Goal: Task Accomplishment & Management: Manage account settings

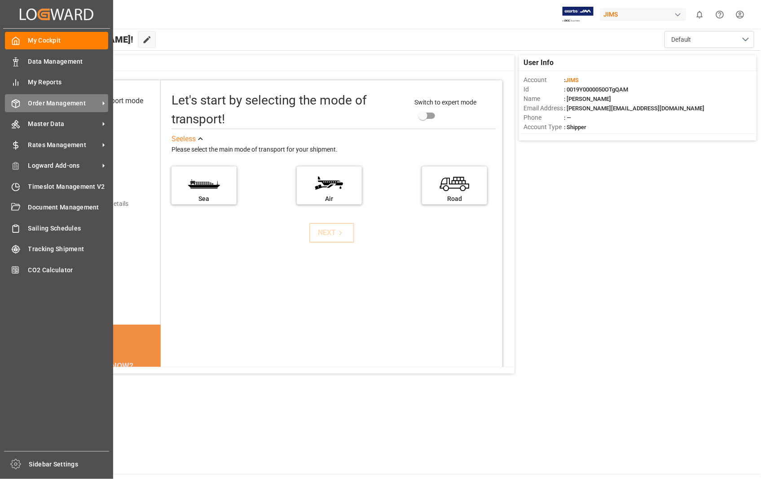
click at [50, 104] on span "Order Management" at bounding box center [63, 103] width 71 height 9
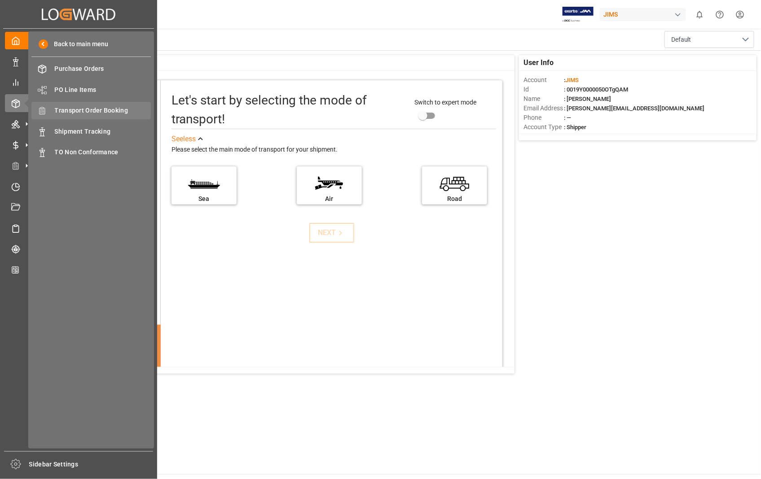
click at [100, 109] on span "Transport Order Booking" at bounding box center [103, 110] width 96 height 9
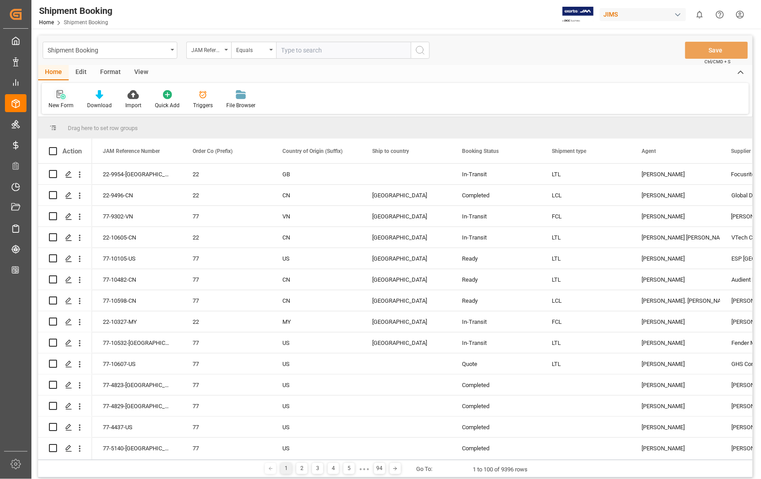
click at [61, 93] on icon at bounding box center [60, 94] width 6 height 8
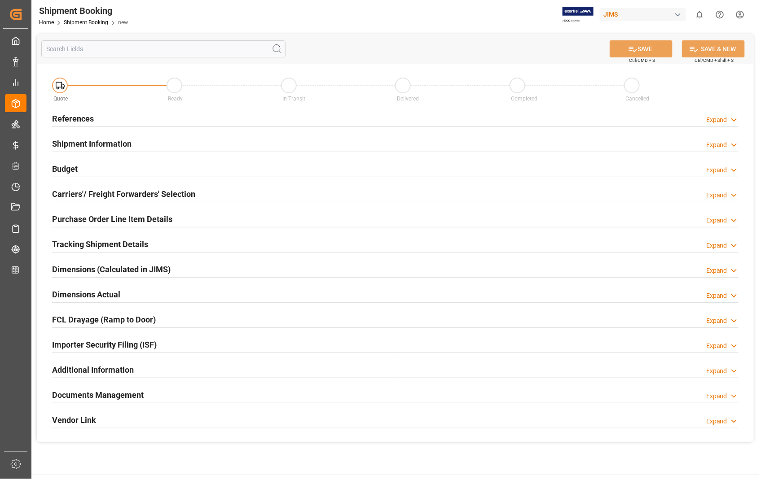
click at [70, 118] on h2 "References" at bounding box center [73, 119] width 42 height 12
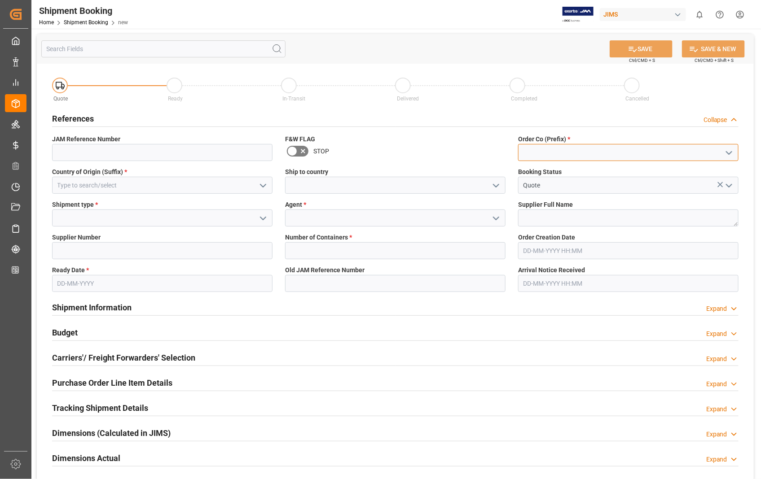
click at [586, 154] on input at bounding box center [628, 152] width 220 height 17
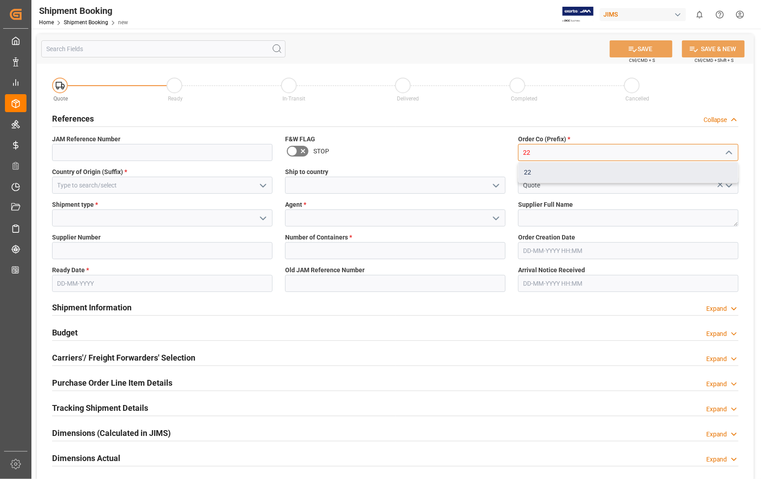
click at [537, 174] on div "22" at bounding box center [627, 172] width 219 height 20
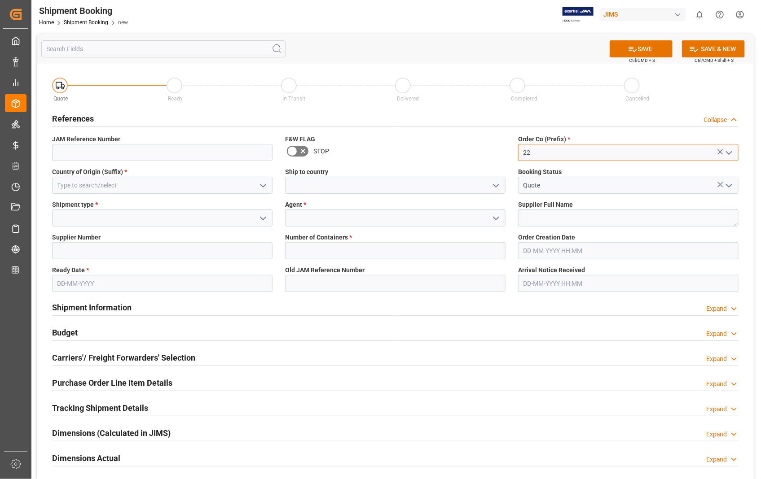
type input "22"
click at [202, 185] on input at bounding box center [162, 185] width 220 height 17
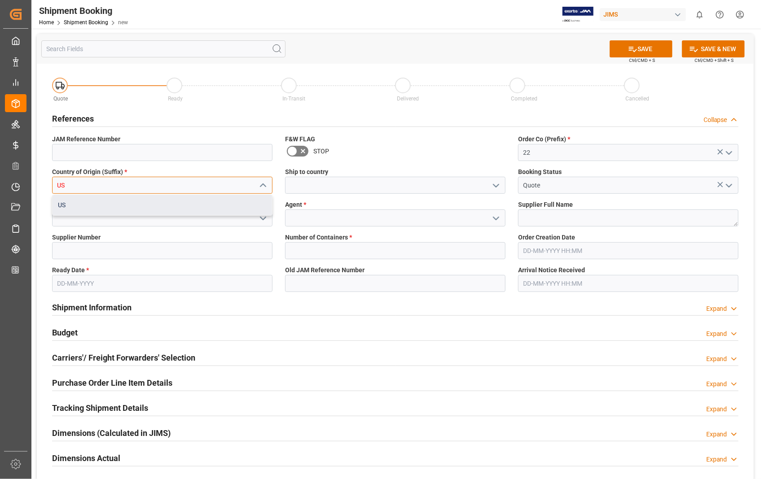
click at [80, 199] on div "US" at bounding box center [162, 205] width 219 height 20
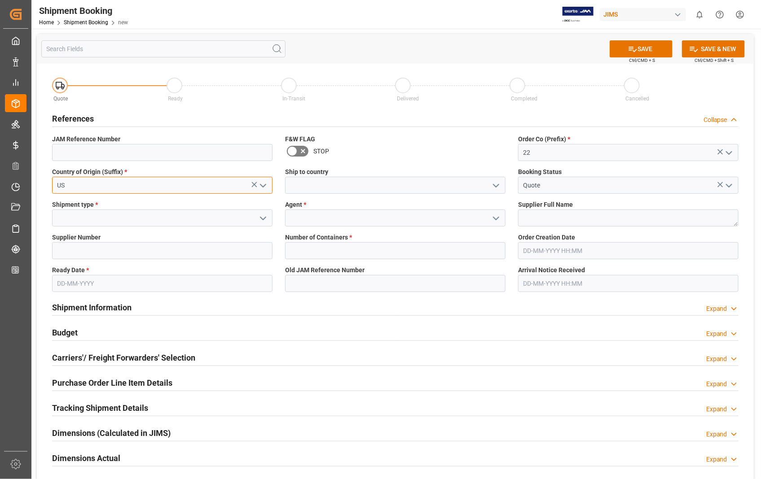
type input "US"
click at [311, 186] on input at bounding box center [395, 185] width 220 height 17
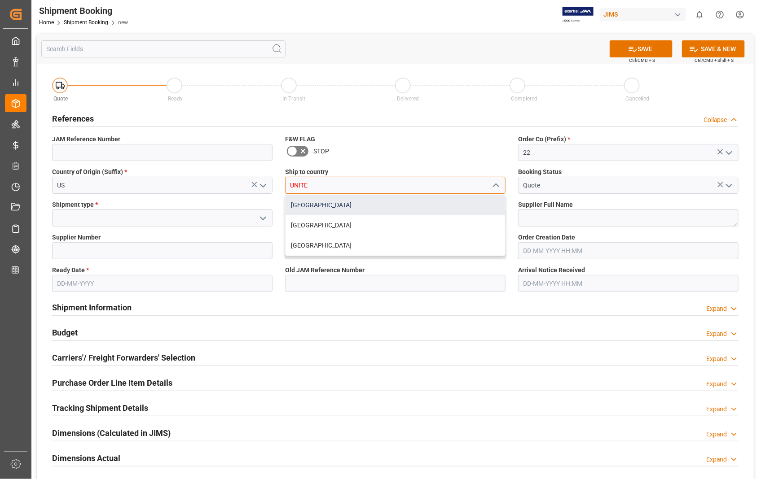
click at [311, 199] on div "[GEOGRAPHIC_DATA]" at bounding box center [394, 205] width 219 height 20
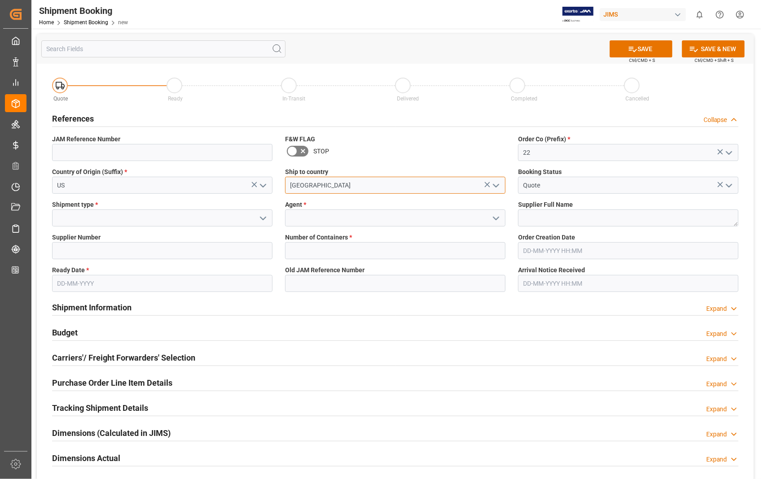
type input "[GEOGRAPHIC_DATA]"
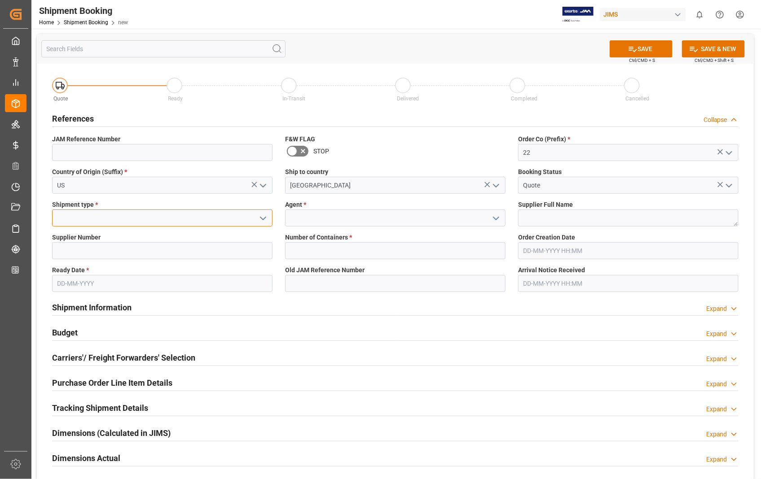
click at [106, 216] on input at bounding box center [162, 218] width 220 height 17
click at [66, 278] on div "LTL" at bounding box center [162, 278] width 219 height 20
type input "LTL"
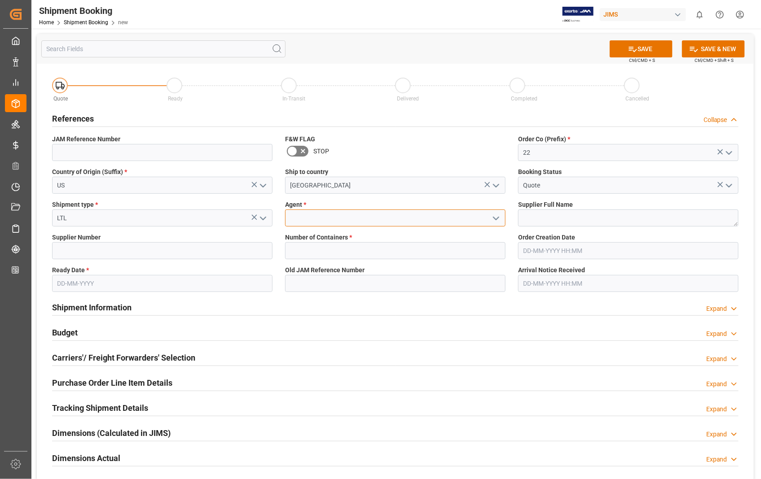
click at [336, 219] on input at bounding box center [395, 218] width 220 height 17
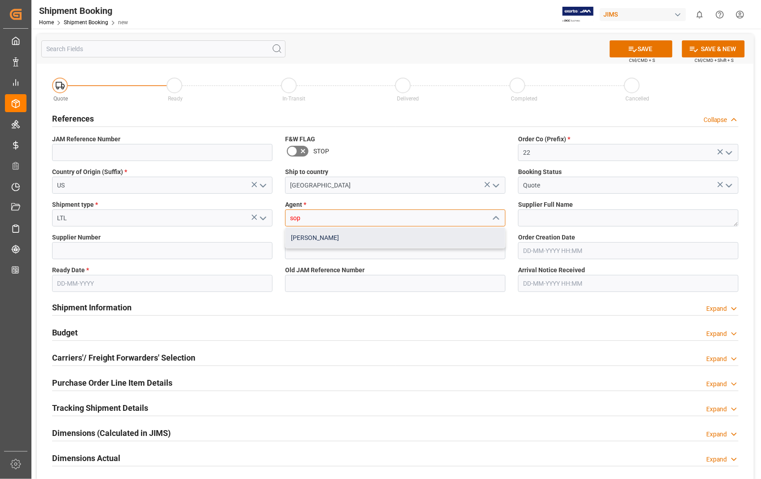
click at [312, 233] on div "[PERSON_NAME]" at bounding box center [394, 238] width 219 height 20
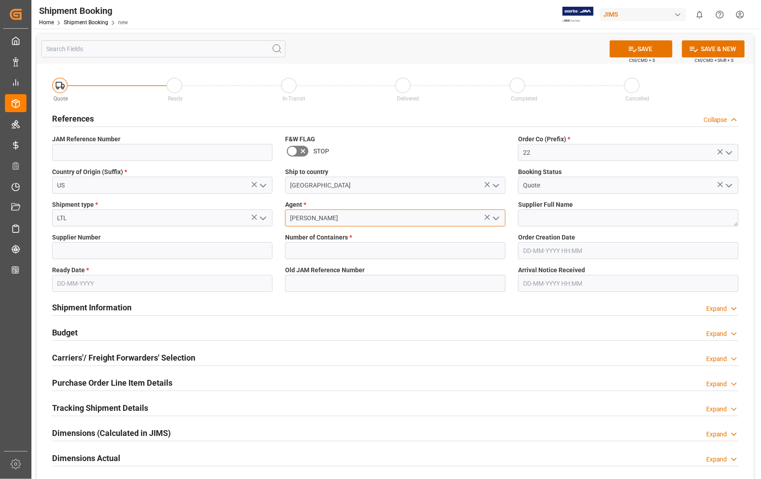
type input "[PERSON_NAME]"
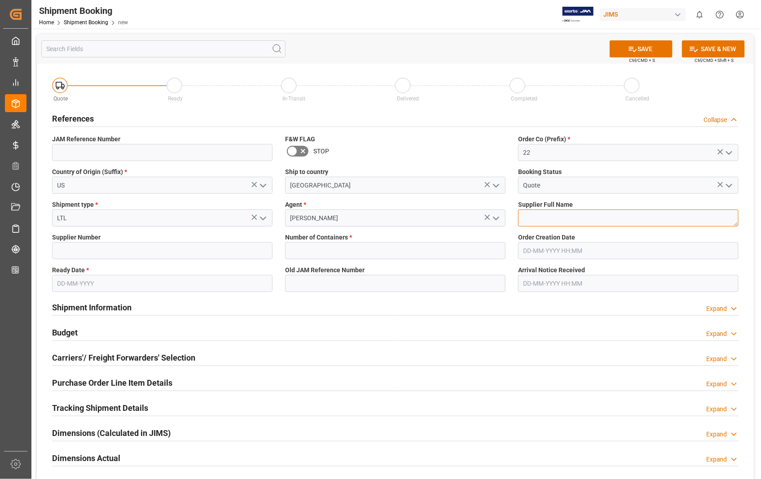
click at [545, 218] on textarea at bounding box center [628, 218] width 220 height 17
paste textarea "Yamaha Guitar Group"
type textarea "Yamaha Guitar Group"
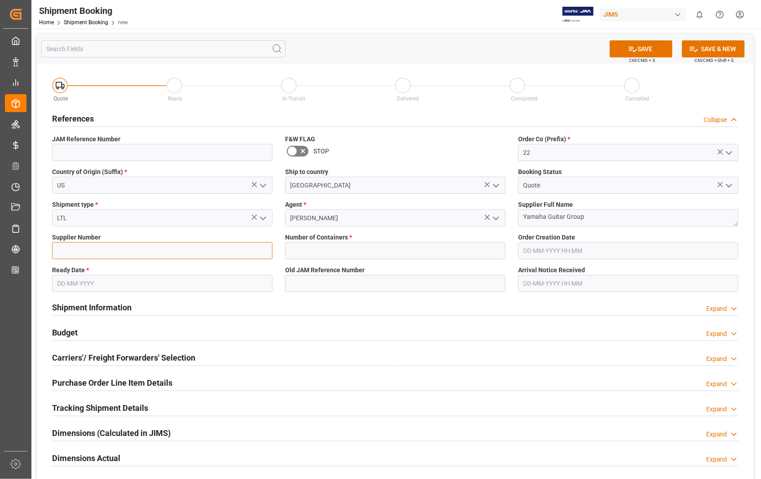
click at [132, 248] on input at bounding box center [162, 250] width 220 height 17
paste input "596533"
type input "596533"
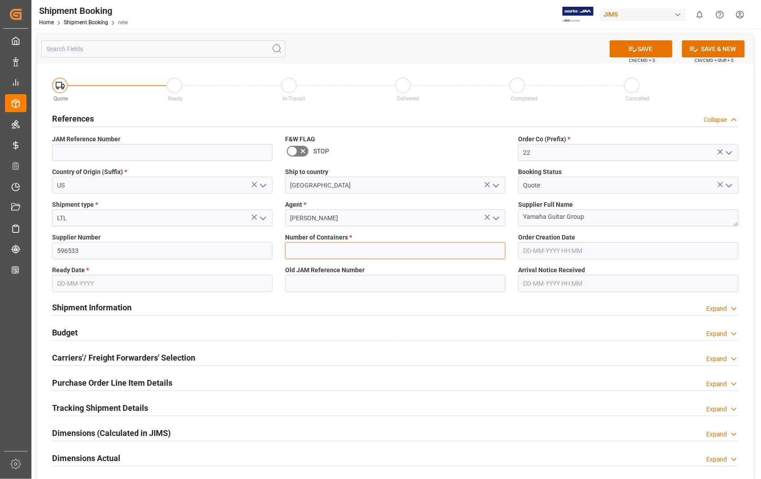
click at [298, 249] on input "text" at bounding box center [395, 250] width 220 height 17
type input "0"
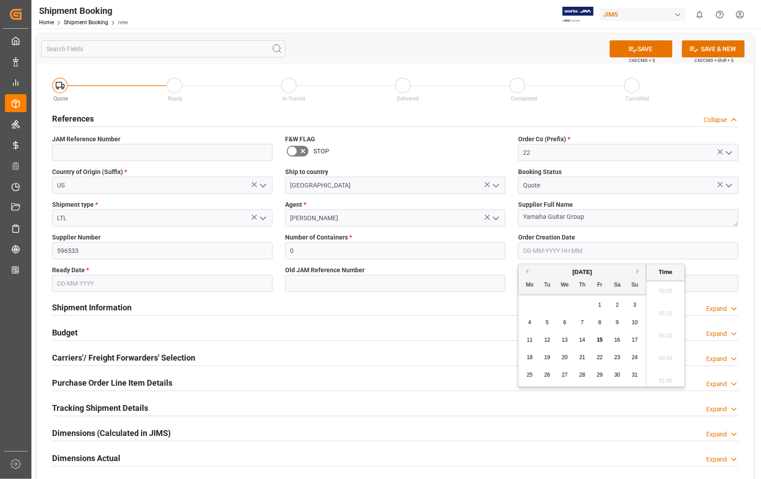
click at [566, 245] on input "text" at bounding box center [628, 250] width 220 height 17
click at [550, 325] on div "5" at bounding box center [547, 323] width 11 height 11
type input "05-08-2025 00:00"
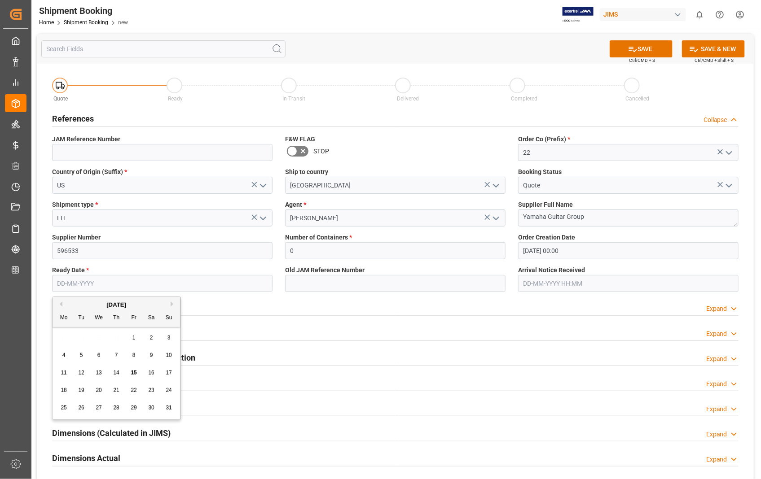
click at [141, 285] on input "text" at bounding box center [162, 283] width 220 height 17
click at [171, 302] on button "Next Month" at bounding box center [173, 304] width 5 height 5
click at [61, 373] on span "15" at bounding box center [64, 373] width 6 height 6
type input "15-09-2025"
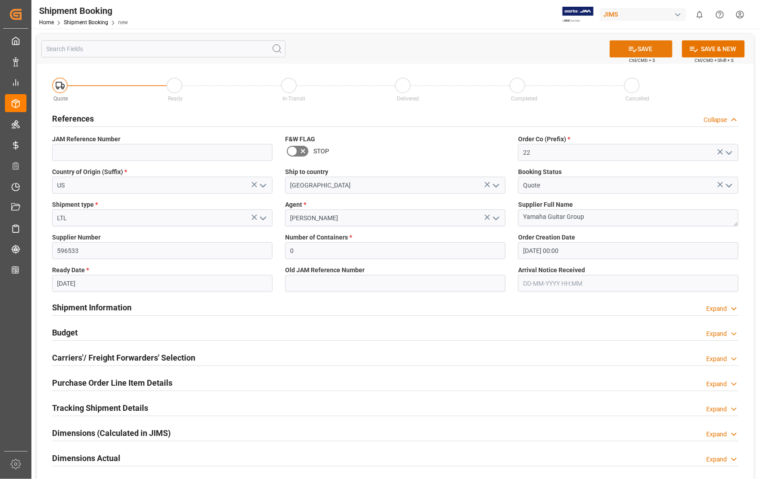
click at [646, 50] on button "SAVE" at bounding box center [640, 48] width 63 height 17
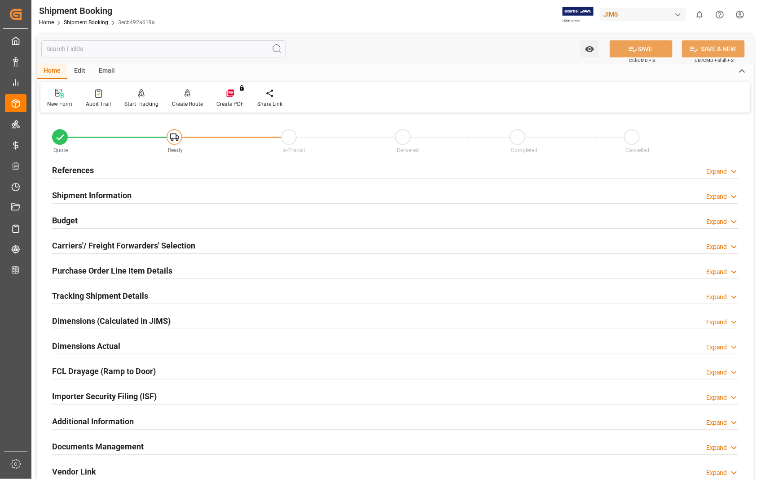
click at [92, 244] on h2 "Carriers'/ Freight Forwarders' Selection" at bounding box center [123, 246] width 143 height 12
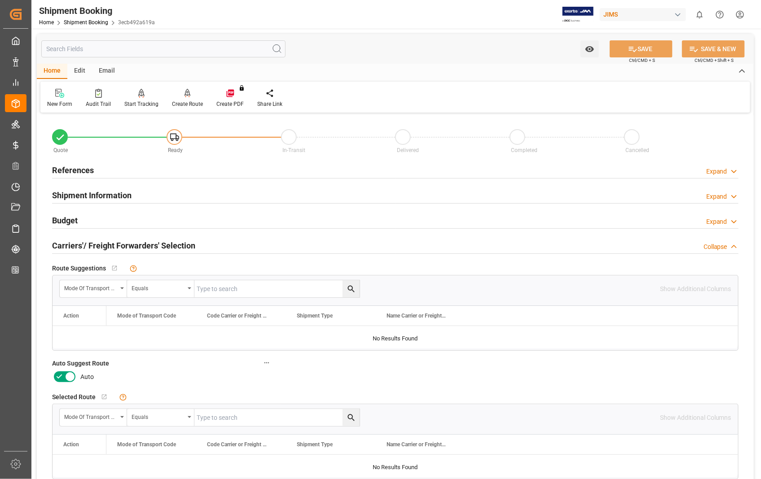
click at [67, 377] on icon at bounding box center [70, 377] width 11 height 11
click at [0, 0] on input "checkbox" at bounding box center [0, 0] width 0 height 0
click at [647, 47] on button "SAVE" at bounding box center [640, 48] width 63 height 17
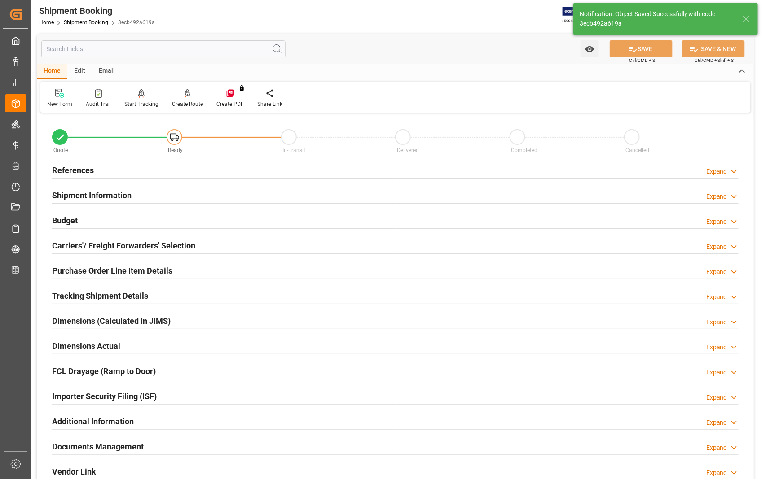
click at [73, 171] on h2 "References" at bounding box center [73, 170] width 42 height 12
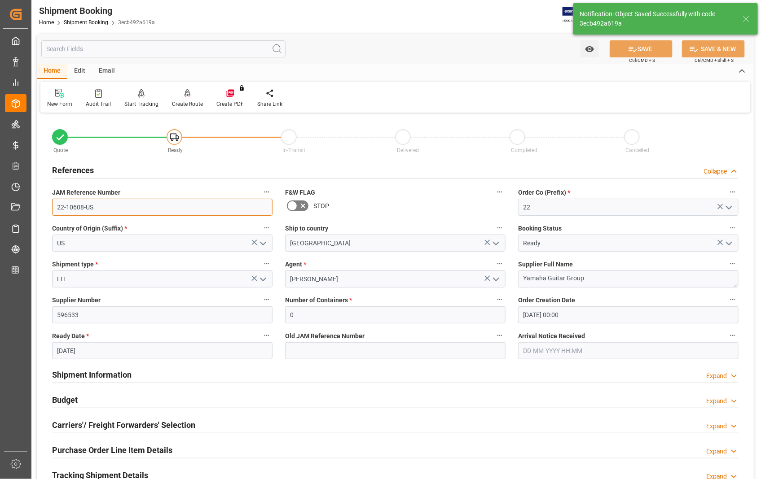
drag, startPoint x: 101, startPoint y: 207, endPoint x: 55, endPoint y: 206, distance: 45.3
click at [55, 206] on input "22-10608-US" at bounding box center [162, 207] width 220 height 17
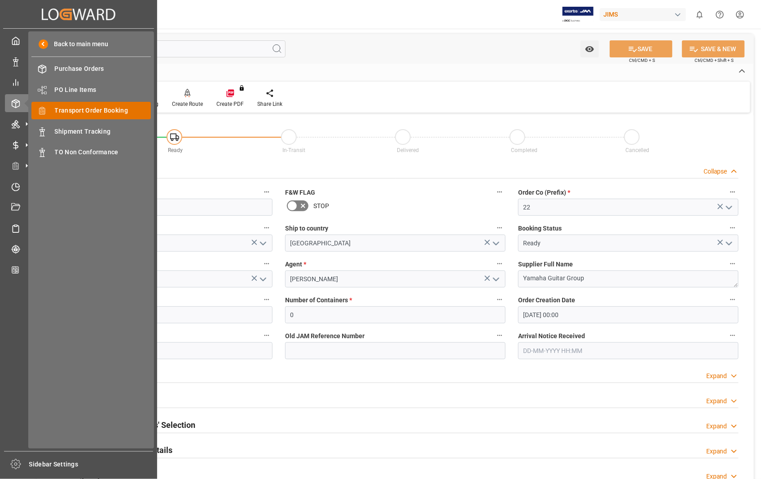
click at [109, 111] on span "Transport Order Booking" at bounding box center [103, 110] width 96 height 9
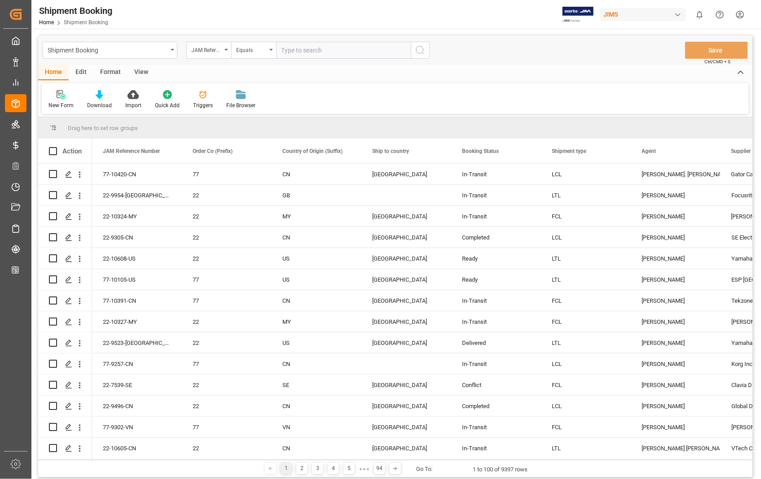
click at [60, 96] on icon at bounding box center [61, 94] width 9 height 9
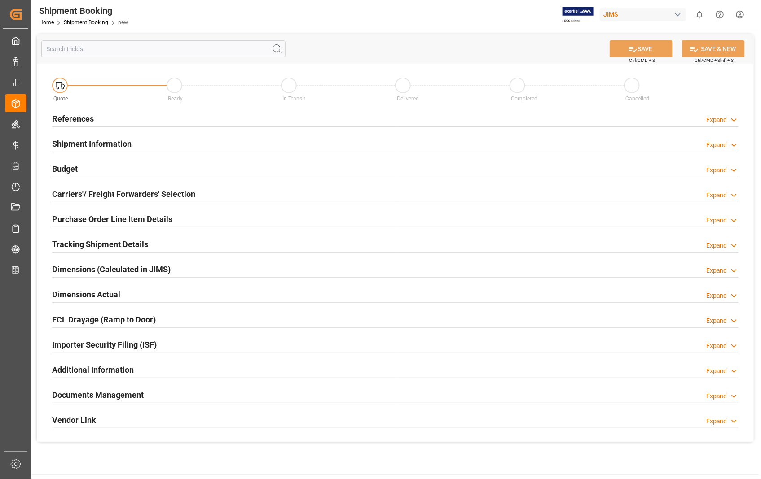
click at [83, 119] on h2 "References" at bounding box center [73, 119] width 42 height 12
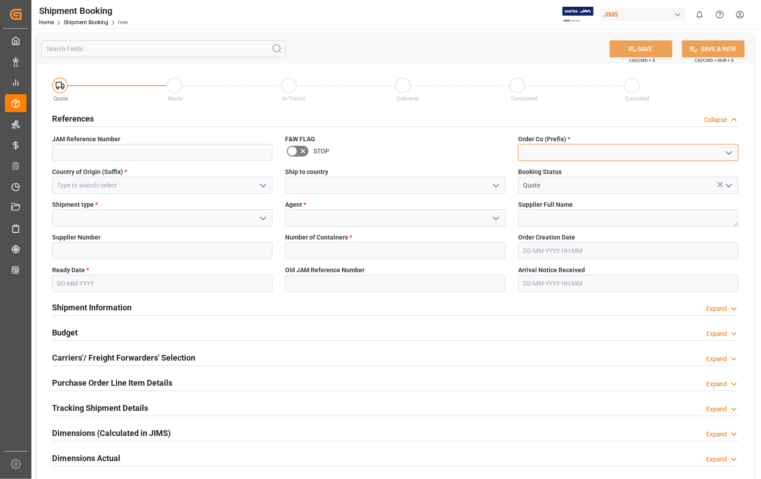
click at [613, 156] on input at bounding box center [628, 152] width 220 height 17
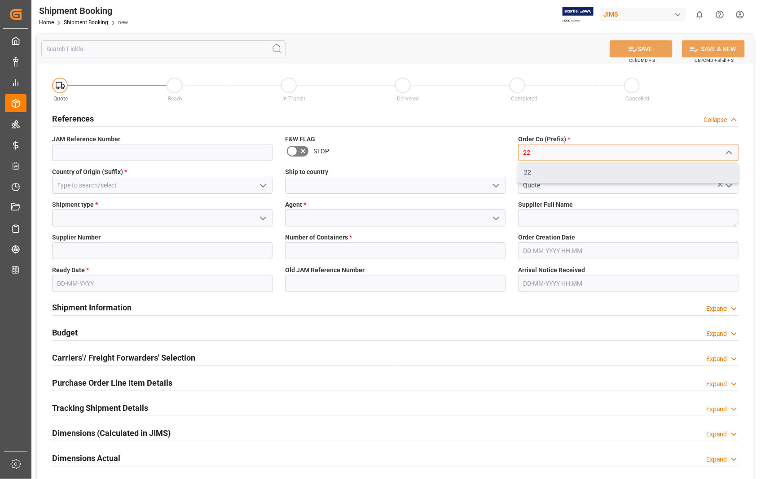
click at [530, 173] on div "22" at bounding box center [627, 172] width 219 height 20
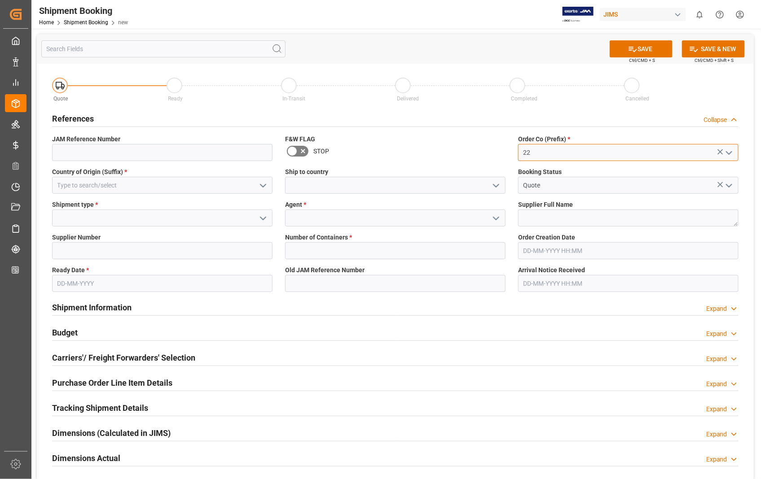
type input "22"
click at [239, 180] on input at bounding box center [162, 185] width 220 height 17
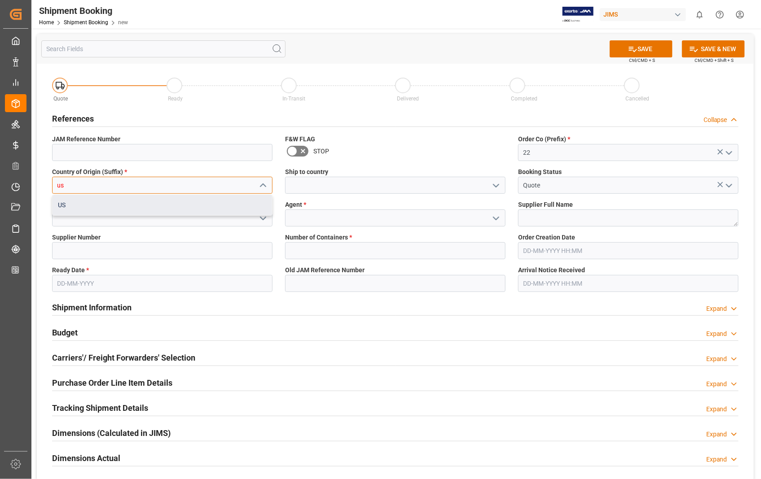
click at [175, 211] on div "US" at bounding box center [162, 205] width 219 height 20
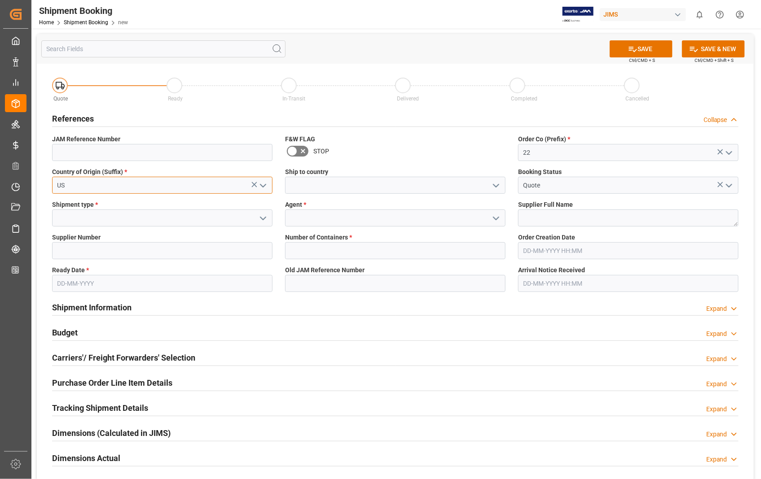
type input "US"
click at [369, 186] on input at bounding box center [395, 185] width 220 height 17
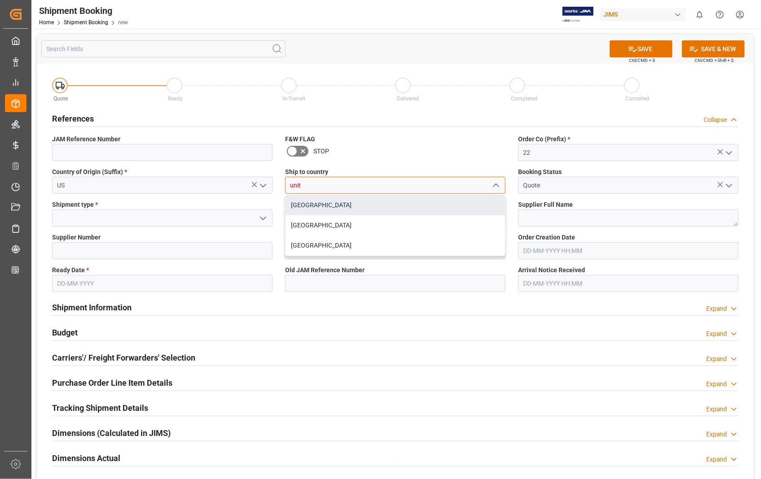
click at [320, 202] on div "[GEOGRAPHIC_DATA]" at bounding box center [394, 205] width 219 height 20
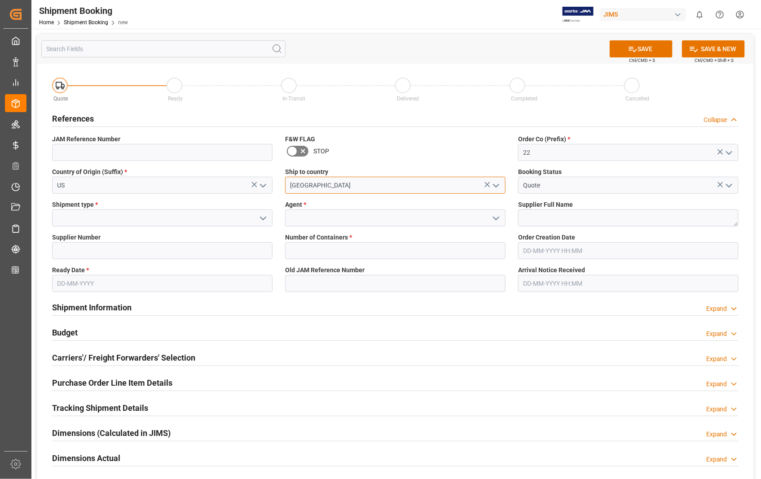
type input "[GEOGRAPHIC_DATA]"
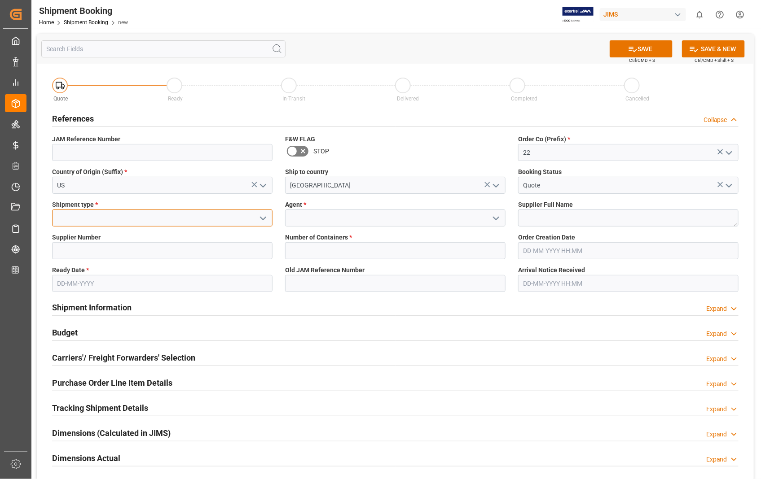
click at [171, 223] on input at bounding box center [162, 218] width 220 height 17
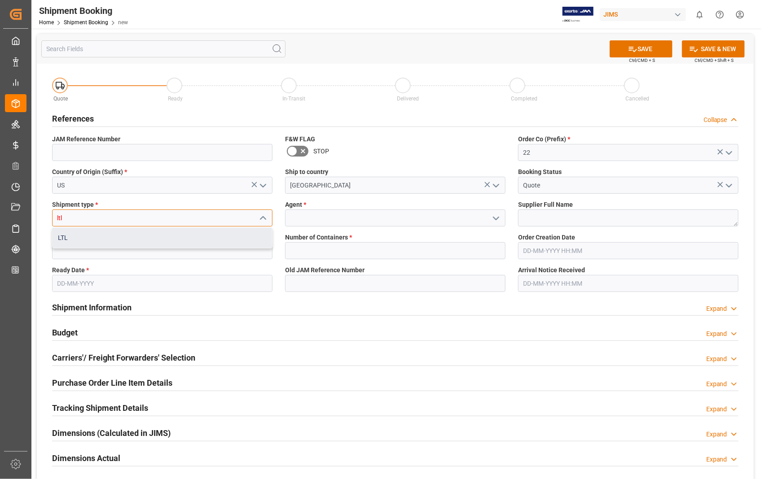
click at [59, 235] on div "LTL" at bounding box center [162, 238] width 219 height 20
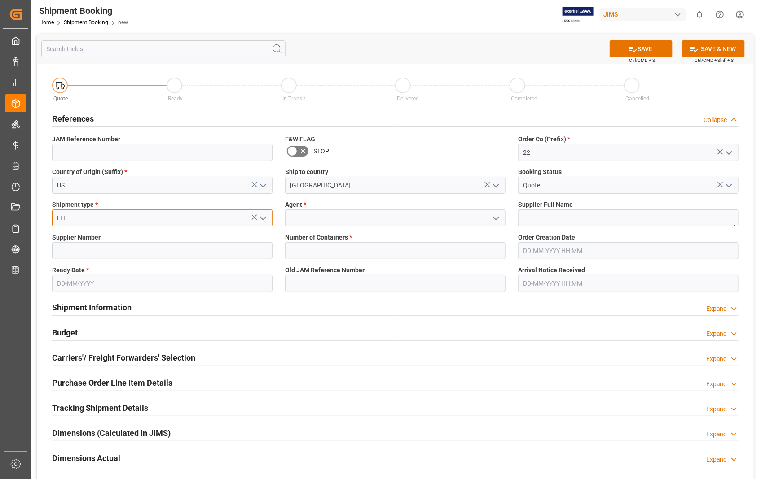
type input "LTL"
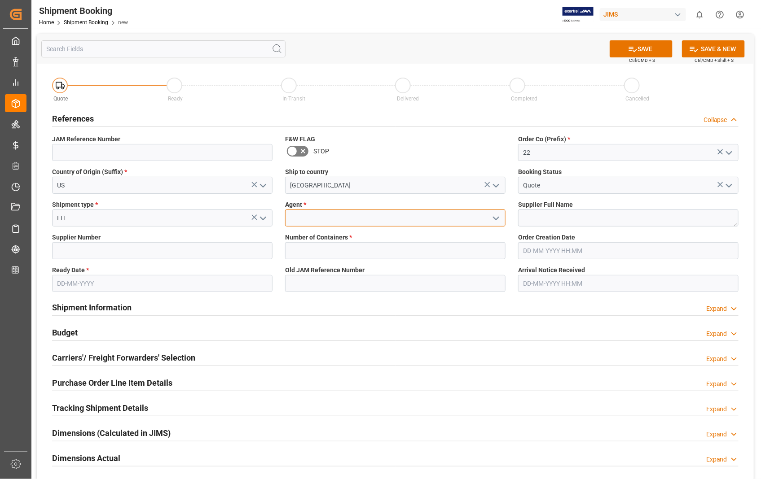
click at [312, 218] on input at bounding box center [395, 218] width 220 height 17
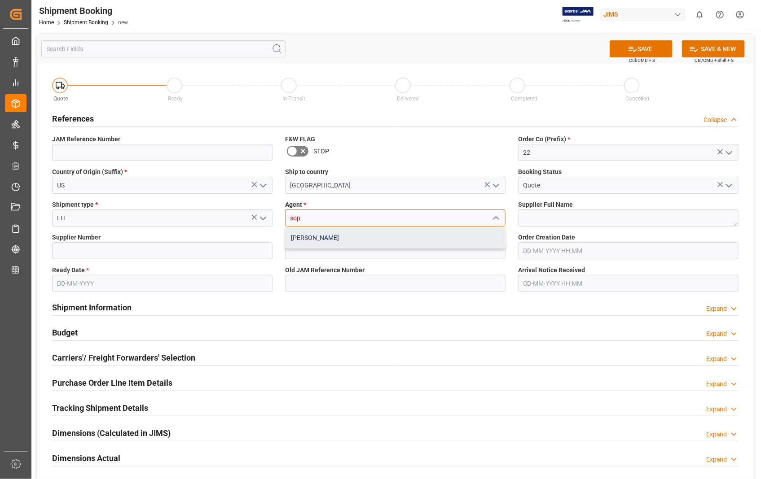
click at [297, 236] on div "[PERSON_NAME]" at bounding box center [394, 238] width 219 height 20
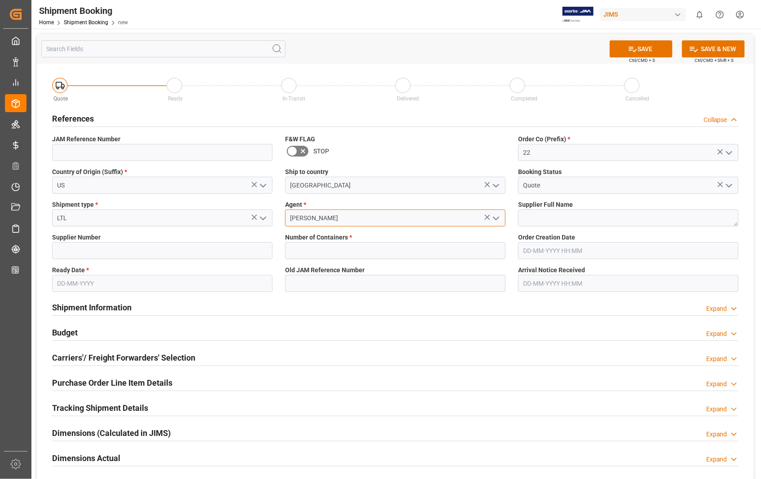
type input "[PERSON_NAME]"
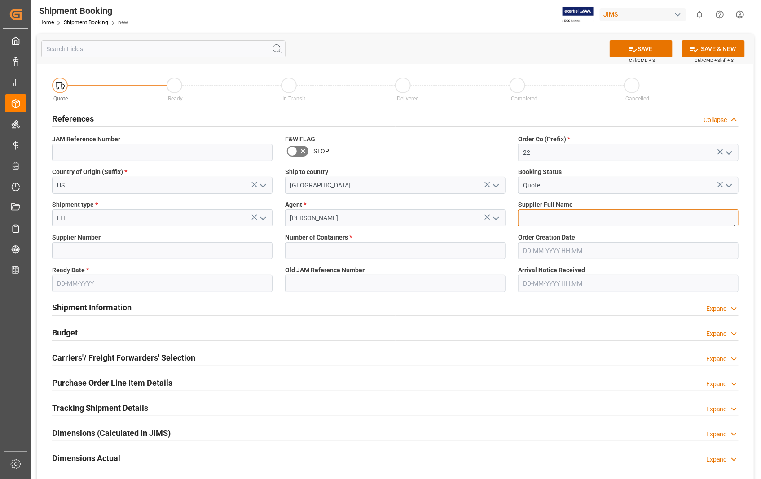
click at [564, 218] on textarea at bounding box center [628, 218] width 220 height 17
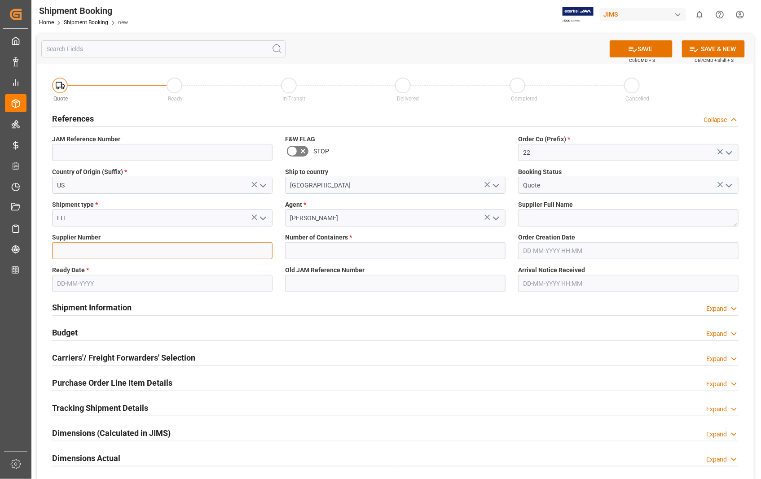
click at [146, 252] on input at bounding box center [162, 250] width 220 height 17
paste input "398672"
type input "398672"
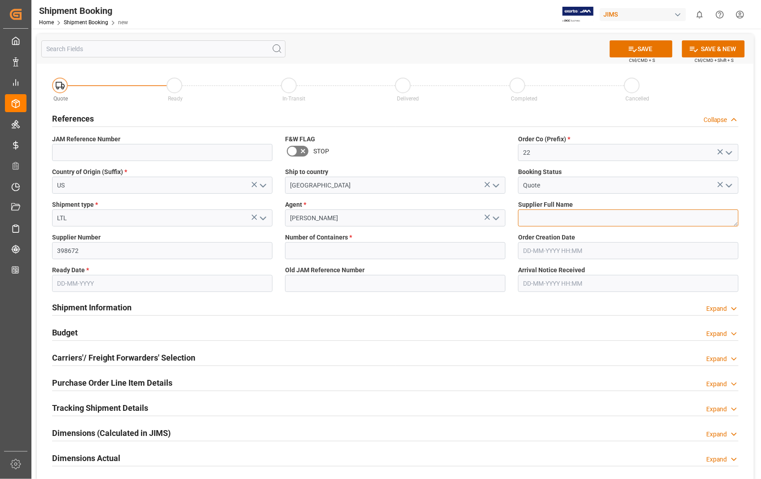
click at [546, 217] on textarea at bounding box center [628, 218] width 220 height 17
paste textarea "C.F. MARTIN & CO. - 212"
type textarea "[PERSON_NAME] & CO."
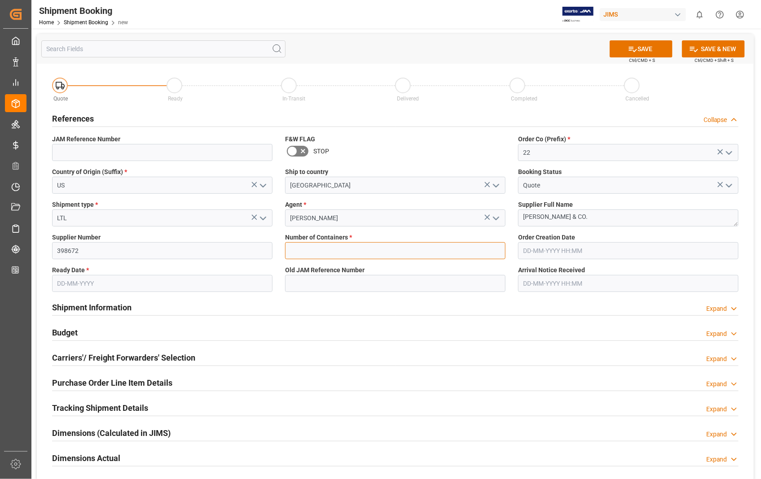
click at [322, 253] on input "text" at bounding box center [395, 250] width 220 height 17
type input "0"
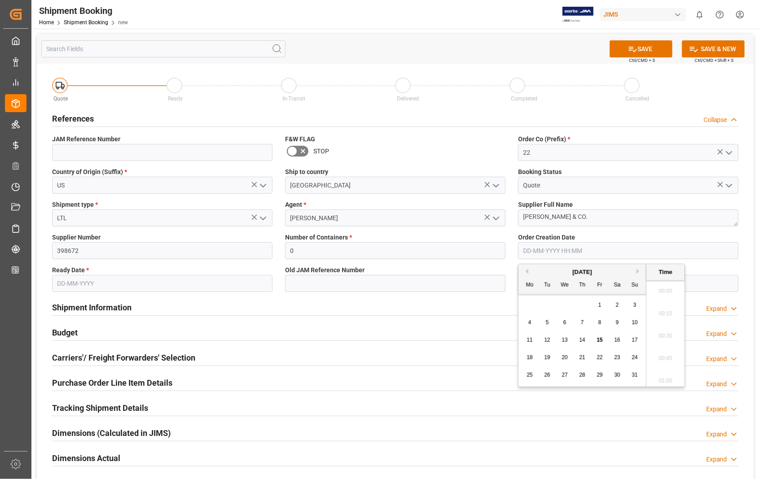
click at [613, 247] on input "text" at bounding box center [628, 250] width 220 height 17
click at [582, 340] on span "14" at bounding box center [582, 340] width 6 height 6
type input "14-08-2025 00:00"
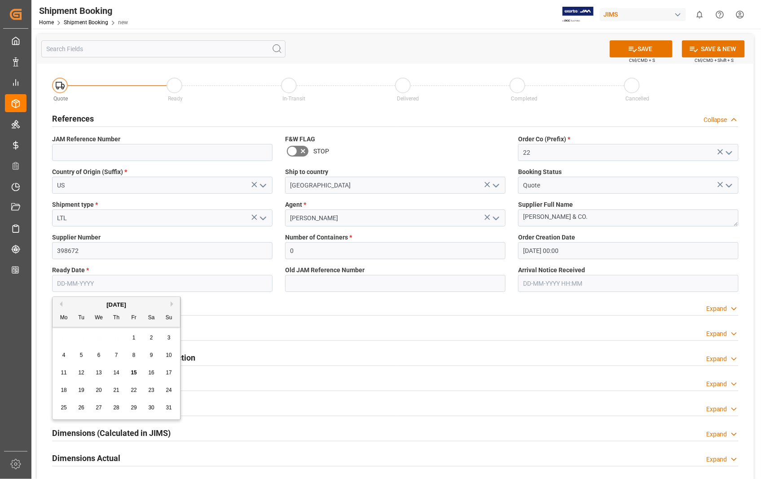
click at [150, 278] on input "text" at bounding box center [162, 283] width 220 height 17
click at [170, 304] on div "August 2025" at bounding box center [116, 305] width 127 height 9
click at [171, 304] on div "Previous Month Next Month August 2025 Mo Tu We Th Fr Sa Su 28 29 30 31 1 2 3 4 …" at bounding box center [116, 358] width 129 height 123
click at [173, 305] on button "Next Month" at bounding box center [173, 304] width 5 height 5
click at [97, 355] on span "10" at bounding box center [99, 355] width 6 height 6
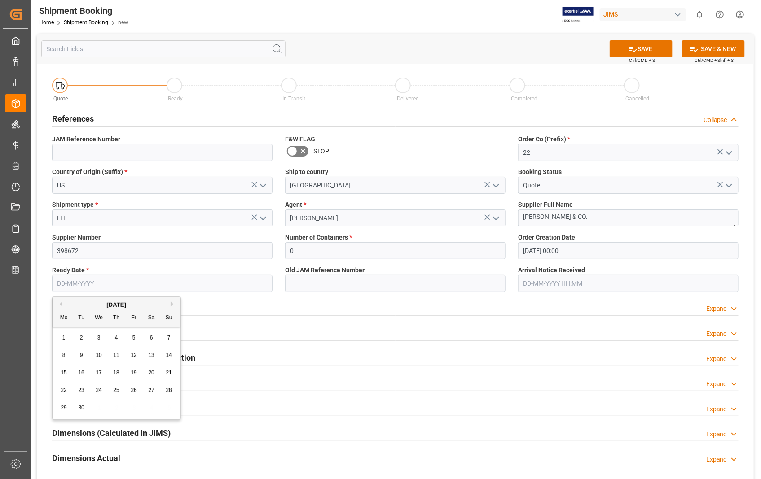
type input "10-09-2025"
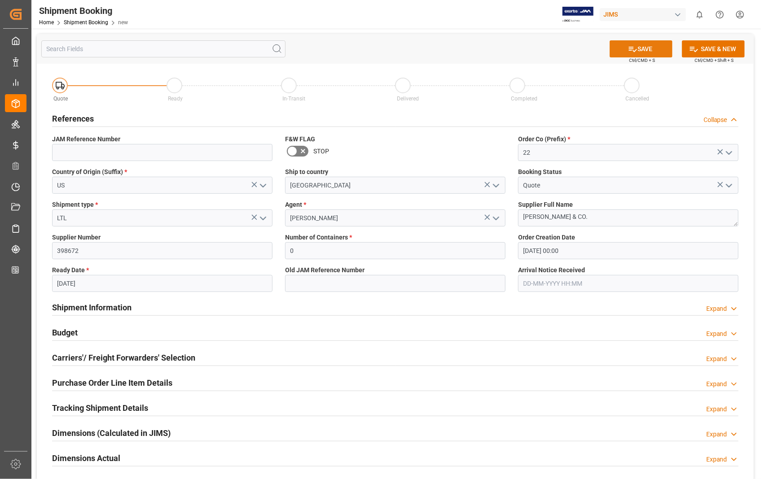
click at [629, 46] on icon at bounding box center [632, 48] width 9 height 9
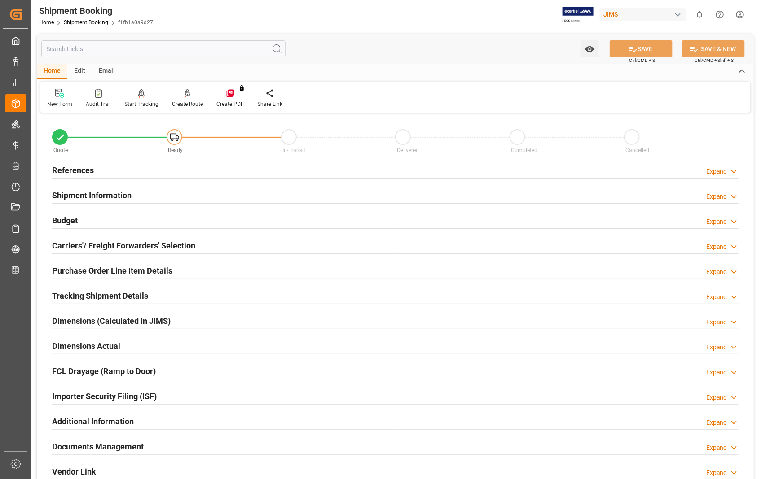
click at [88, 270] on h2 "Purchase Order Line Item Details" at bounding box center [112, 271] width 120 height 12
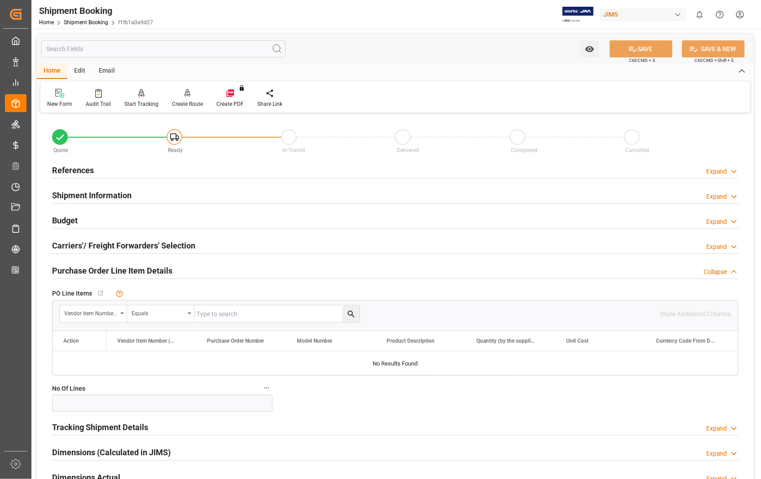
click at [88, 270] on h2 "Purchase Order Line Item Details" at bounding box center [112, 271] width 120 height 12
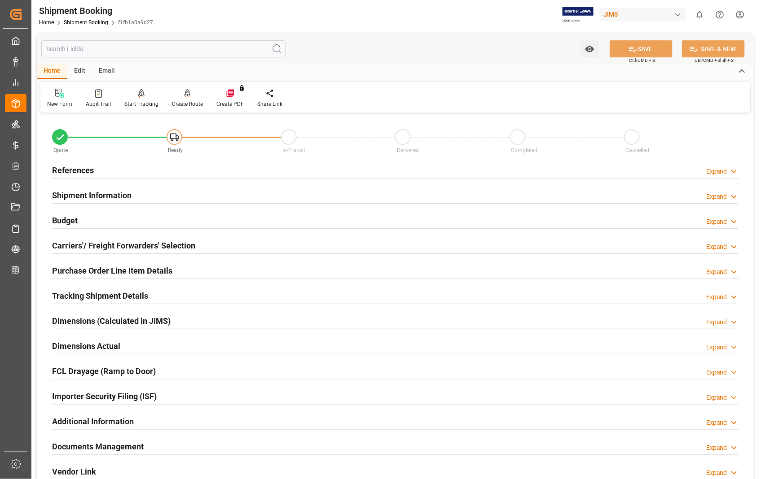
click at [92, 247] on h2 "Carriers'/ Freight Forwarders' Selection" at bounding box center [123, 246] width 143 height 12
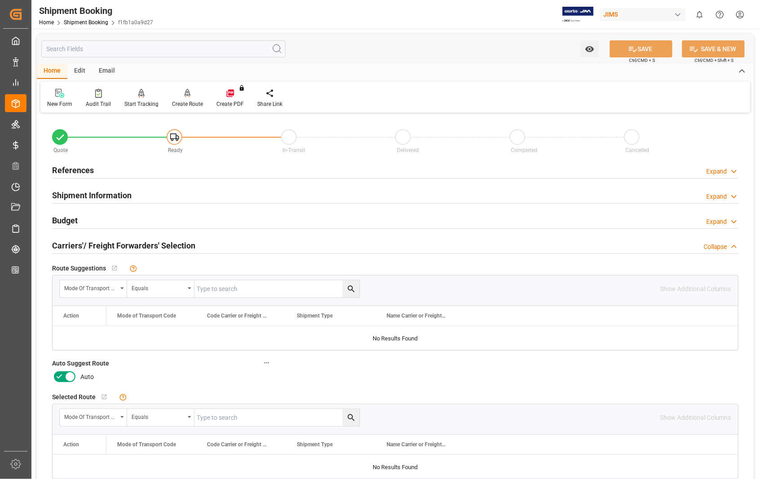
click at [73, 378] on icon at bounding box center [70, 377] width 11 height 11
click at [0, 0] on input "checkbox" at bounding box center [0, 0] width 0 height 0
click at [637, 42] on button "SAVE" at bounding box center [640, 48] width 63 height 17
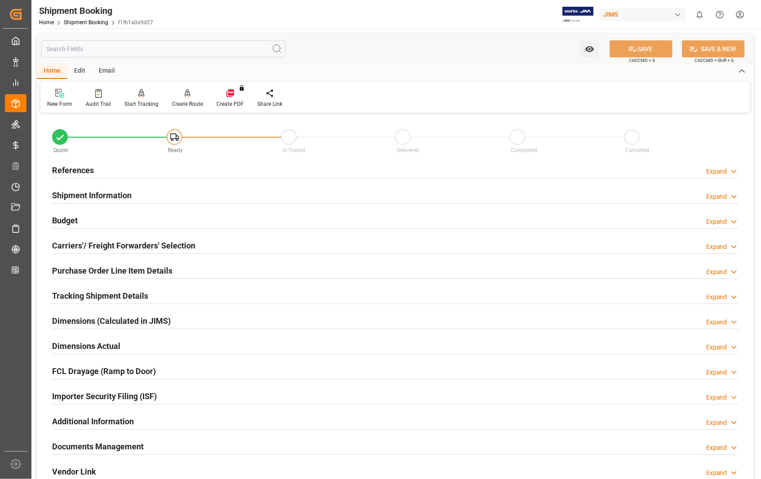
click at [67, 168] on h2 "References" at bounding box center [73, 170] width 42 height 12
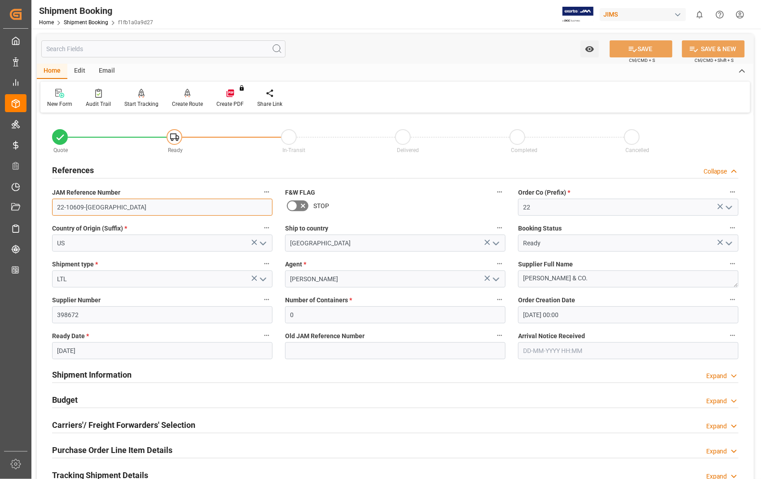
drag, startPoint x: 107, startPoint y: 209, endPoint x: 53, endPoint y: 206, distance: 54.4
click at [53, 206] on input "22-10609-[GEOGRAPHIC_DATA]" at bounding box center [162, 207] width 220 height 17
click at [60, 96] on icon at bounding box center [59, 93] width 9 height 9
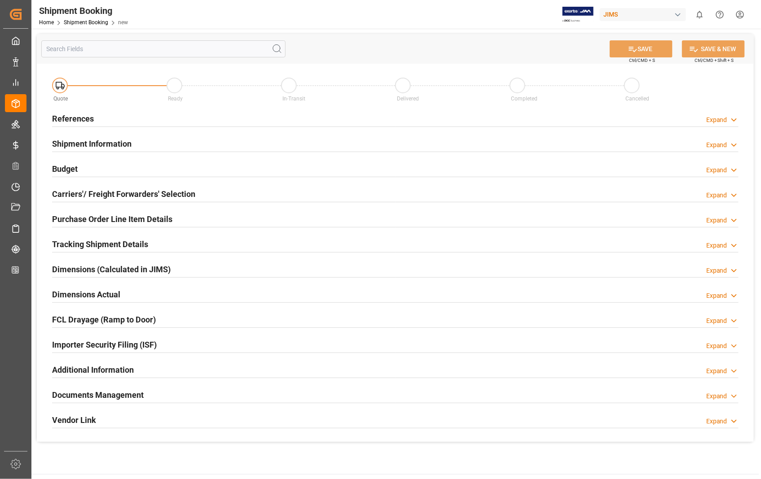
click at [87, 118] on h2 "References" at bounding box center [73, 119] width 42 height 12
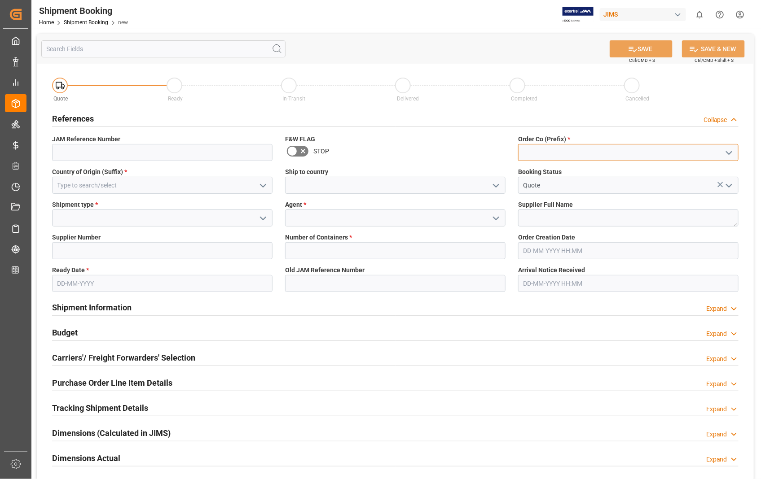
click at [568, 153] on input at bounding box center [628, 152] width 220 height 17
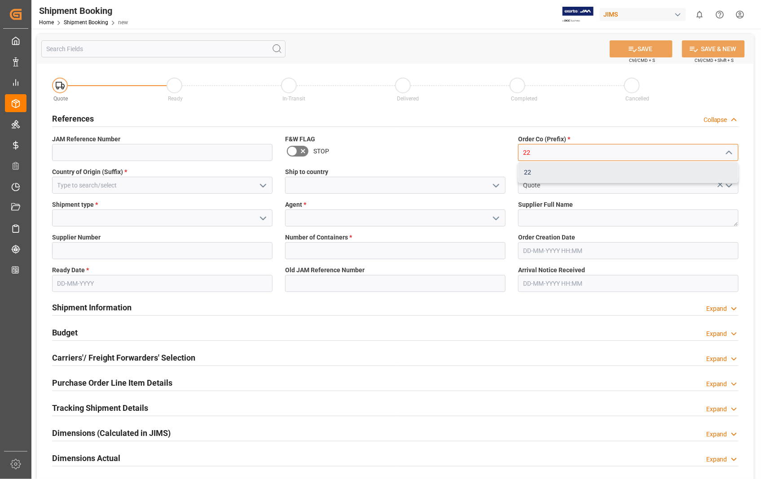
click at [525, 171] on div "22" at bounding box center [627, 172] width 219 height 20
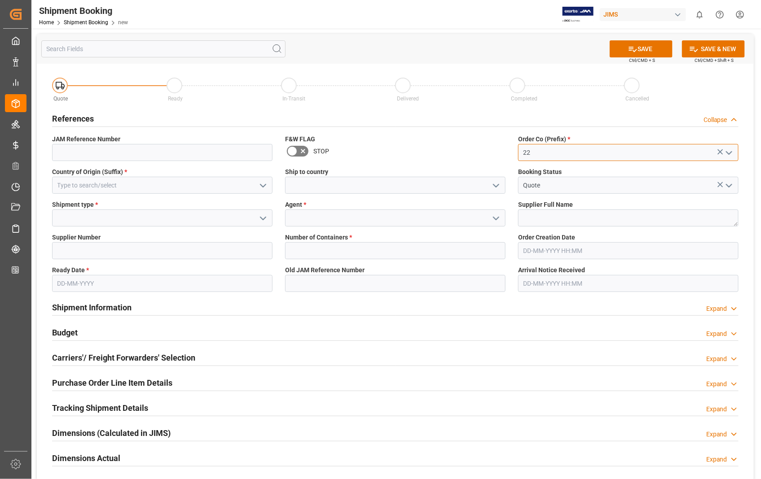
type input "22"
click at [97, 189] on input at bounding box center [162, 185] width 220 height 17
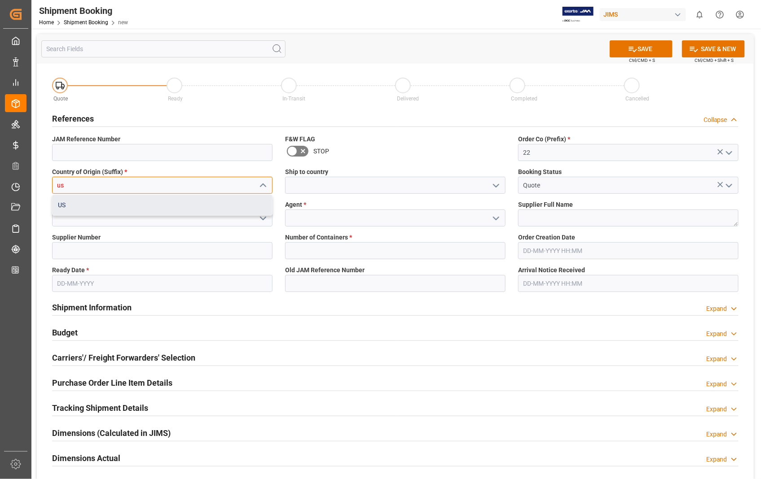
click at [91, 200] on div "US" at bounding box center [162, 205] width 219 height 20
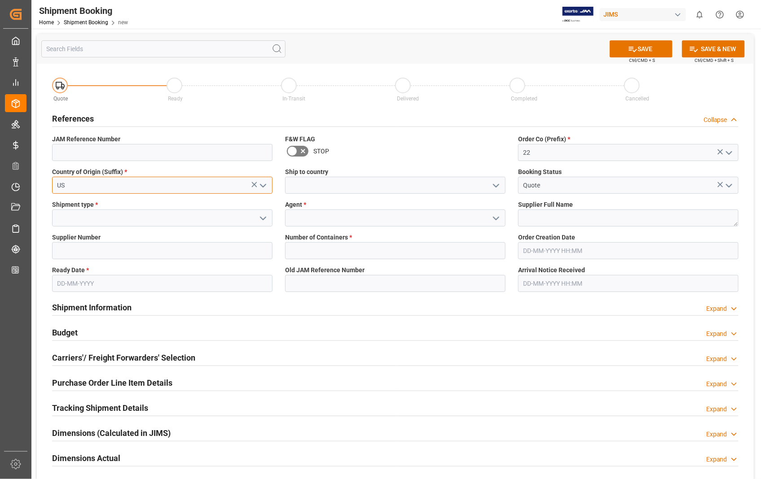
type input "US"
click at [310, 183] on input at bounding box center [395, 185] width 220 height 17
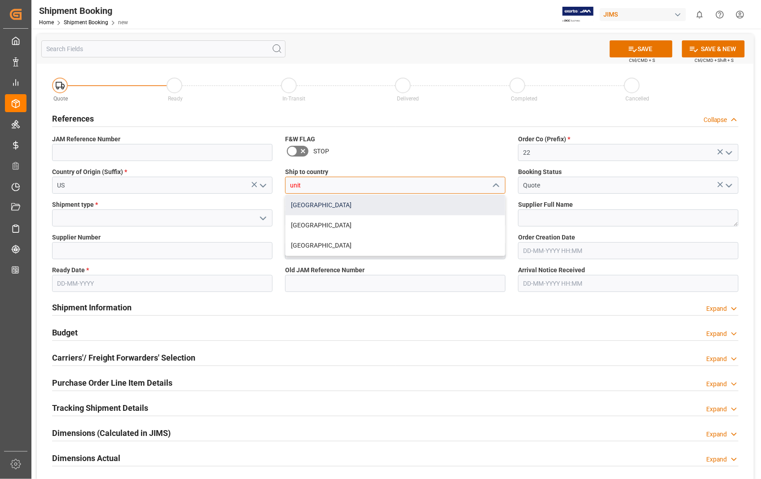
click at [297, 210] on div "[GEOGRAPHIC_DATA]" at bounding box center [394, 205] width 219 height 20
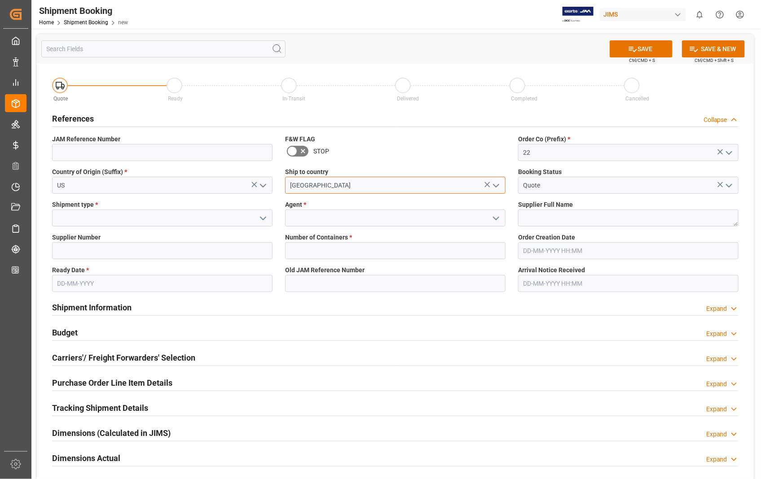
type input "[GEOGRAPHIC_DATA]"
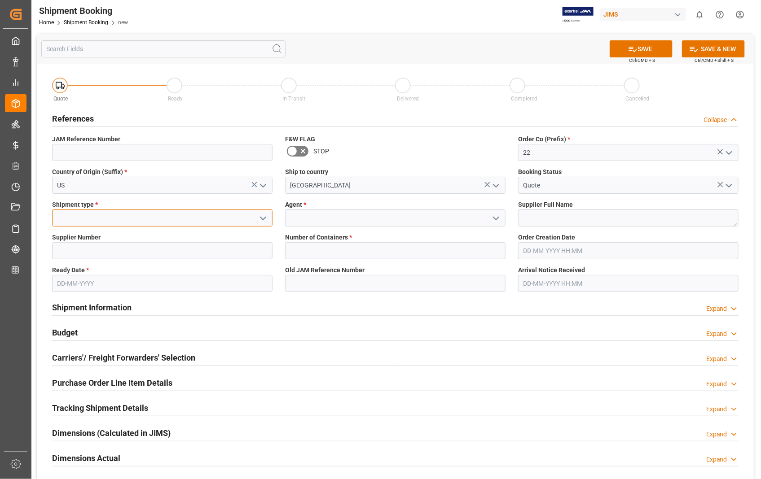
click at [109, 211] on input at bounding box center [162, 218] width 220 height 17
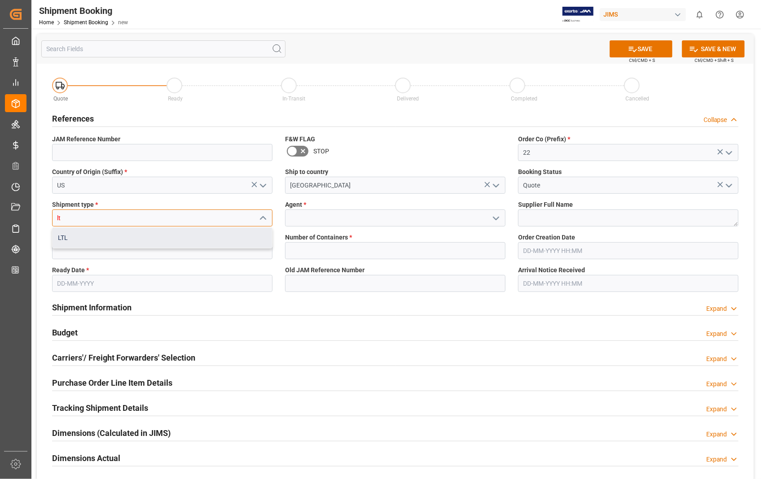
click at [64, 239] on div "LTL" at bounding box center [162, 238] width 219 height 20
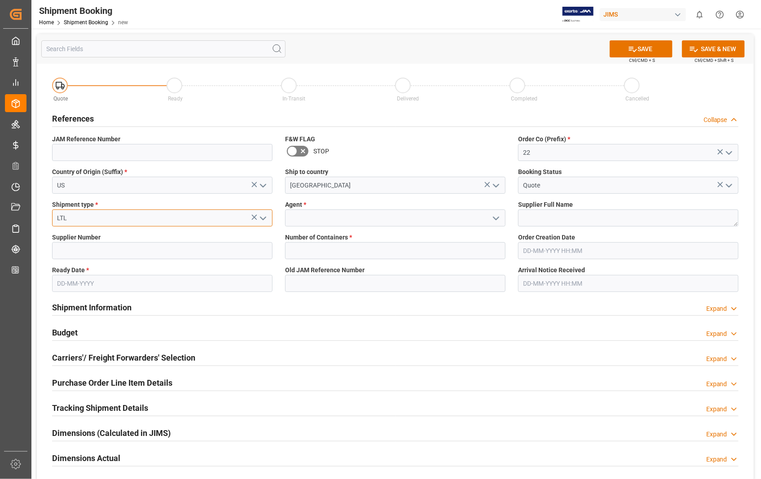
type input "LTL"
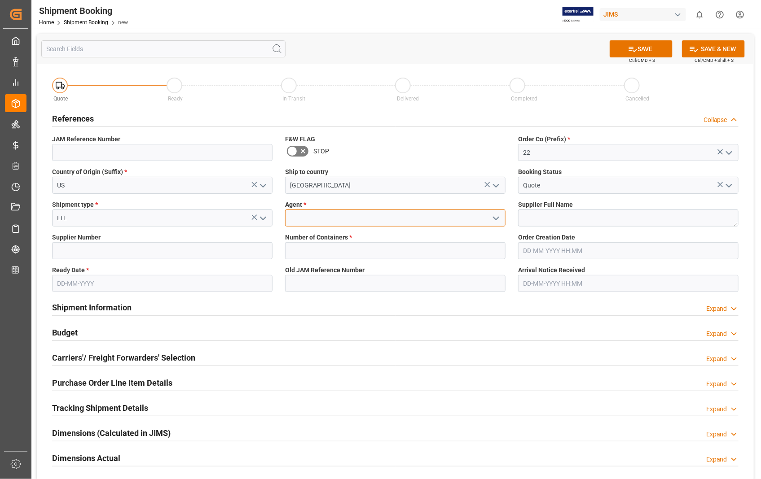
click at [323, 220] on input at bounding box center [395, 218] width 220 height 17
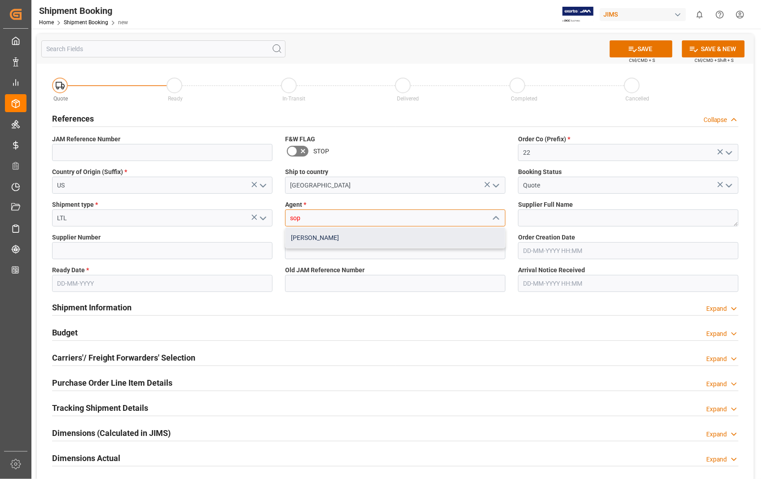
click at [318, 235] on div "[PERSON_NAME]" at bounding box center [394, 238] width 219 height 20
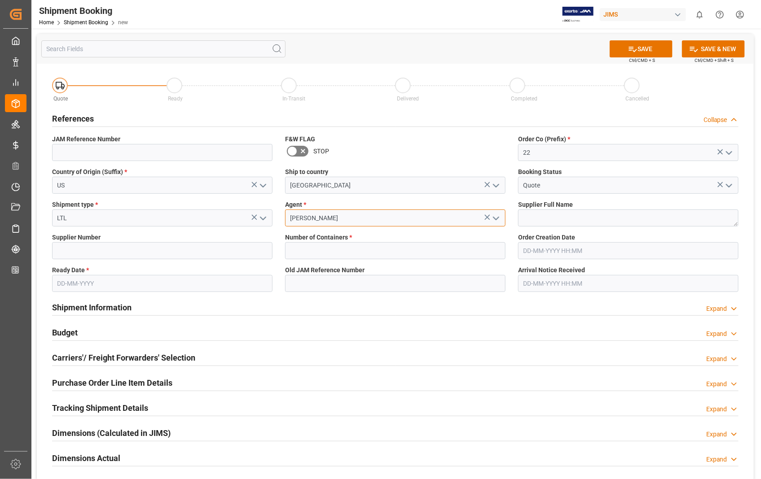
type input "[PERSON_NAME]"
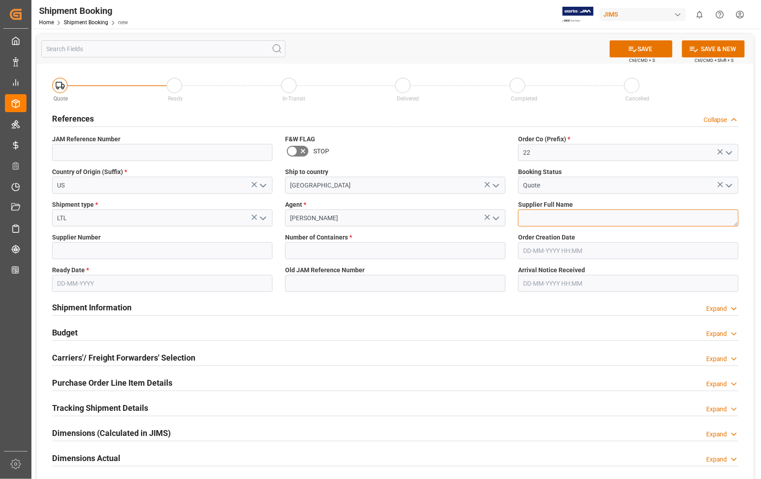
click at [537, 222] on textarea at bounding box center [628, 218] width 220 height 17
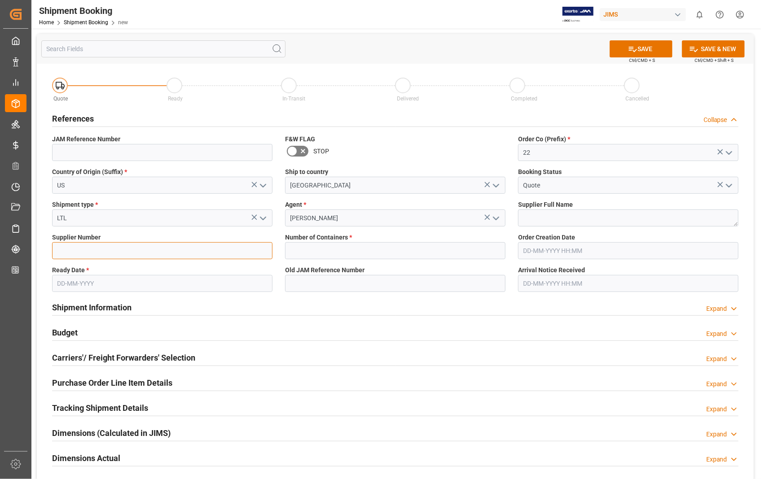
click at [123, 245] on input at bounding box center [162, 250] width 220 height 17
paste input "399098"
type input "399098"
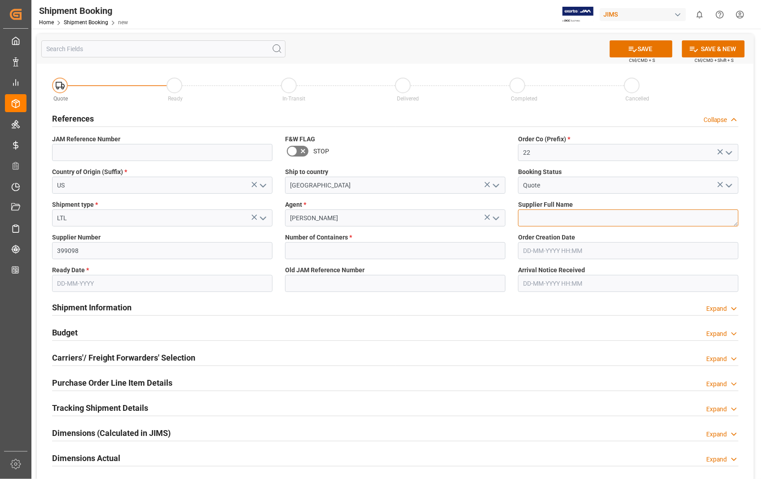
click at [541, 217] on textarea at bounding box center [628, 218] width 220 height 17
paste textarea "Piezo Kinetics Incorporated"
type textarea "Piezo Kinetics Incorporated"
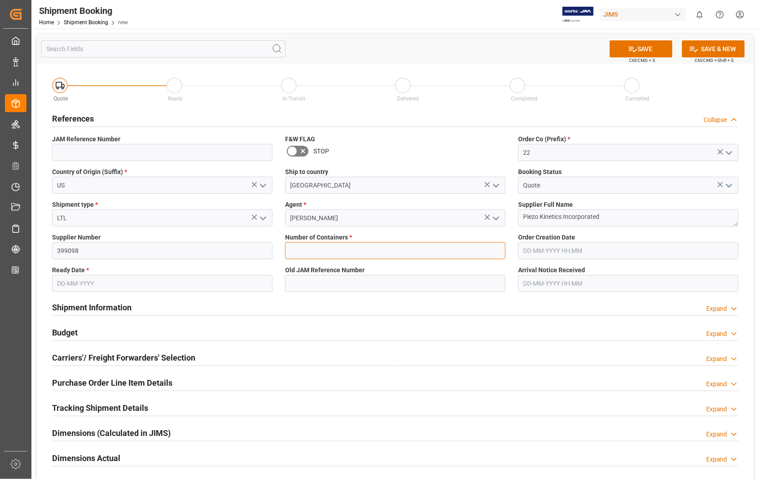
click at [288, 256] on input "text" at bounding box center [395, 250] width 220 height 17
type input "0"
click at [595, 250] on input "text" at bounding box center [628, 250] width 220 height 17
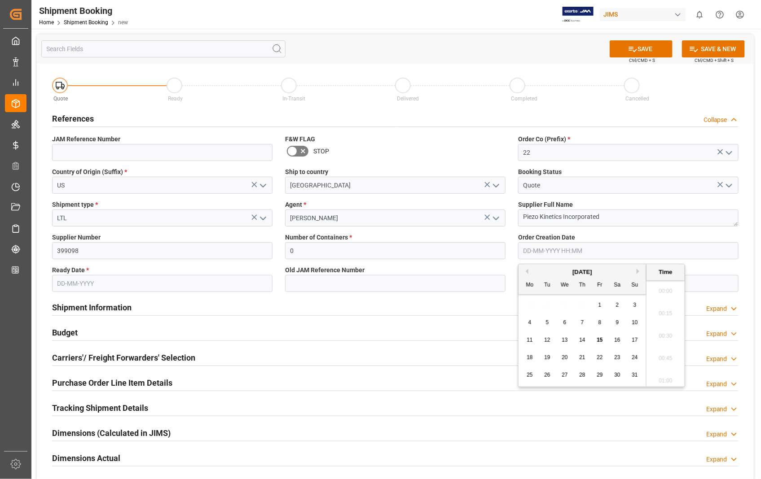
scroll to position [878, 0]
type input "16-06-2025 00:00"
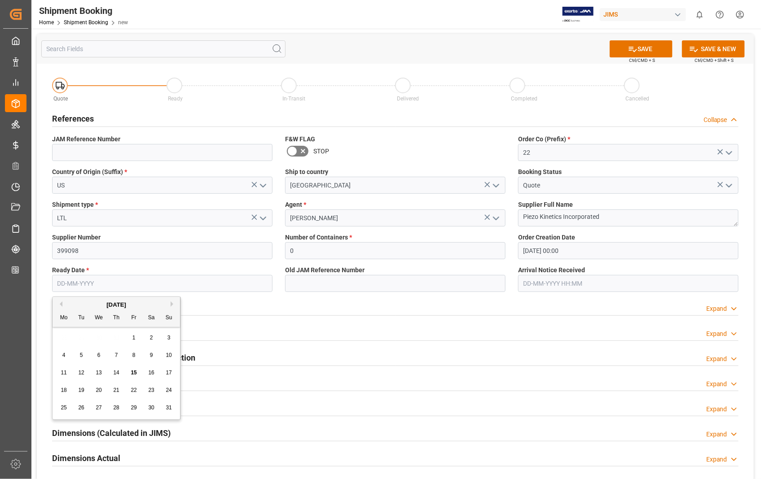
click at [127, 280] on input "text" at bounding box center [162, 283] width 220 height 17
click at [118, 374] on span "14" at bounding box center [116, 373] width 6 height 6
type input "[DATE]"
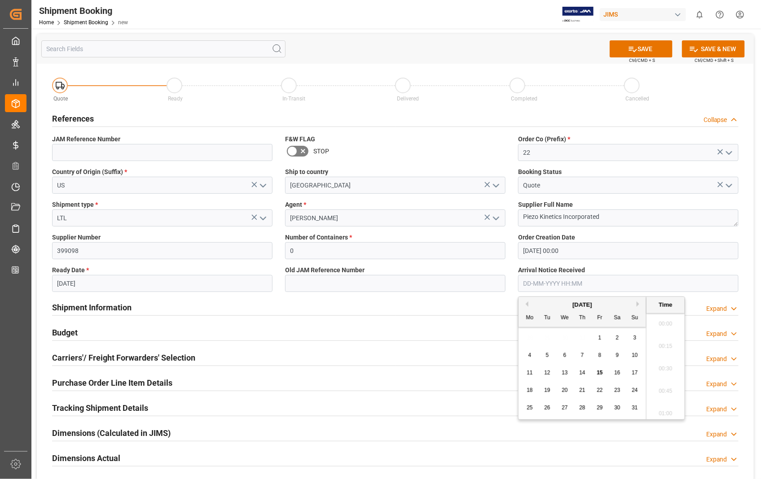
scroll to position [900, 0]
click at [567, 278] on input "text" at bounding box center [628, 283] width 220 height 17
click at [530, 393] on span "18" at bounding box center [529, 390] width 6 height 6
type input "[DATE] 00:00"
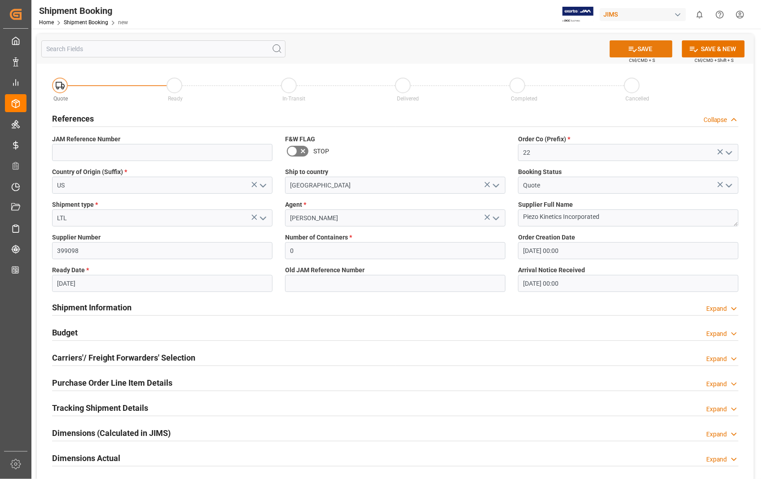
click at [648, 51] on button "SAVE" at bounding box center [640, 48] width 63 height 17
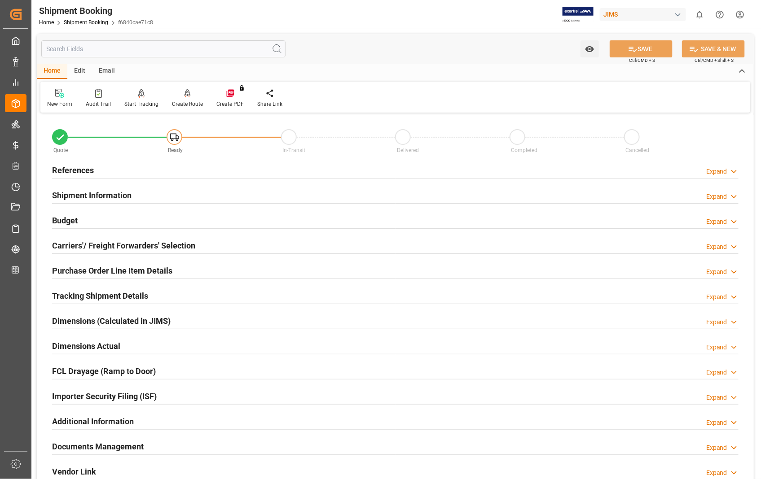
click at [79, 242] on h2 "Carriers'/ Freight Forwarders' Selection" at bounding box center [123, 246] width 143 height 12
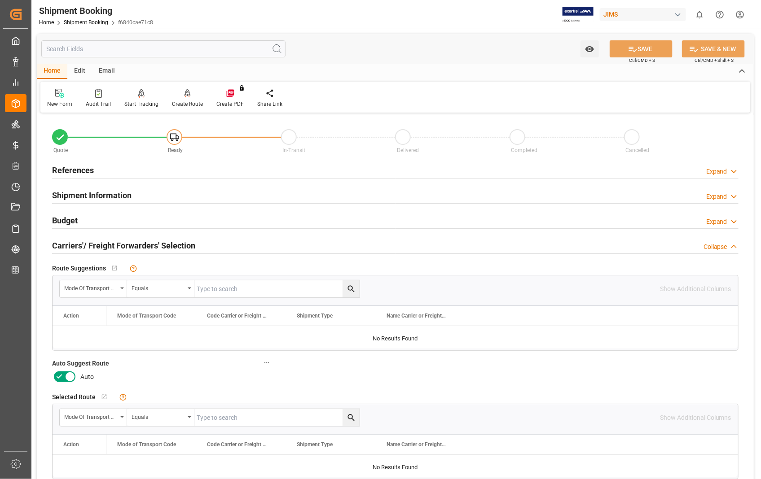
click at [69, 376] on icon at bounding box center [70, 377] width 4 height 4
click at [0, 0] on input "checkbox" at bounding box center [0, 0] width 0 height 0
click at [644, 51] on button "SAVE" at bounding box center [640, 48] width 63 height 17
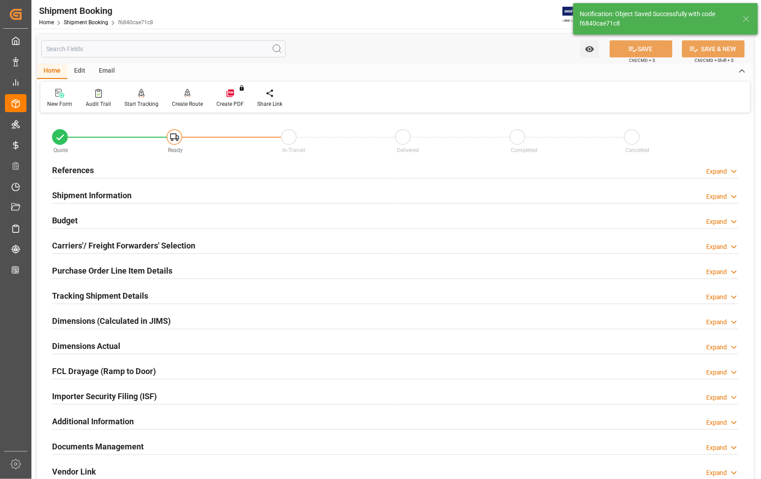
type input "Ready"
click at [79, 170] on h2 "References" at bounding box center [73, 170] width 42 height 12
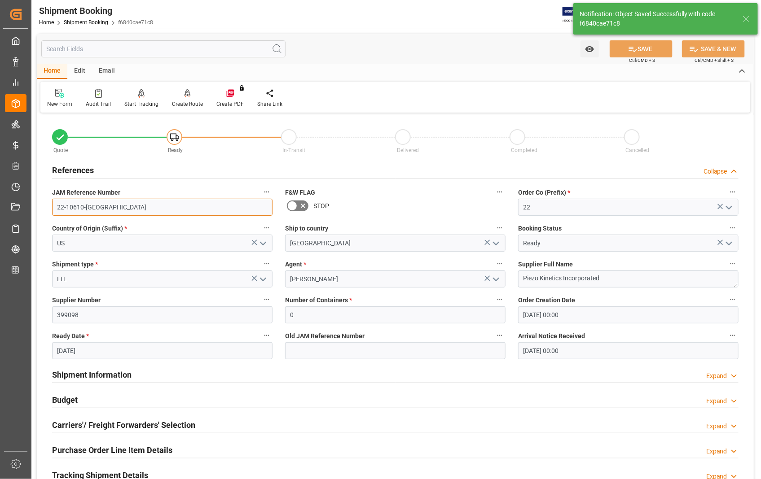
drag, startPoint x: 94, startPoint y: 209, endPoint x: 51, endPoint y: 212, distance: 43.6
click at [51, 212] on div "JAM Reference Number 22-10610-US" at bounding box center [162, 201] width 233 height 36
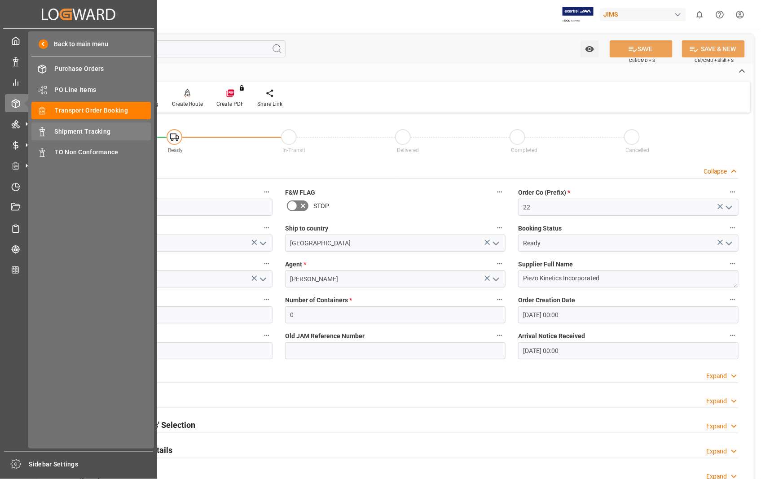
click at [73, 128] on span "Shipment Tracking" at bounding box center [103, 131] width 96 height 9
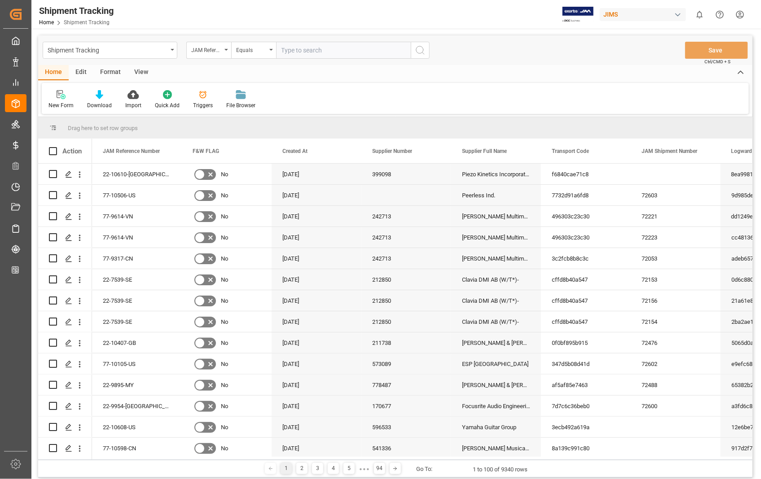
click at [355, 54] on input "text" at bounding box center [343, 50] width 135 height 17
type input "22-10610-[GEOGRAPHIC_DATA]"
click at [424, 54] on icon "search button" at bounding box center [420, 50] width 11 height 11
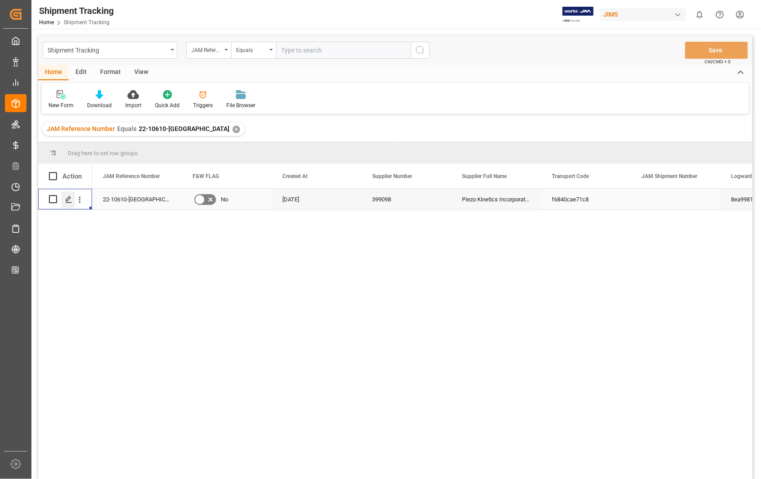
click at [70, 201] on icon "Press SPACE to select this row." at bounding box center [68, 199] width 7 height 7
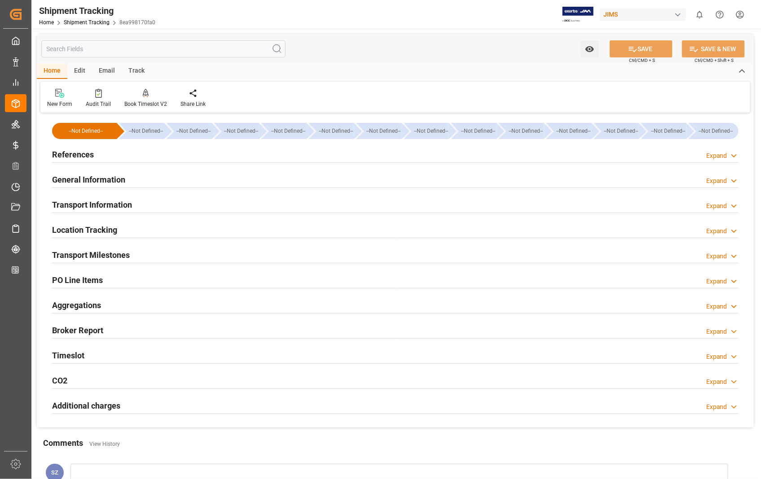
type input "[DATE]"
click at [73, 151] on h2 "References" at bounding box center [73, 155] width 42 height 12
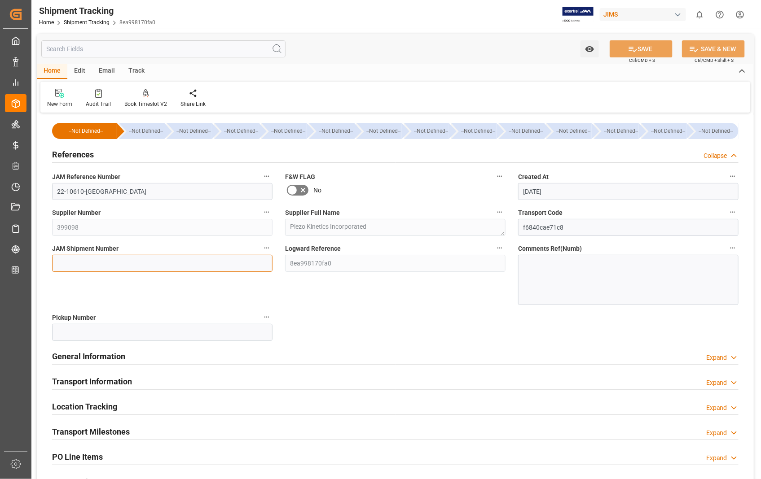
click at [140, 263] on input at bounding box center [162, 263] width 220 height 17
paste input "72604"
type input "72604"
click at [646, 50] on button "SAVE" at bounding box center [640, 48] width 63 height 17
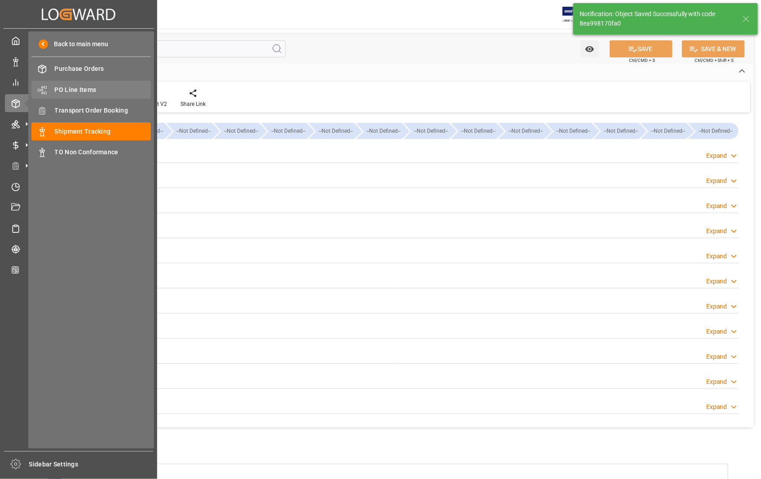
click at [87, 88] on span "PO Line Items" at bounding box center [103, 89] width 96 height 9
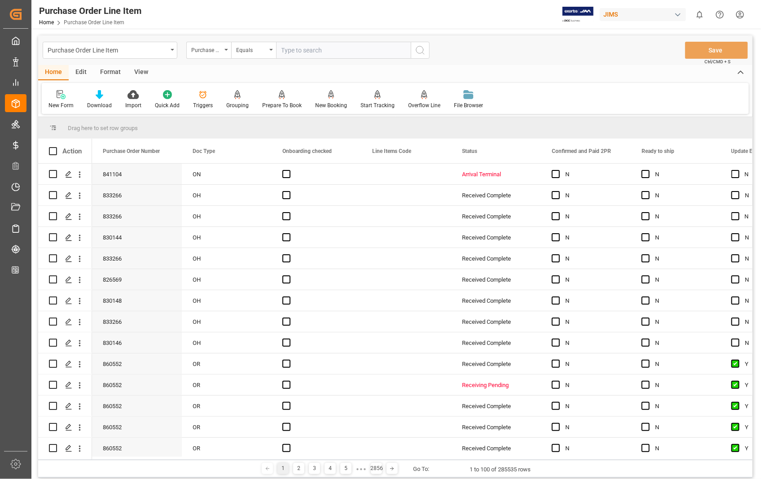
click at [341, 50] on input "text" at bounding box center [343, 50] width 135 height 17
type input "854163"
click at [415, 48] on icon "search button" at bounding box center [420, 50] width 11 height 11
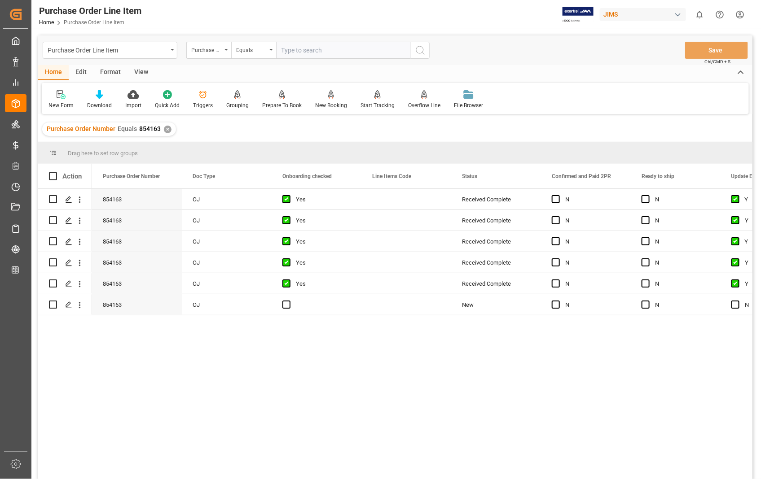
click at [139, 70] on div "View" at bounding box center [140, 72] width 27 height 15
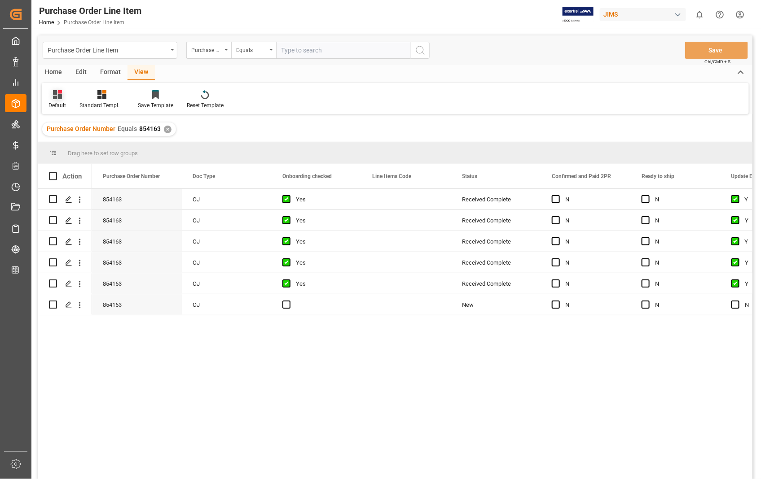
click at [48, 103] on div "Default" at bounding box center [57, 105] width 18 height 8
click at [63, 143] on div "Sophia setting." at bounding box center [92, 144] width 79 height 9
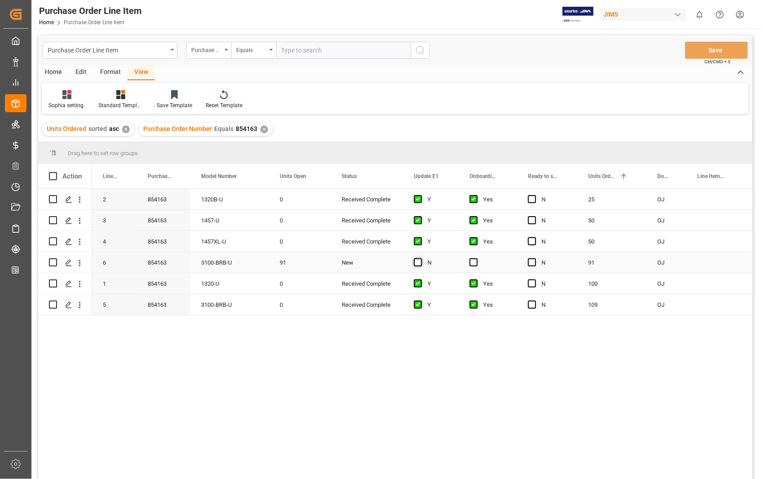
click at [416, 263] on span "Press SPACE to select this row." at bounding box center [418, 262] width 8 height 8
click at [420, 258] on input "Press SPACE to select this row." at bounding box center [420, 258] width 0 height 0
click at [473, 264] on span "Press SPACE to select this row." at bounding box center [473, 262] width 8 height 8
click at [476, 258] on input "Press SPACE to select this row." at bounding box center [476, 258] width 0 height 0
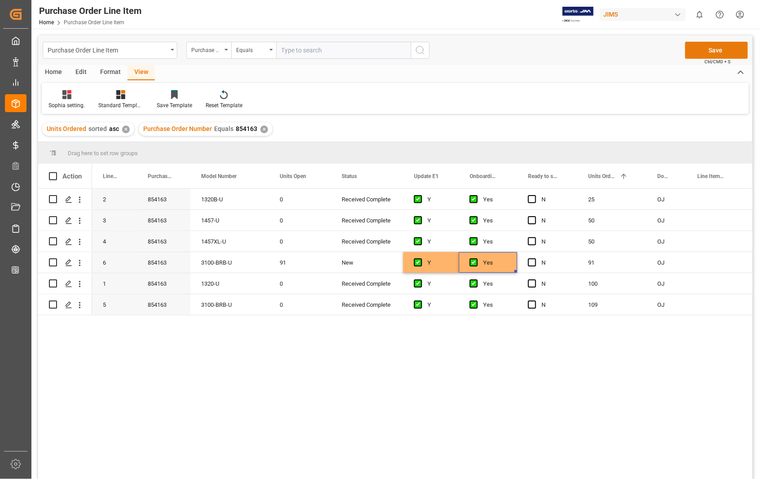
click at [711, 44] on button "Save" at bounding box center [716, 50] width 63 height 17
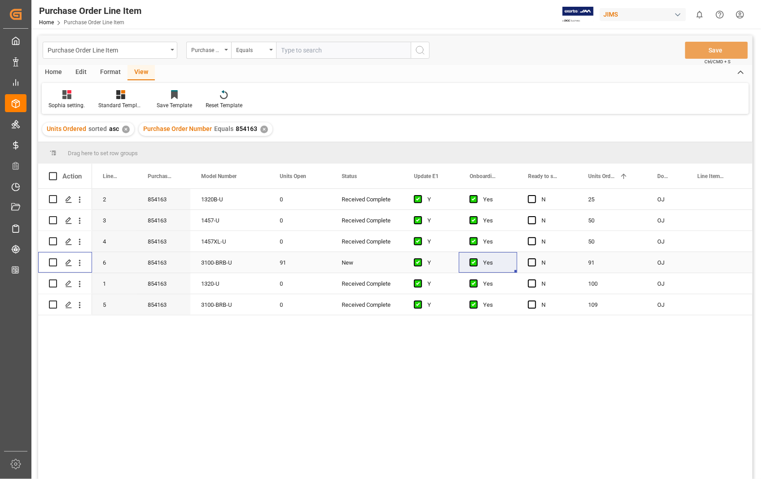
click at [52, 263] on input "Press Space to toggle row selection (unchecked)" at bounding box center [53, 262] width 8 height 8
checkbox input "true"
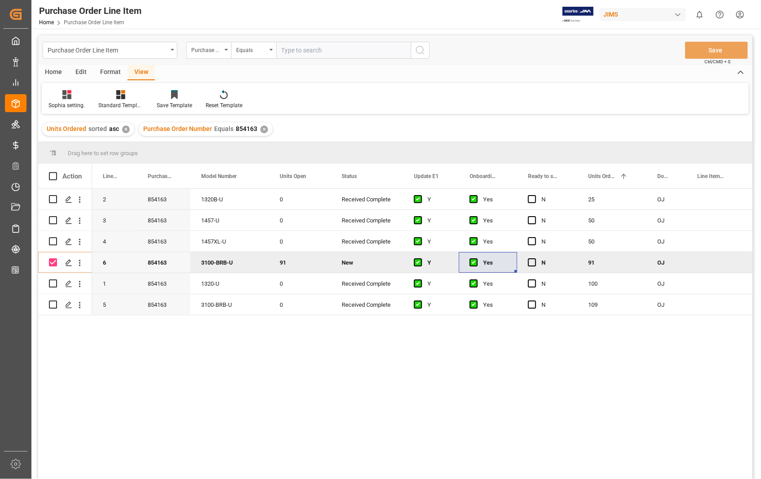
click at [54, 73] on div "Home" at bounding box center [53, 72] width 31 height 15
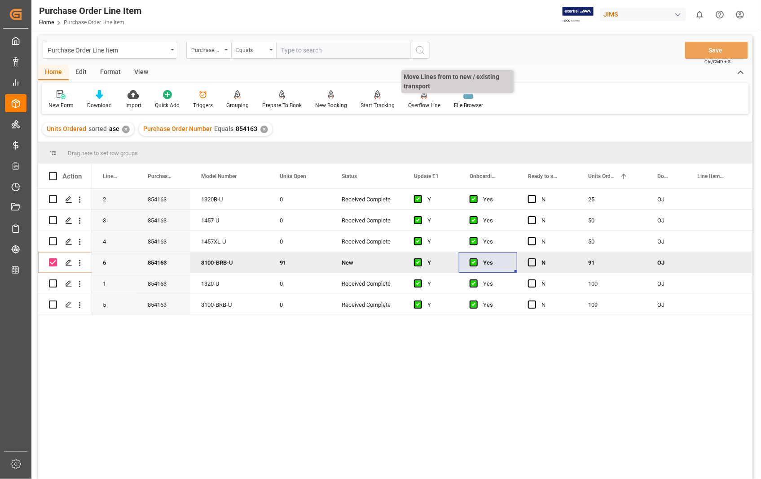
click at [421, 103] on div "Overflow Line" at bounding box center [424, 105] width 32 height 8
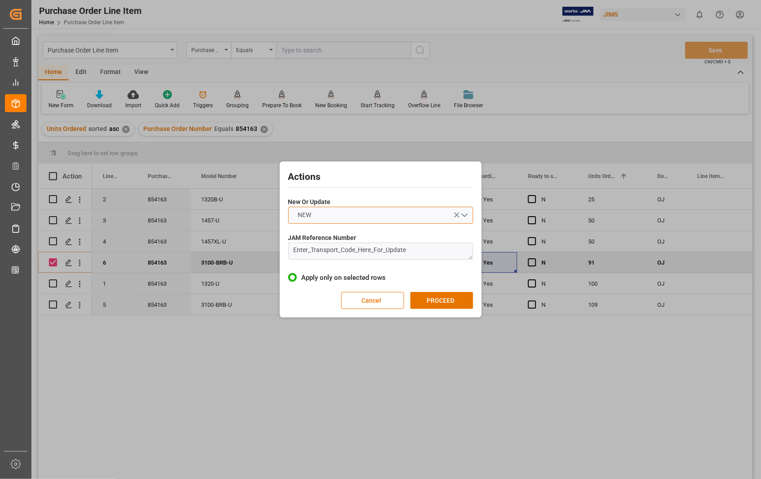
click at [468, 213] on button "NEW" at bounding box center [380, 215] width 185 height 17
click at [307, 236] on div "UPDATE" at bounding box center [381, 236] width 184 height 19
drag, startPoint x: 418, startPoint y: 252, endPoint x: 275, endPoint y: 246, distance: 143.3
click at [275, 246] on div "Actions New Or Update UPDATE JAM Reference Number Enter_Transport_Code_Here_For…" at bounding box center [380, 239] width 761 height 479
paste textarea "22-10610-[GEOGRAPHIC_DATA]"
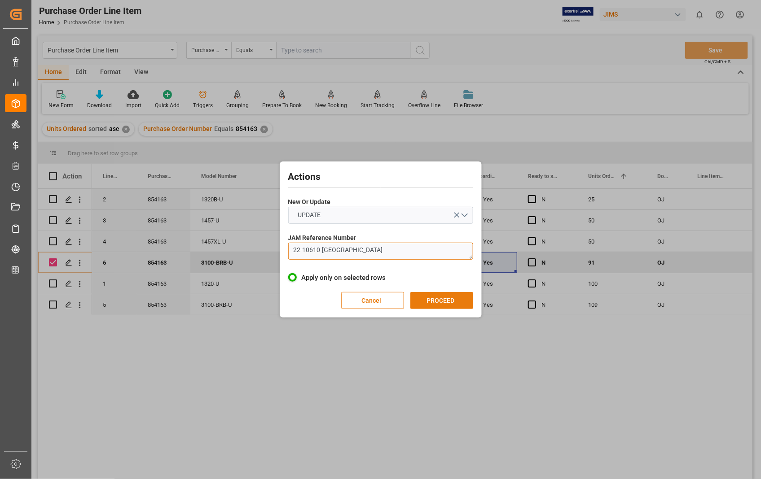
type textarea "22-10610-[GEOGRAPHIC_DATA]"
click at [444, 299] on button "PROCEED" at bounding box center [441, 300] width 63 height 17
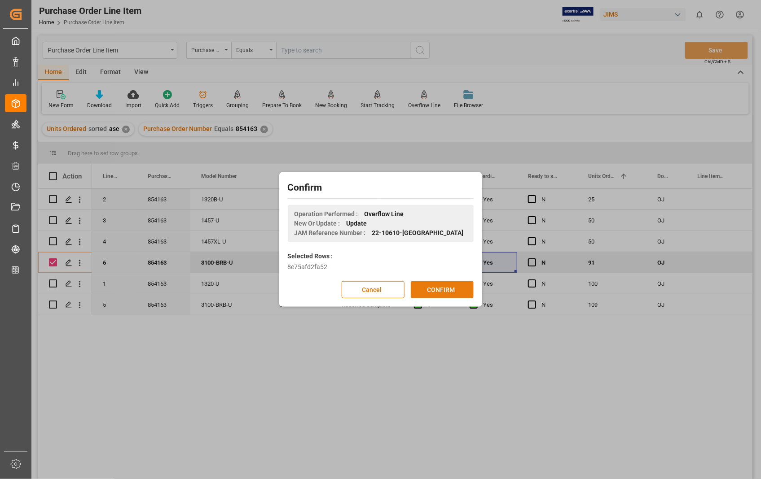
click at [440, 290] on button "CONFIRM" at bounding box center [442, 289] width 63 height 17
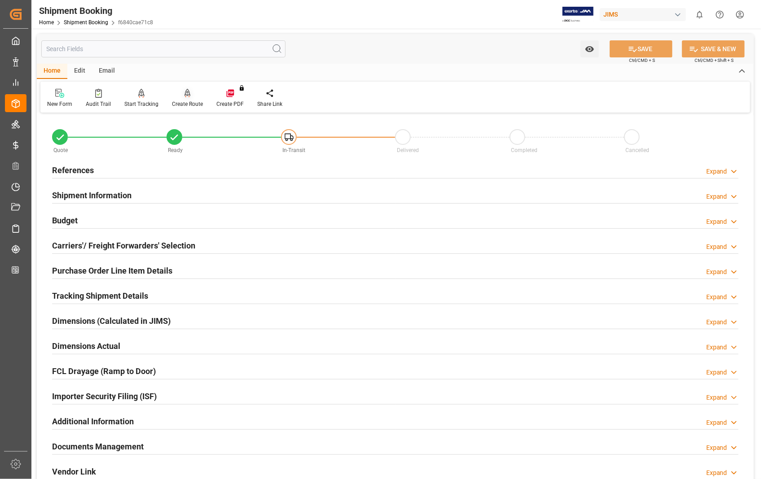
click at [184, 93] on icon at bounding box center [187, 93] width 6 height 9
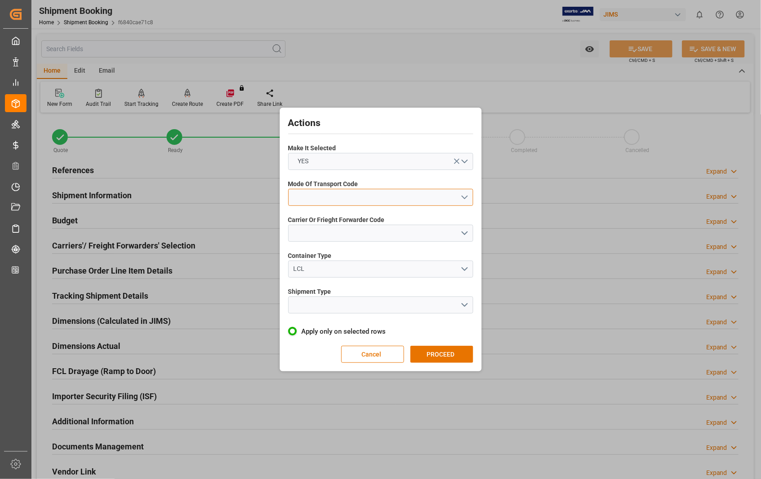
click at [468, 203] on button "open menu" at bounding box center [380, 197] width 185 height 17
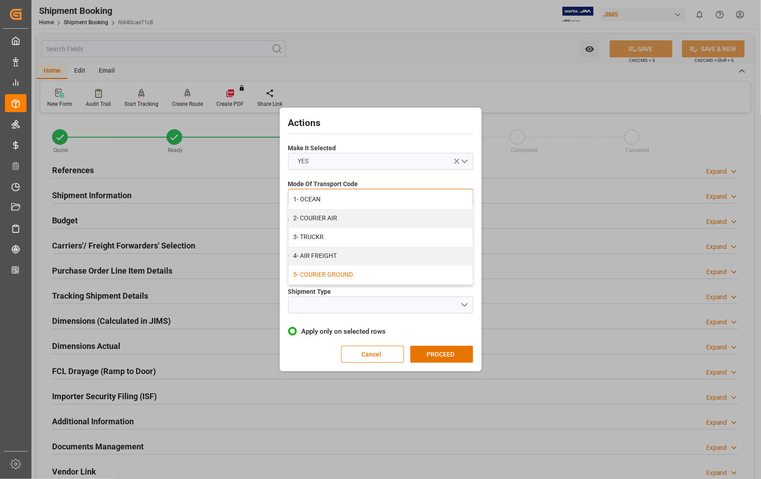
click at [337, 273] on div "5- COURIER GROUND" at bounding box center [381, 275] width 184 height 19
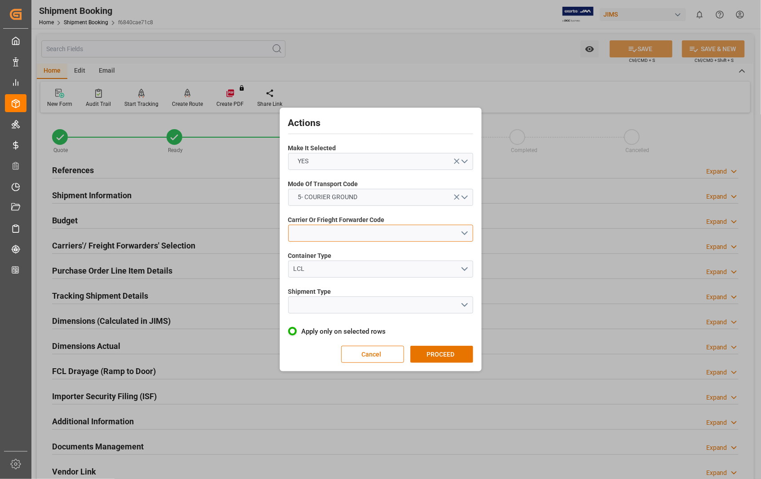
click at [464, 235] on button "open menu" at bounding box center [380, 233] width 185 height 17
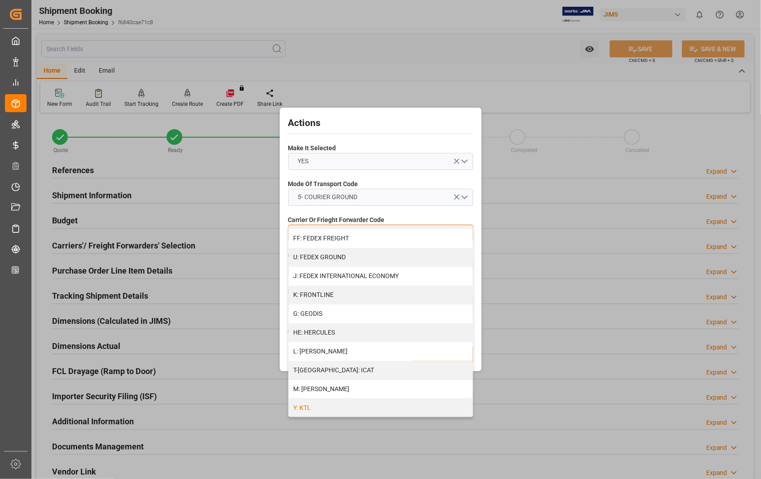
scroll to position [259, 0]
click at [329, 262] on div "U: FEDEX GROUND" at bounding box center [381, 259] width 184 height 19
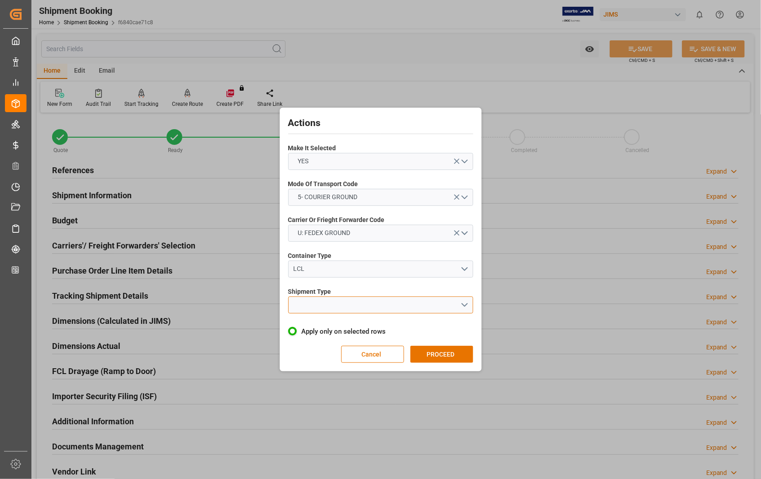
click at [436, 300] on button "open menu" at bounding box center [380, 305] width 185 height 17
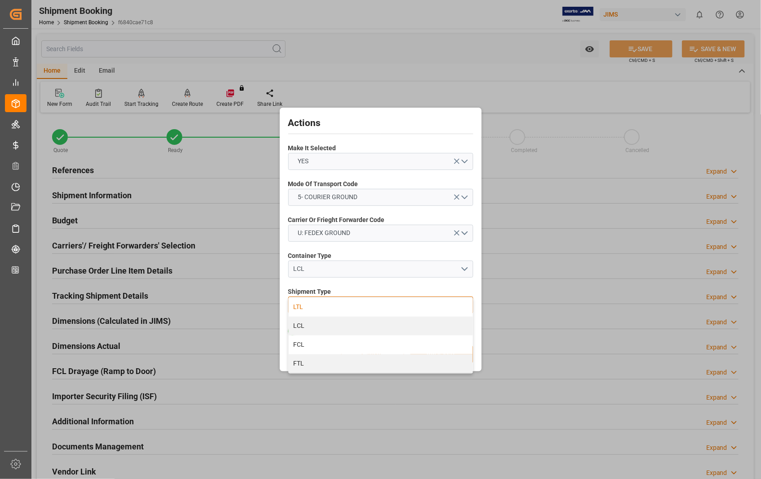
click at [303, 308] on div "LTL" at bounding box center [381, 307] width 184 height 19
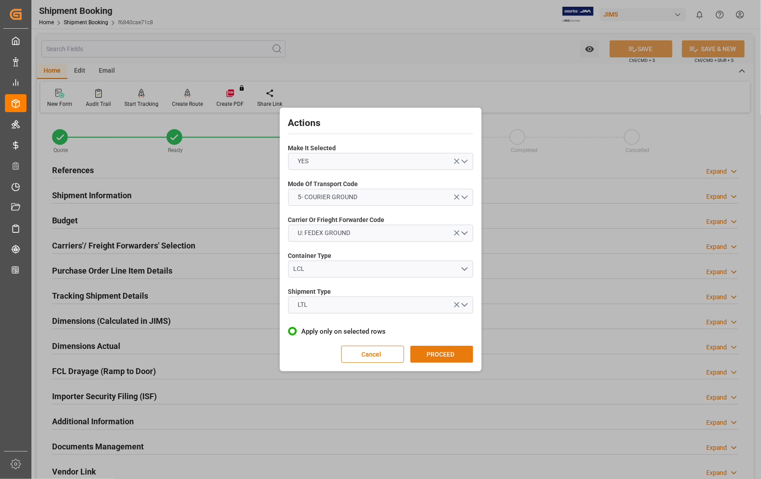
click at [442, 355] on button "PROCEED" at bounding box center [441, 354] width 63 height 17
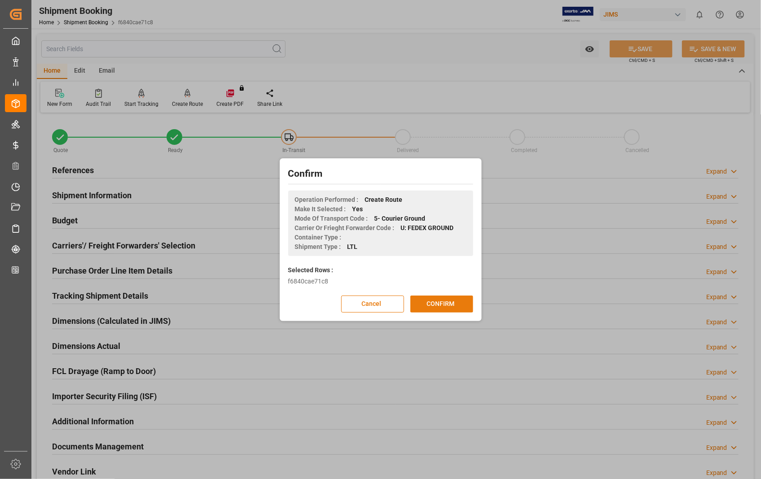
click at [441, 305] on button "CONFIRM" at bounding box center [441, 304] width 63 height 17
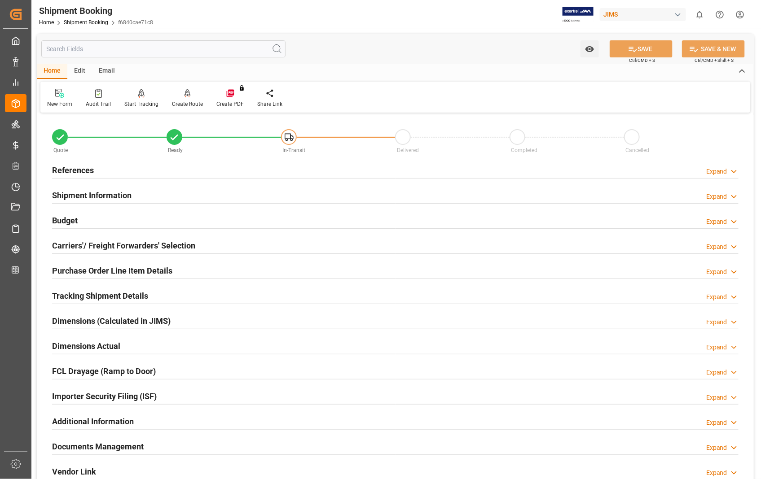
click at [102, 344] on h2 "Dimensions Actual" at bounding box center [86, 346] width 68 height 12
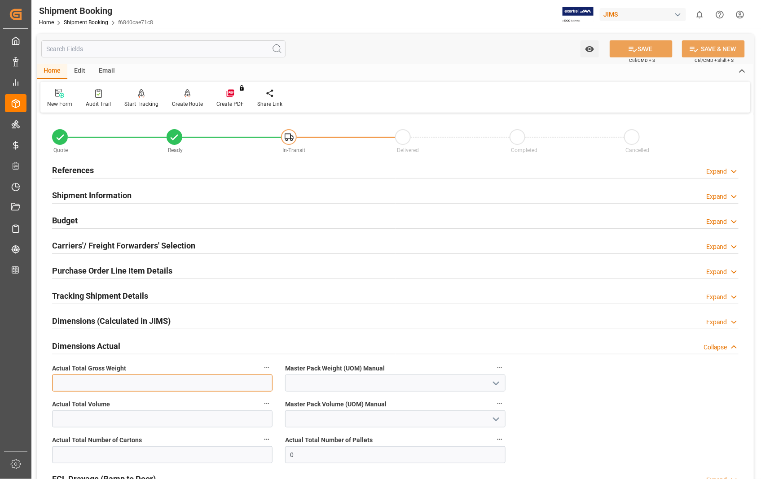
click at [96, 380] on input "text" at bounding box center [162, 383] width 220 height 17
type input "17"
click at [490, 385] on icon "open menu" at bounding box center [495, 383] width 11 height 11
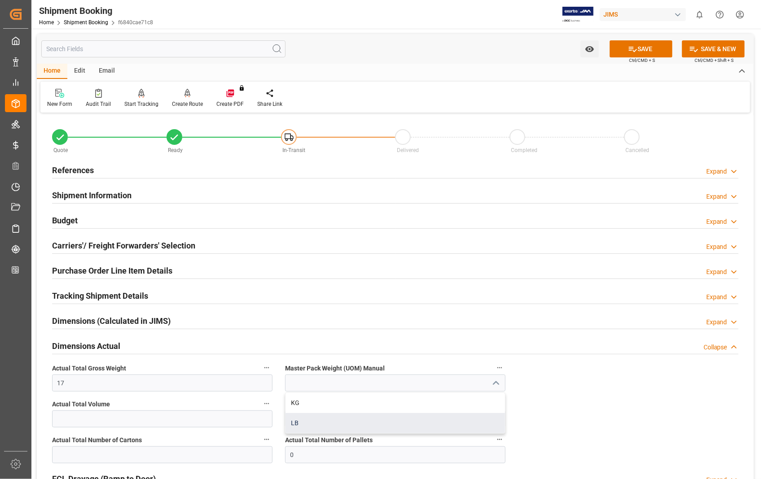
click at [302, 425] on div "LB" at bounding box center [394, 423] width 219 height 20
type input "LB"
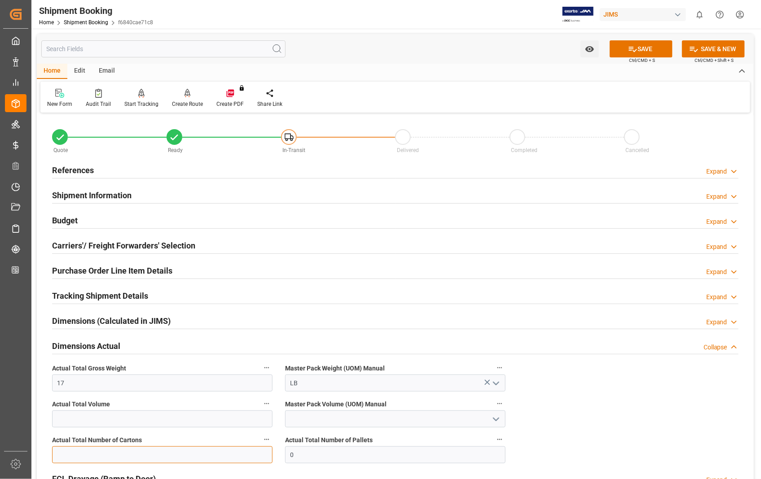
click at [180, 461] on input "text" at bounding box center [162, 455] width 220 height 17
type input "1"
click at [645, 52] on button "SAVE" at bounding box center [640, 48] width 63 height 17
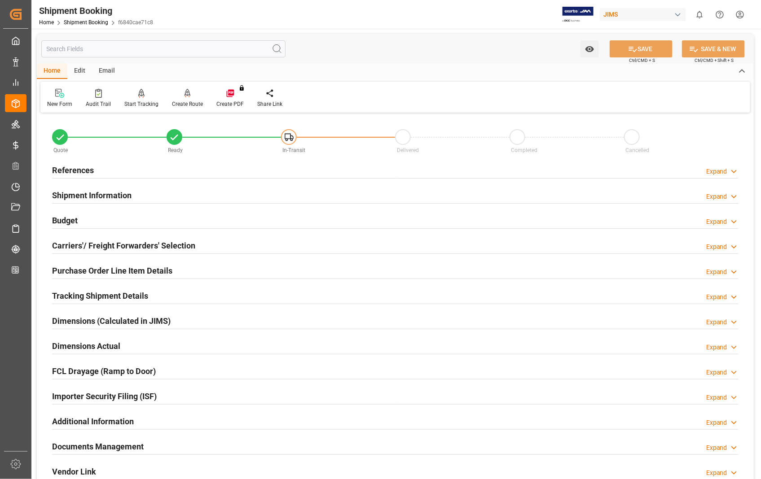
click at [125, 447] on h2 "Documents Management" at bounding box center [98, 447] width 92 height 12
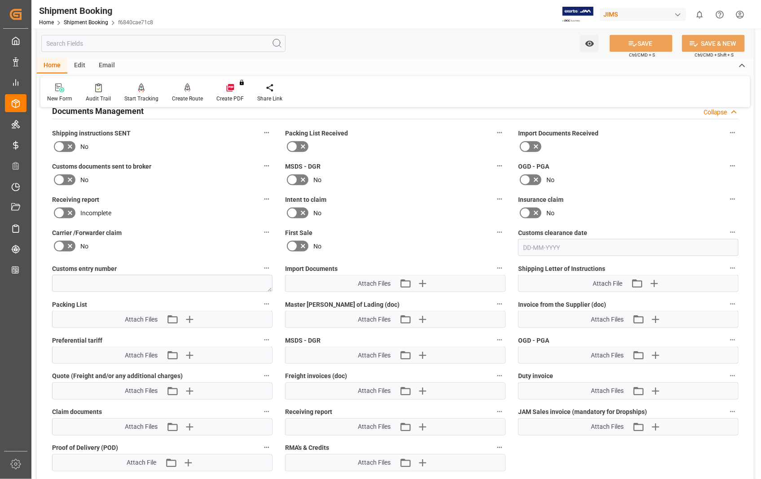
scroll to position [398, 0]
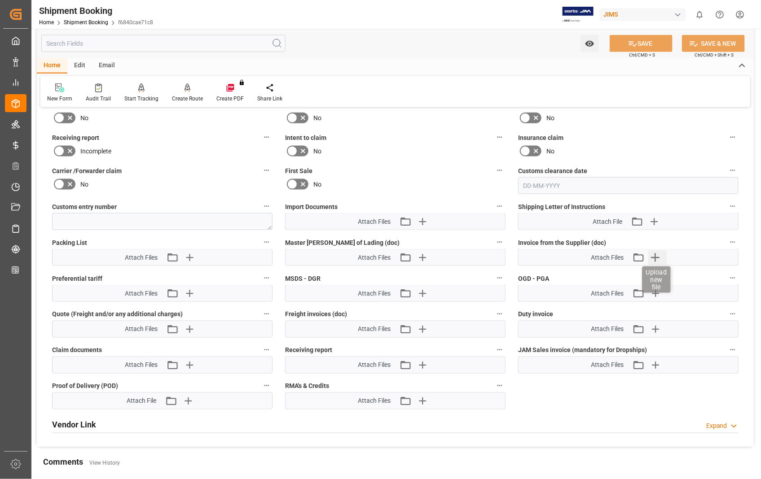
click at [656, 255] on icon "button" at bounding box center [655, 258] width 9 height 9
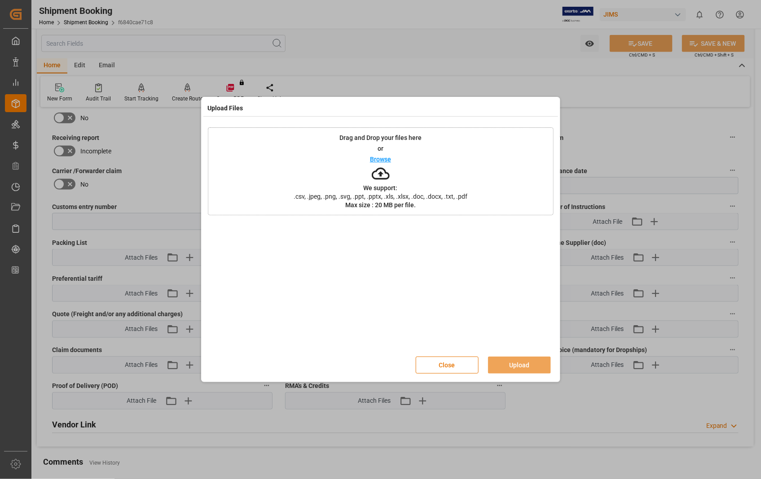
click at [379, 157] on p "Browse" at bounding box center [380, 159] width 21 height 6
click at [506, 368] on button "Upload" at bounding box center [519, 365] width 63 height 17
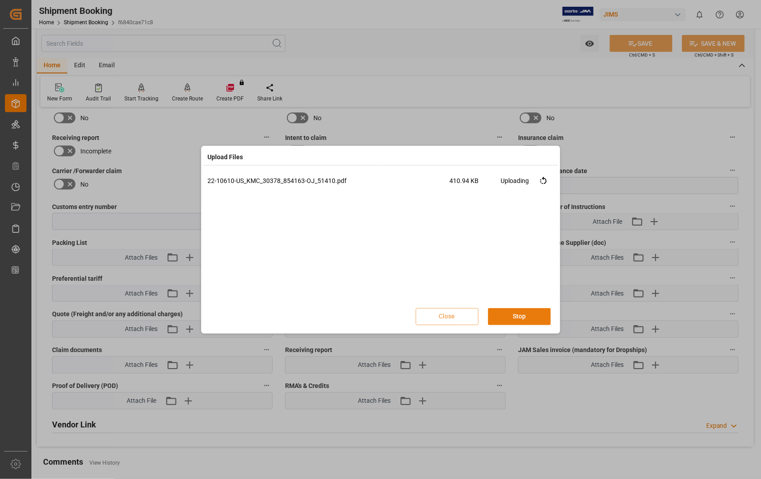
click at [526, 311] on button "Stop" at bounding box center [519, 316] width 63 height 17
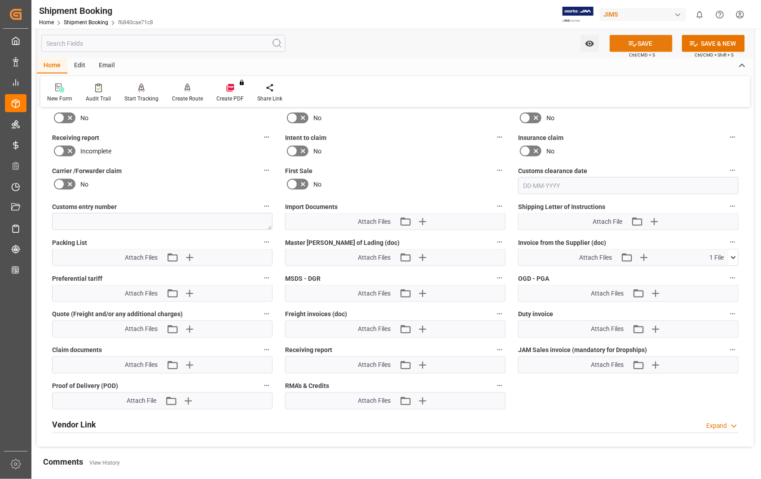
click at [635, 44] on button "SAVE" at bounding box center [640, 43] width 63 height 17
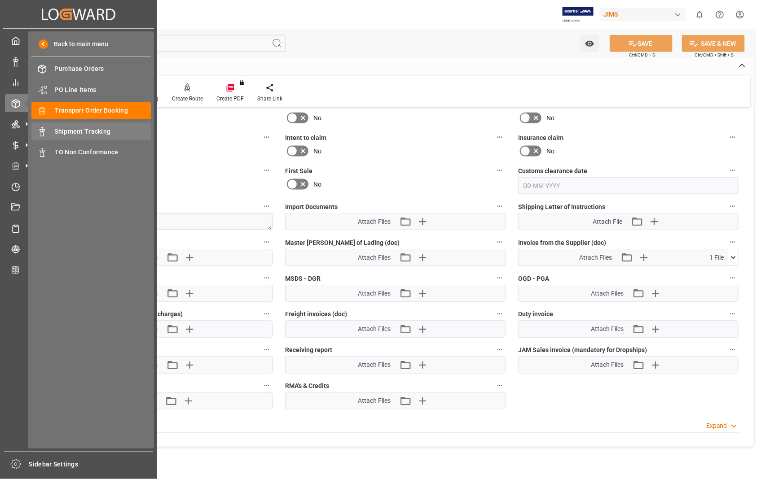
click at [74, 130] on span "Shipment Tracking" at bounding box center [103, 131] width 96 height 9
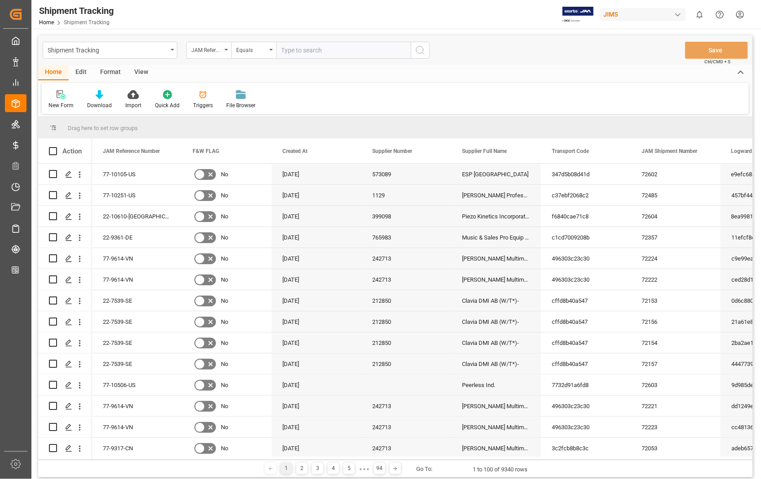
click at [327, 50] on input "text" at bounding box center [343, 50] width 135 height 17
type input "22-10610-[GEOGRAPHIC_DATA]"
click at [422, 50] on icon "search button" at bounding box center [420, 50] width 11 height 11
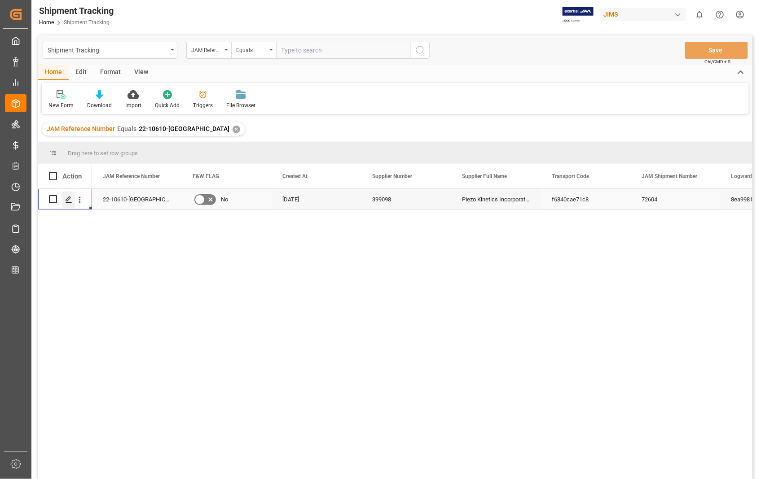
click at [67, 202] on icon "Press SPACE to select this row." at bounding box center [68, 199] width 7 height 7
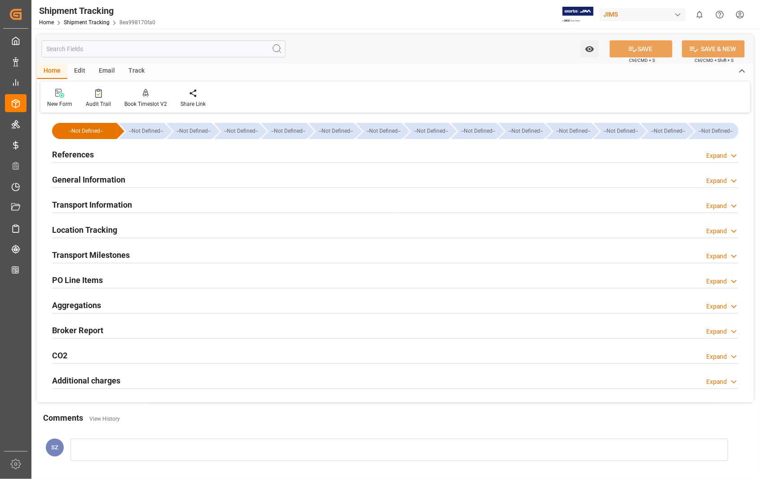
click at [76, 201] on h2 "Transport Information" at bounding box center [92, 205] width 80 height 12
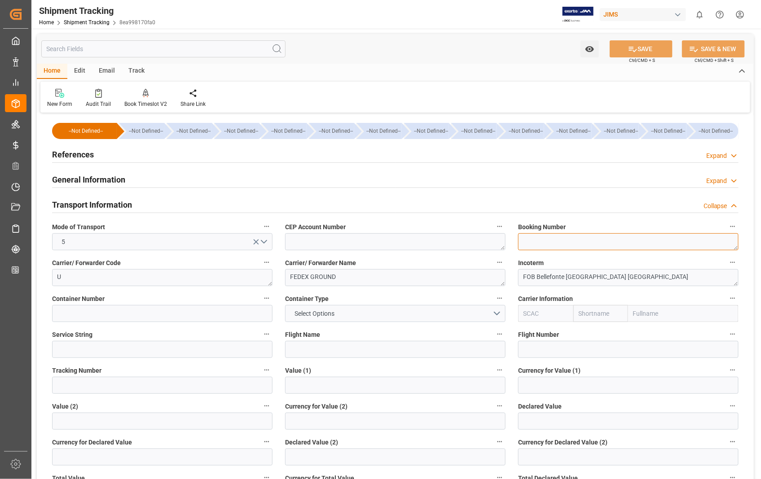
click at [553, 243] on textarea at bounding box center [628, 241] width 220 height 17
paste textarea "733074311969"
type textarea "733074311969"
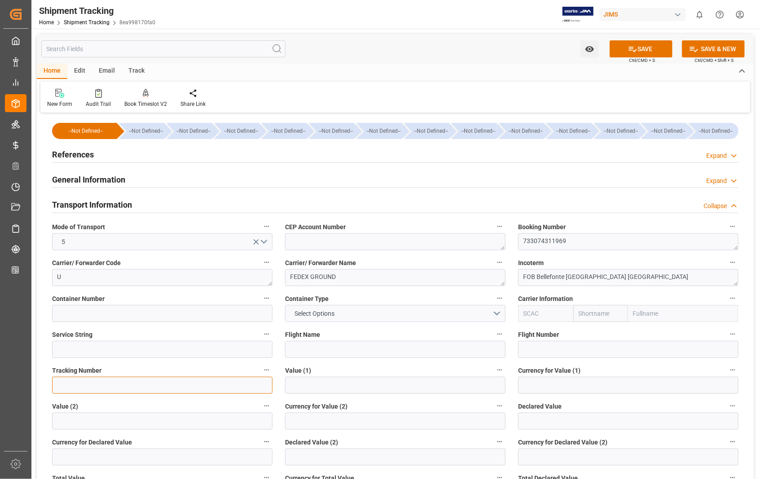
click at [88, 388] on input at bounding box center [162, 385] width 220 height 17
paste input "733074311969"
type input "733074311969"
click at [643, 43] on button "SAVE" at bounding box center [640, 48] width 63 height 17
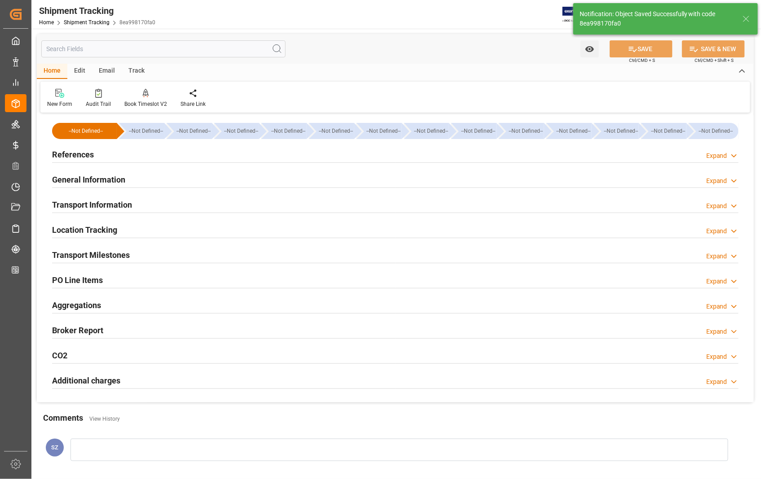
click at [92, 253] on h2 "Transport Milestones" at bounding box center [91, 255] width 78 height 12
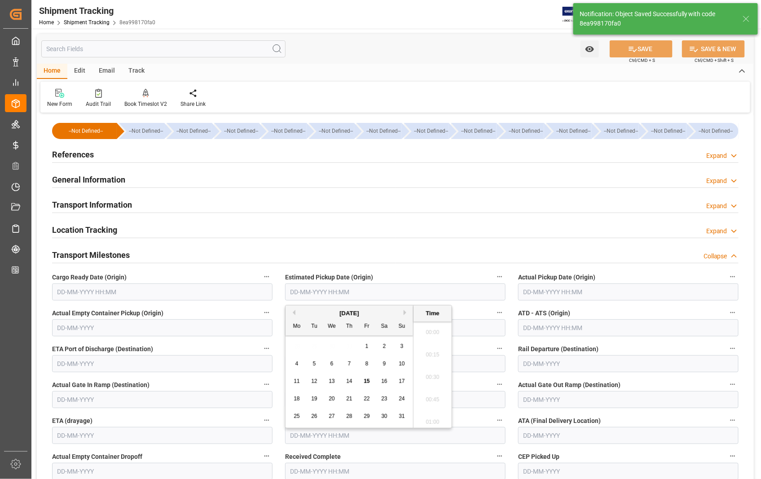
scroll to position [900, 0]
click at [324, 297] on input "text" at bounding box center [395, 292] width 220 height 17
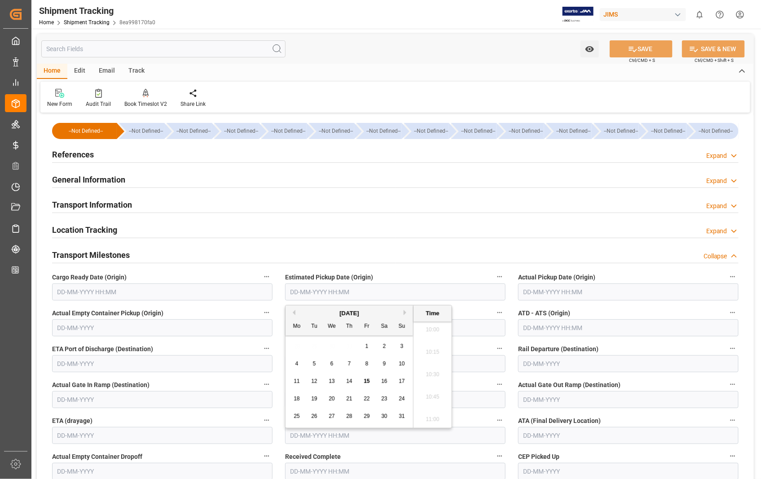
click at [350, 383] on span "14" at bounding box center [349, 381] width 6 height 6
type input "[DATE] 00:00"
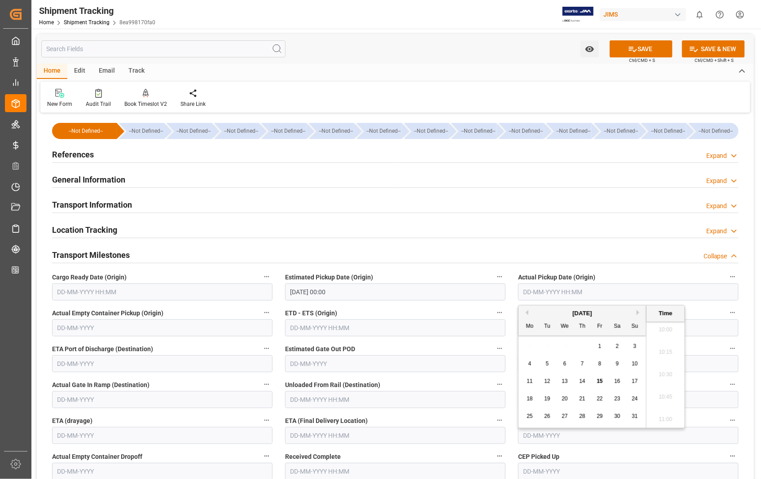
click at [581, 286] on input "text" at bounding box center [628, 292] width 220 height 17
click at [583, 383] on span "14" at bounding box center [582, 381] width 6 height 6
type input "[DATE] 00:00"
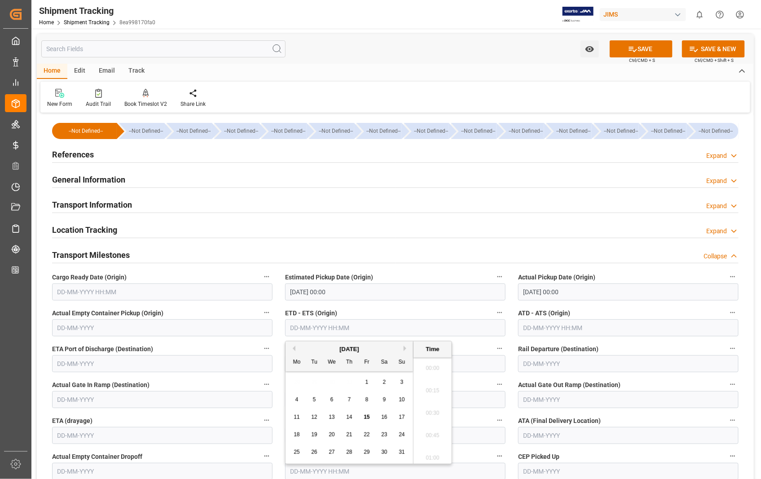
click at [386, 328] on input "text" at bounding box center [395, 328] width 220 height 17
click at [350, 418] on span "14" at bounding box center [349, 417] width 6 height 6
type input "[DATE] 00:00"
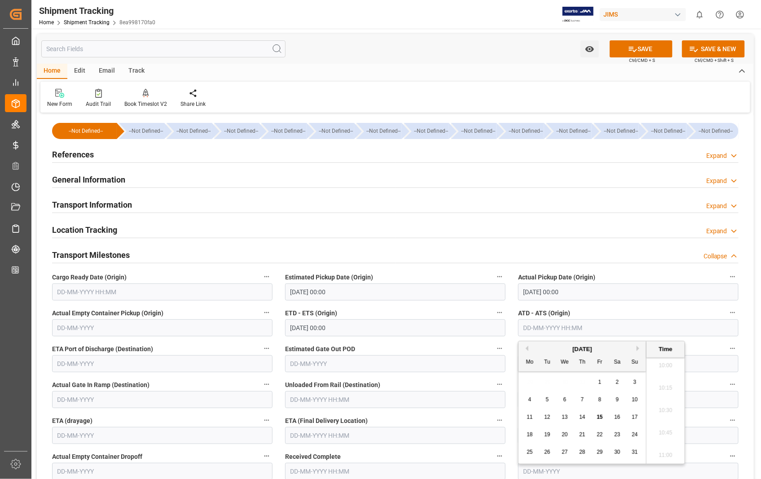
click at [572, 330] on input "text" at bounding box center [628, 328] width 220 height 17
click at [581, 416] on span "14" at bounding box center [582, 417] width 6 height 6
type input "[DATE] 00:00"
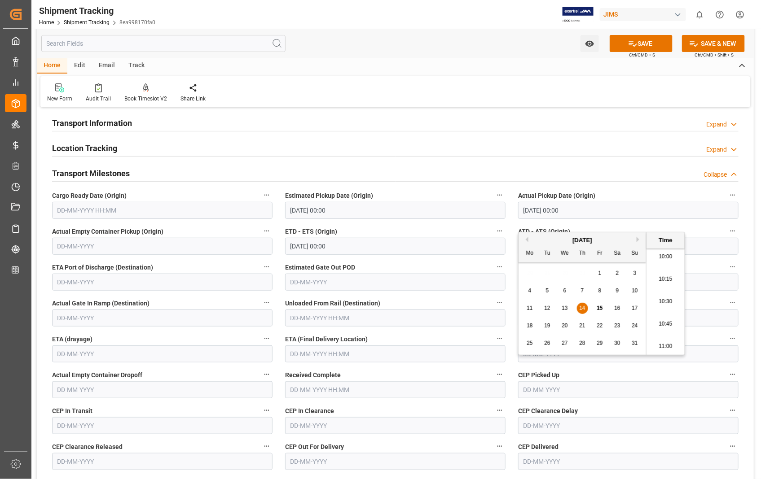
scroll to position [149, 0]
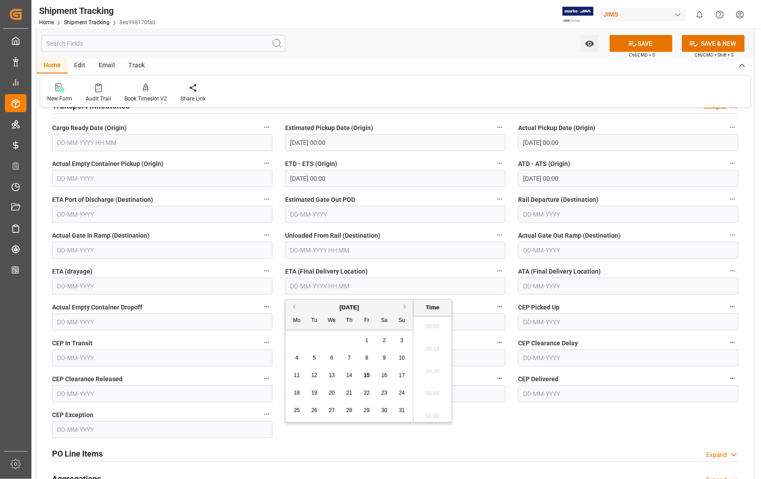
click at [409, 288] on input "text" at bounding box center [395, 286] width 220 height 17
click at [298, 394] on span "18" at bounding box center [296, 393] width 6 height 6
type input "18-08-2025 00:00"
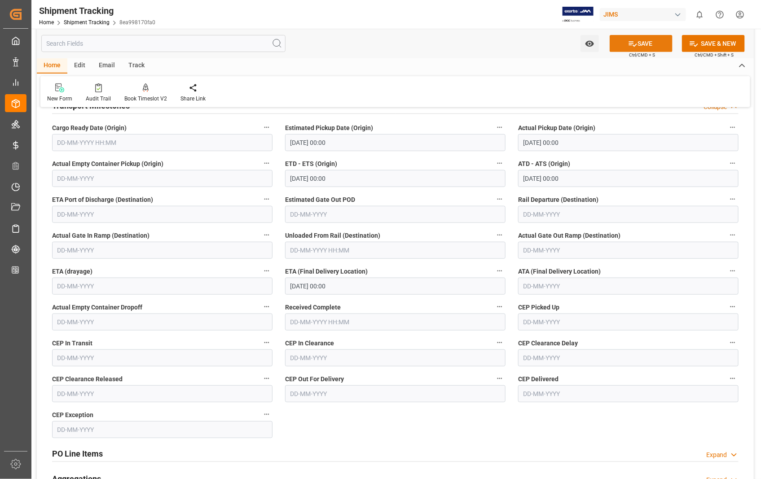
click at [650, 40] on button "SAVE" at bounding box center [640, 43] width 63 height 17
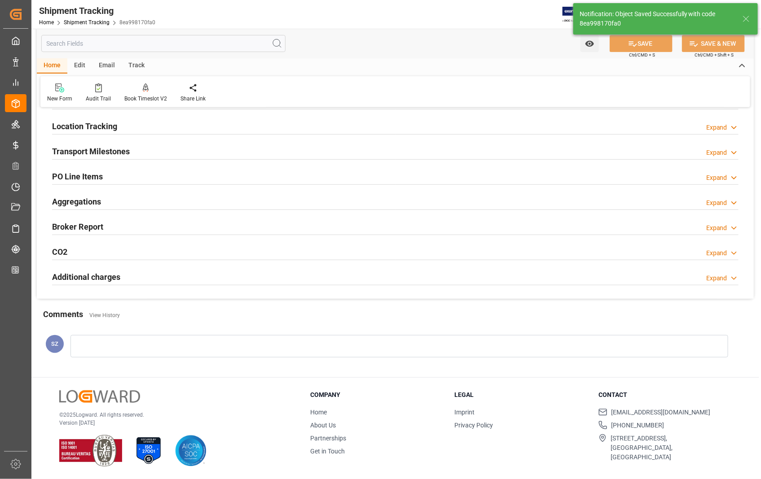
scroll to position [104, 0]
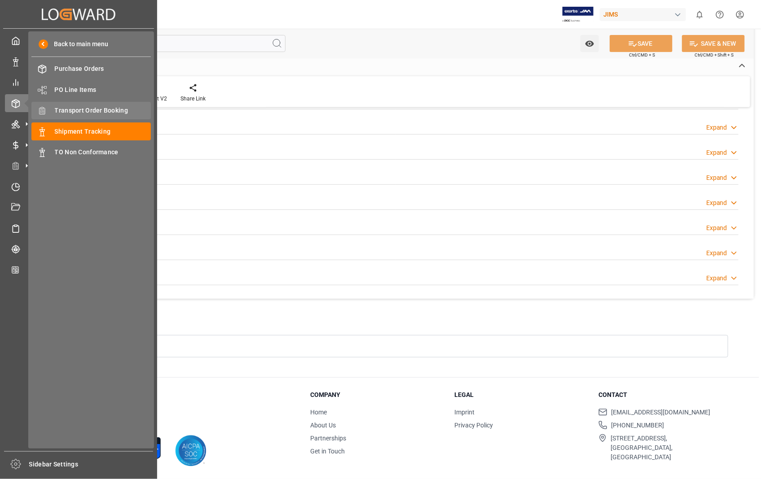
click at [95, 109] on span "Transport Order Booking" at bounding box center [103, 110] width 96 height 9
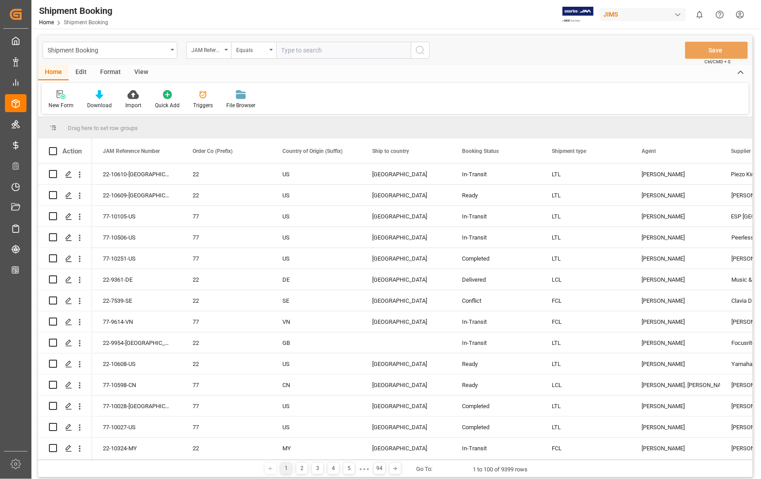
click at [316, 47] on input "text" at bounding box center [343, 50] width 135 height 17
paste input "22-10545-US"
type input "22-10545-US"
click at [423, 46] on icon "search button" at bounding box center [420, 50] width 11 height 11
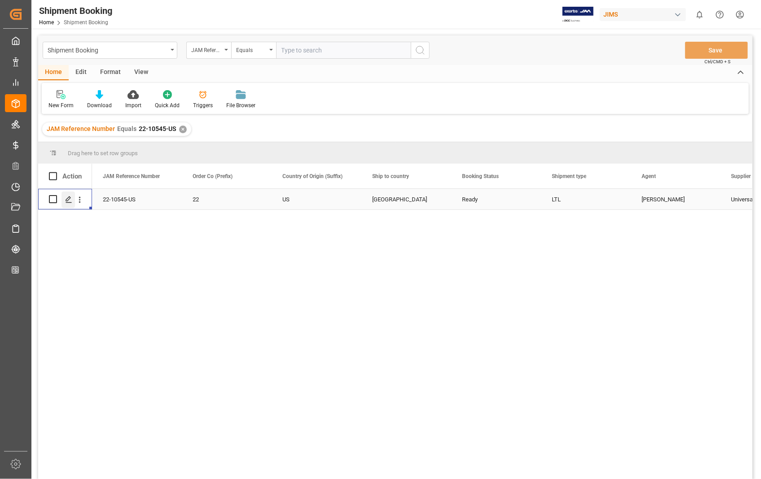
click at [72, 200] on div "Press SPACE to select this row." at bounding box center [67, 200] width 13 height 17
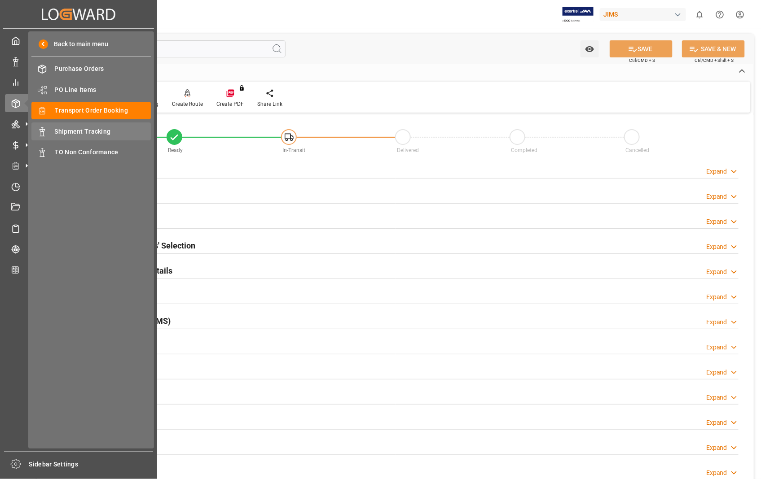
click at [64, 130] on span "Shipment Tracking" at bounding box center [103, 131] width 96 height 9
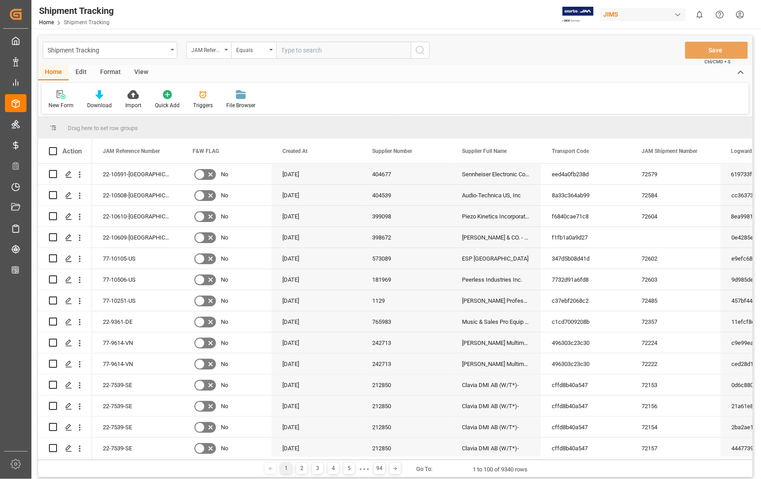
click at [347, 50] on input "text" at bounding box center [343, 50] width 135 height 17
paste input "22-10545-US"
type input "22-10545-US"
click at [419, 53] on icon "search button" at bounding box center [420, 50] width 11 height 11
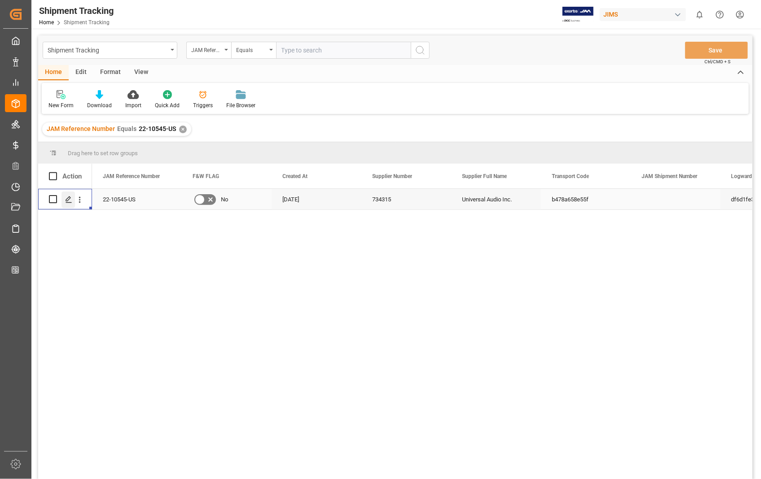
click at [68, 201] on icon "Press SPACE to select this row." at bounding box center [68, 199] width 7 height 7
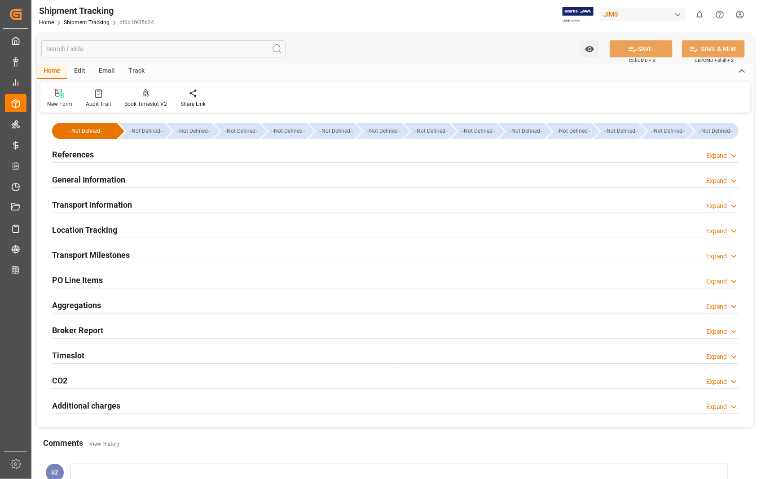
type input "[DATE]"
click at [90, 153] on h2 "References" at bounding box center [73, 155] width 42 height 12
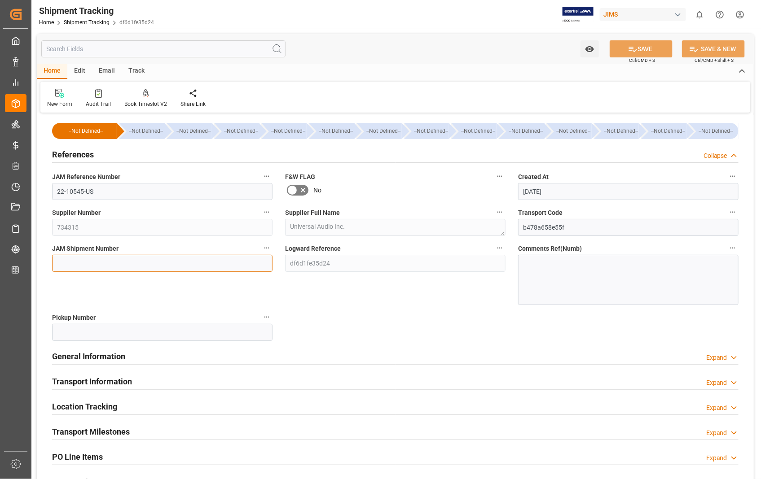
click at [96, 266] on input at bounding box center [162, 263] width 220 height 17
paste input "72605"
type input "72605"
click at [638, 48] on button "SAVE" at bounding box center [640, 48] width 63 height 17
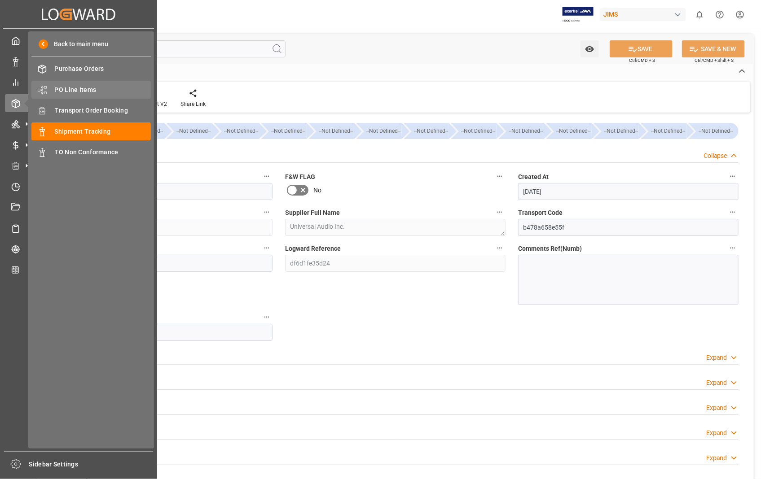
click at [79, 87] on span "PO Line Items" at bounding box center [103, 89] width 96 height 9
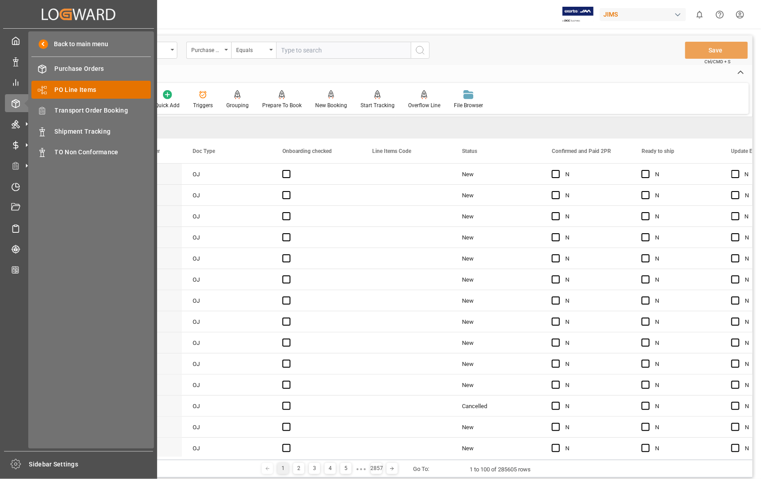
click at [91, 88] on span "PO Line Items" at bounding box center [103, 89] width 96 height 9
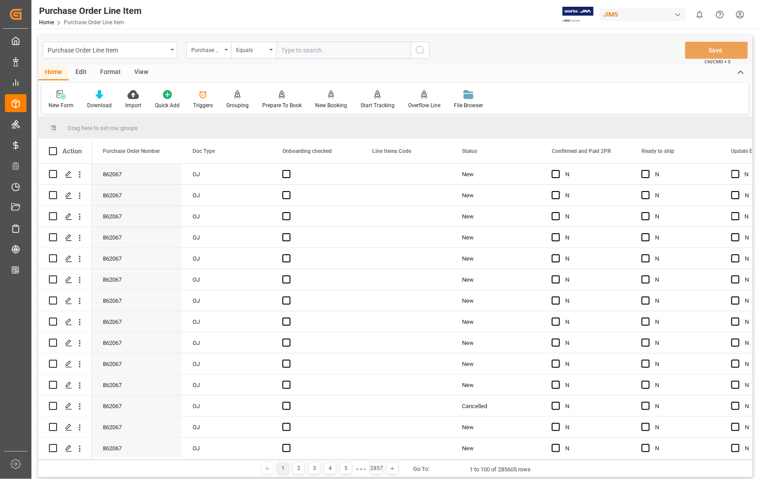
click at [321, 50] on input "text" at bounding box center [343, 50] width 135 height 17
type input "862067"
click at [420, 53] on icon "search button" at bounding box center [420, 50] width 11 height 11
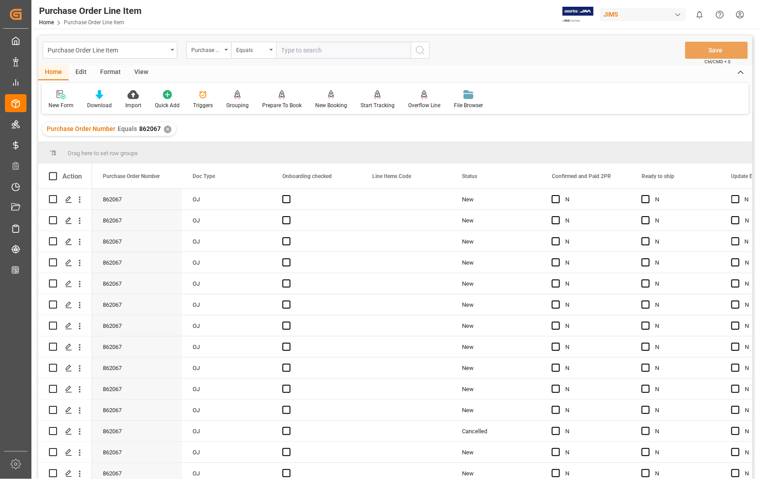
click at [140, 69] on div "View" at bounding box center [140, 72] width 27 height 15
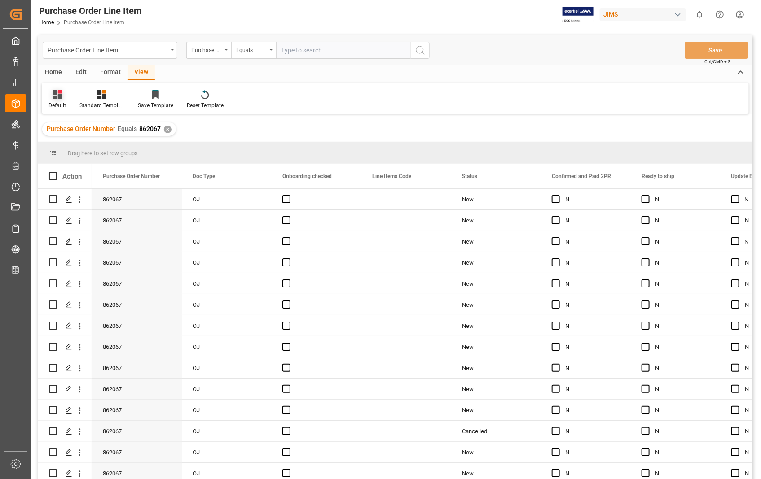
click at [60, 105] on div "Default" at bounding box center [57, 105] width 18 height 8
click at [70, 141] on div "Sophia setting." at bounding box center [92, 144] width 79 height 9
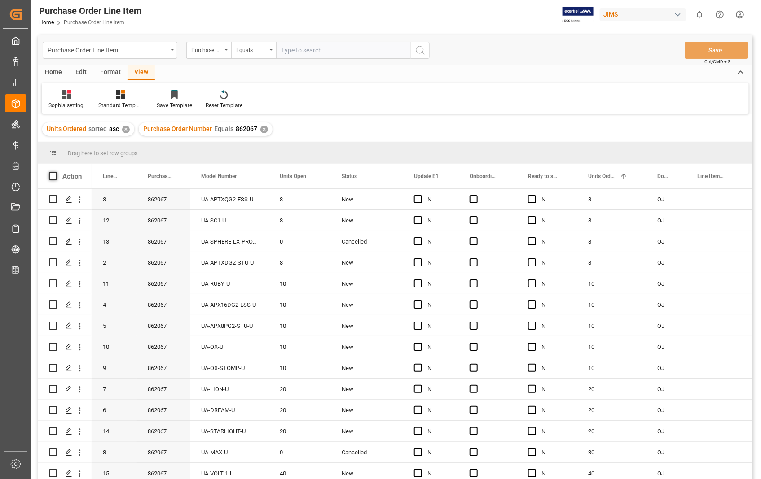
click at [52, 178] on span at bounding box center [53, 176] width 8 height 8
click at [56, 172] on input "checkbox" at bounding box center [56, 172] width 0 height 0
checkbox input "true"
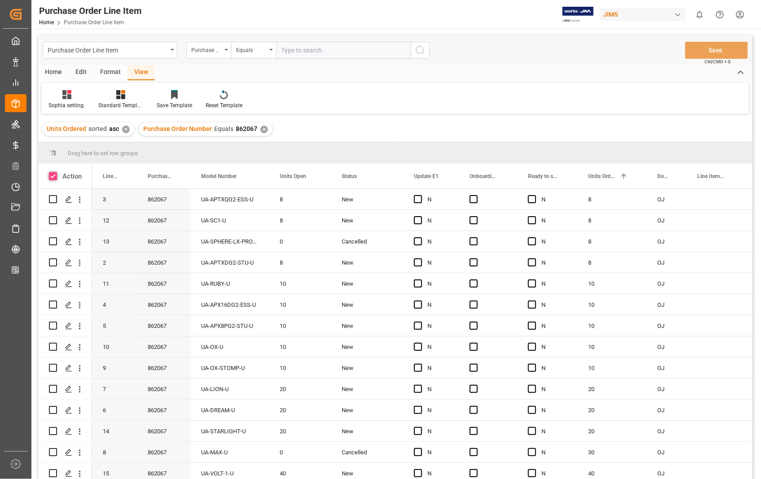
checkbox input "true"
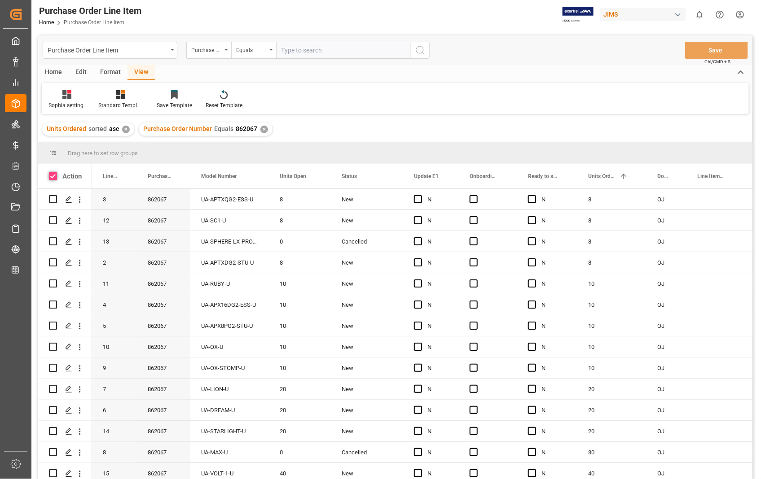
checkbox input "true"
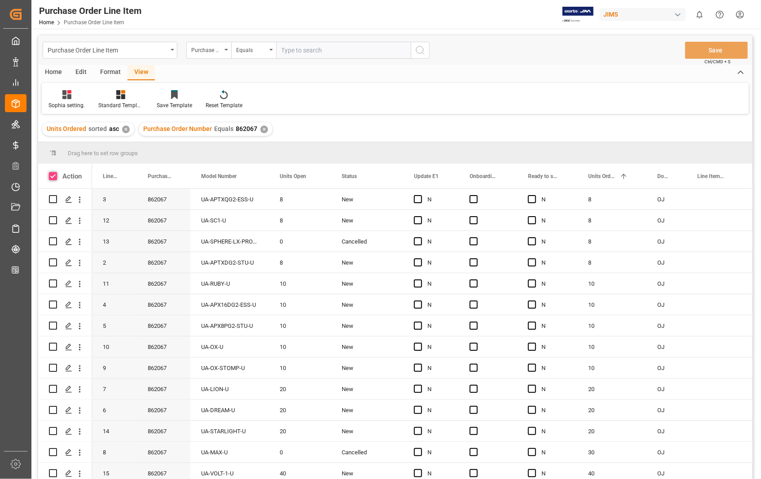
checkbox input "true"
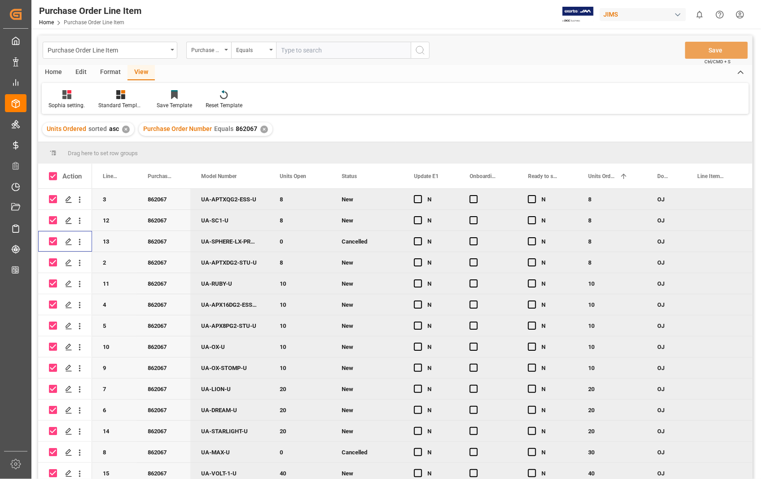
click at [50, 242] on input "Press Space to toggle row selection (checked)" at bounding box center [53, 241] width 8 height 8
checkbox input "false"
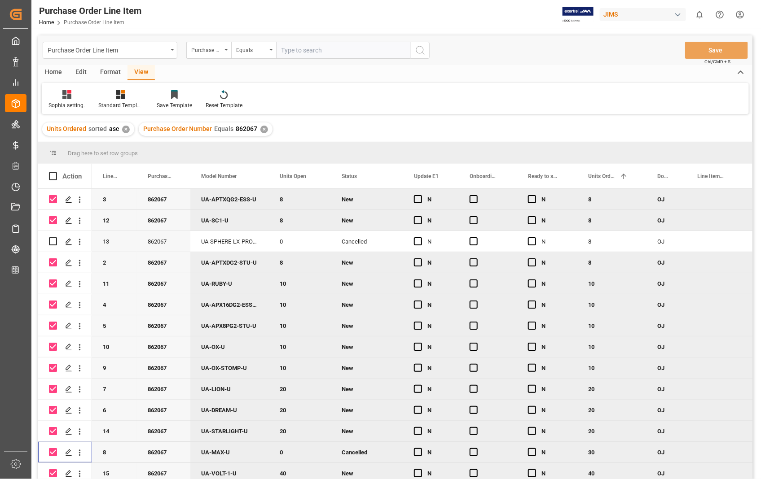
click at [53, 454] on input "Press Space to toggle row selection (checked)" at bounding box center [53, 452] width 8 height 8
checkbox input "false"
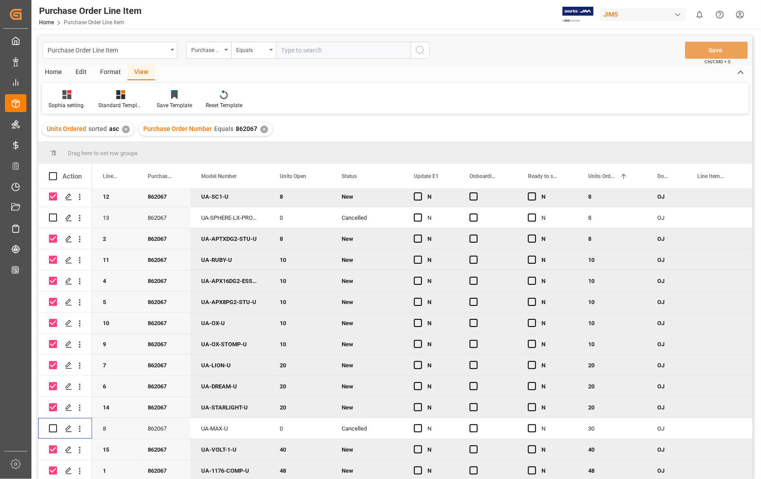
scroll to position [47, 0]
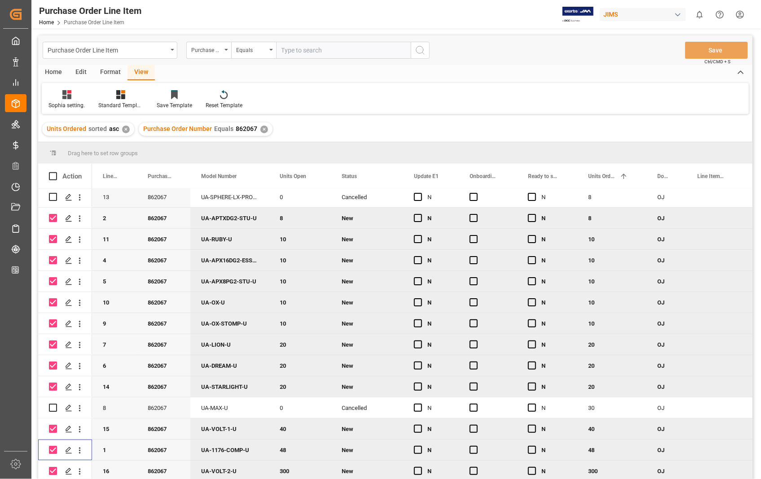
click at [52, 447] on input "Press Space to toggle row selection (checked)" at bounding box center [53, 450] width 8 height 8
checkbox input "false"
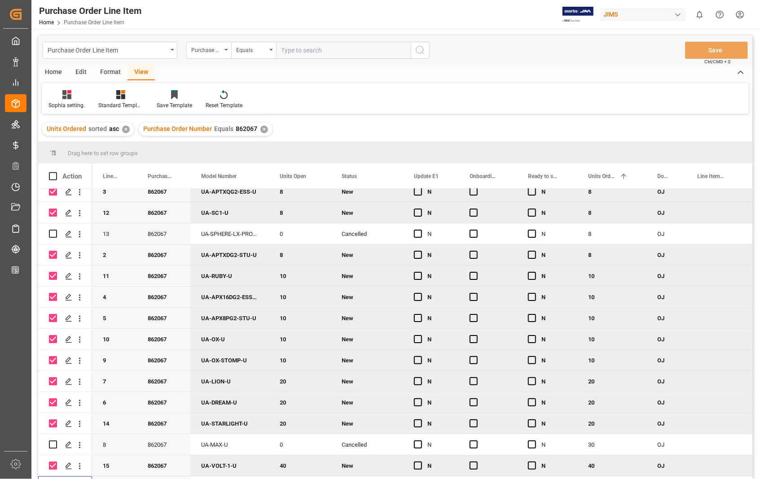
scroll to position [0, 0]
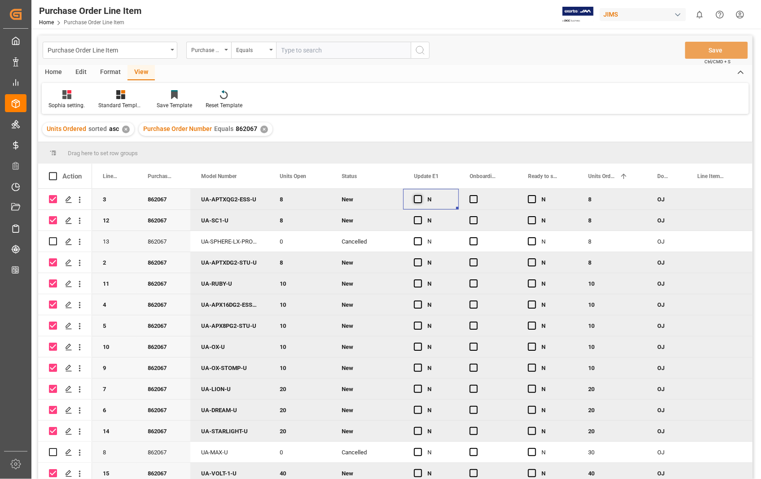
click at [417, 199] on span "Press SPACE to deselect this row." at bounding box center [418, 199] width 8 height 8
click at [420, 195] on input "Press SPACE to deselect this row." at bounding box center [420, 195] width 0 height 0
click at [472, 198] on span "Press SPACE to deselect this row." at bounding box center [473, 199] width 8 height 8
click at [476, 195] on input "Press SPACE to deselect this row." at bounding box center [476, 195] width 0 height 0
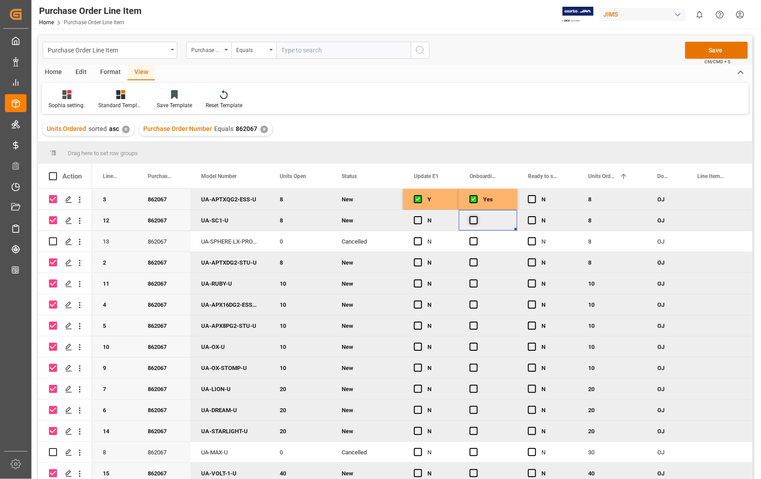
click at [474, 221] on span "Press SPACE to deselect this row." at bounding box center [473, 220] width 8 height 8
click at [476, 216] on input "Press SPACE to deselect this row." at bounding box center [476, 216] width 0 height 0
click at [419, 222] on span "Press SPACE to deselect this row." at bounding box center [418, 220] width 8 height 8
click at [420, 216] on input "Press SPACE to deselect this row." at bounding box center [420, 216] width 0 height 0
click at [418, 263] on span "Press SPACE to deselect this row." at bounding box center [418, 262] width 8 height 8
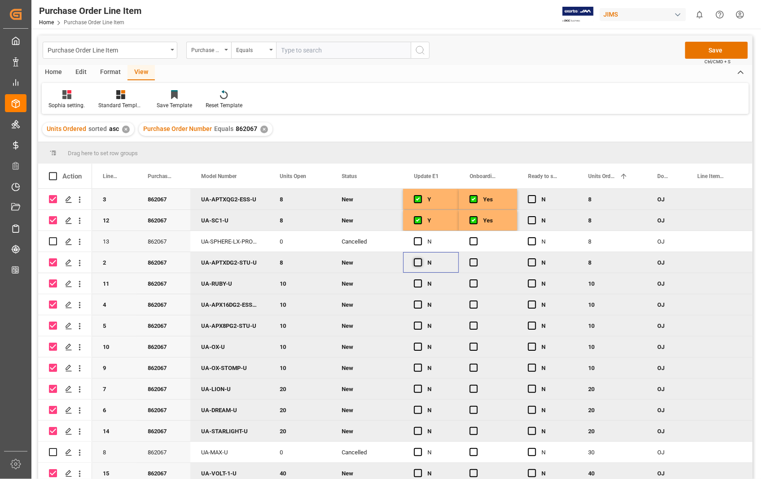
click at [420, 258] on input "Press SPACE to deselect this row." at bounding box center [420, 258] width 0 height 0
drag, startPoint x: 456, startPoint y: 271, endPoint x: 434, endPoint y: 427, distance: 157.3
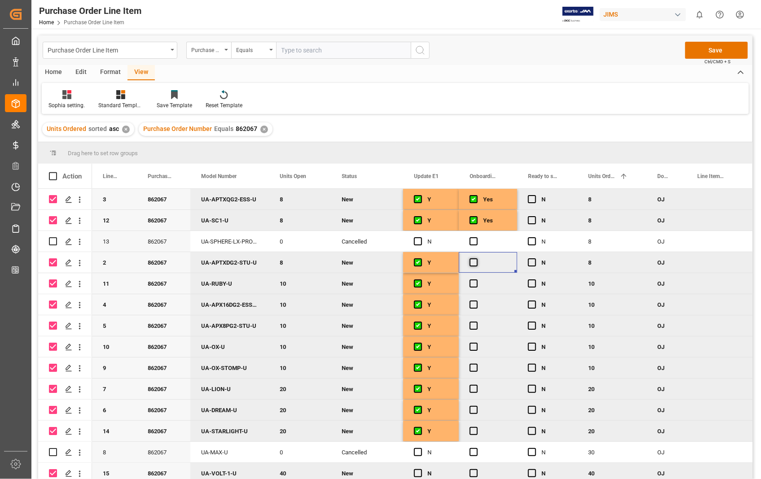
click at [477, 265] on span "Press SPACE to deselect this row." at bounding box center [473, 262] width 8 height 8
click at [476, 258] on input "Press SPACE to deselect this row." at bounding box center [476, 258] width 0 height 0
drag, startPoint x: 514, startPoint y: 272, endPoint x: 503, endPoint y: 429, distance: 157.5
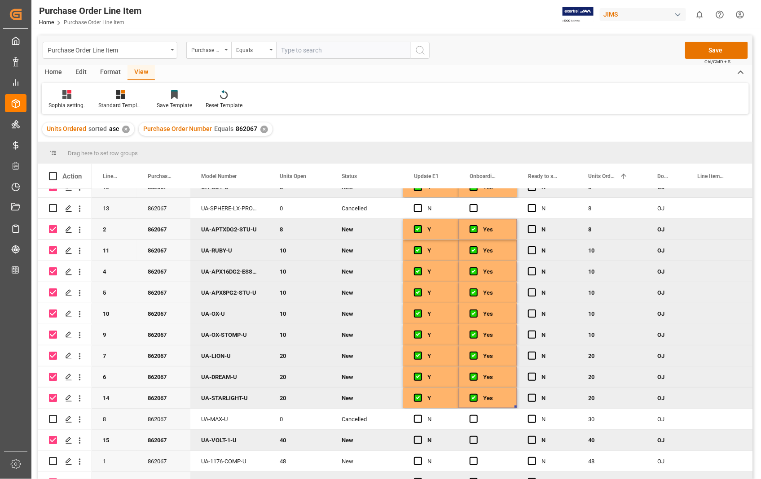
scroll to position [47, 0]
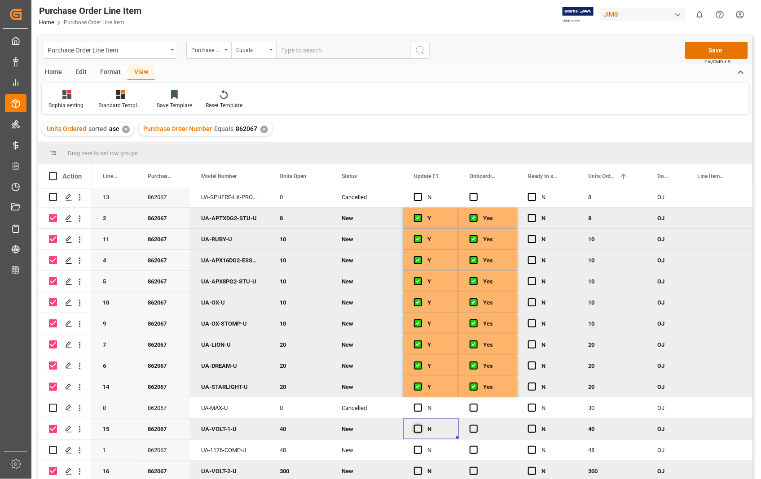
click at [416, 427] on span "Press SPACE to deselect this row." at bounding box center [418, 429] width 8 height 8
click at [420, 425] on input "Press SPACE to deselect this row." at bounding box center [420, 425] width 0 height 0
click at [472, 427] on span "Press SPACE to deselect this row." at bounding box center [473, 429] width 8 height 8
click at [476, 425] on input "Press SPACE to deselect this row." at bounding box center [476, 425] width 0 height 0
click at [417, 469] on span "Press SPACE to deselect this row." at bounding box center [418, 471] width 8 height 8
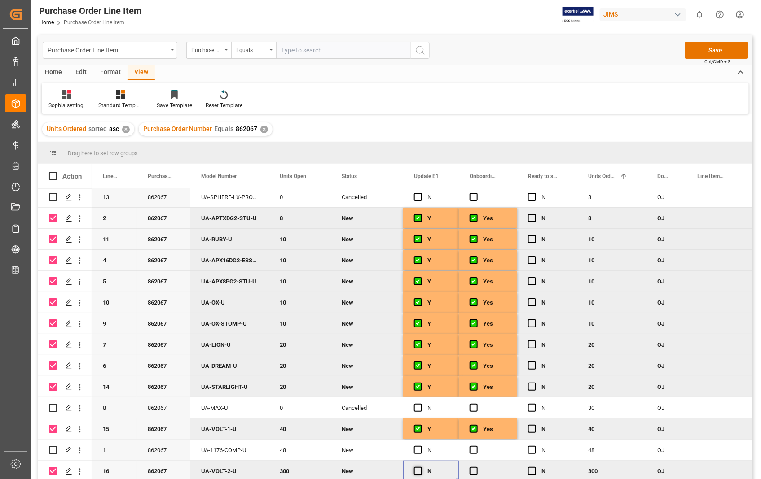
click at [420, 467] on input "Press SPACE to deselect this row." at bounding box center [420, 467] width 0 height 0
click at [473, 467] on span "Press SPACE to deselect this row." at bounding box center [473, 471] width 8 height 8
click at [476, 467] on input "Press SPACE to deselect this row." at bounding box center [476, 467] width 0 height 0
click at [712, 48] on button "Save" at bounding box center [716, 50] width 63 height 17
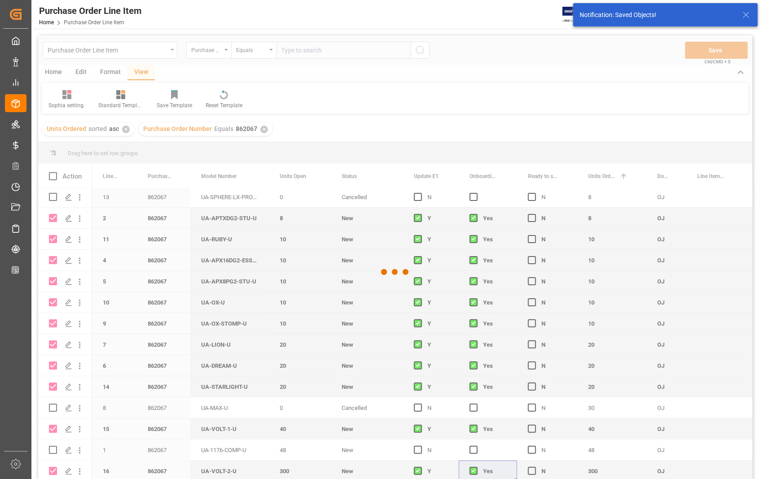
checkbox input "false"
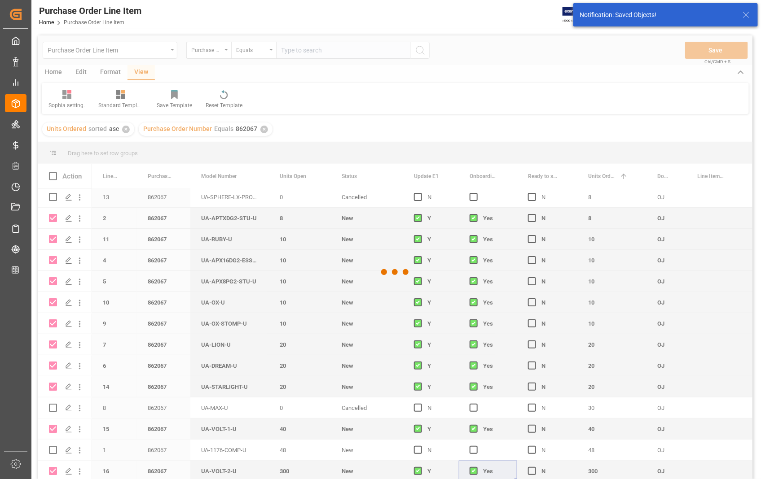
checkbox input "false"
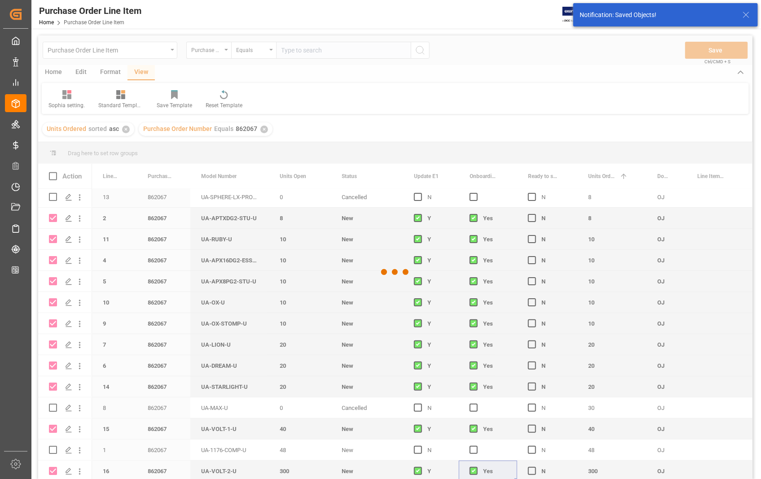
checkbox input "false"
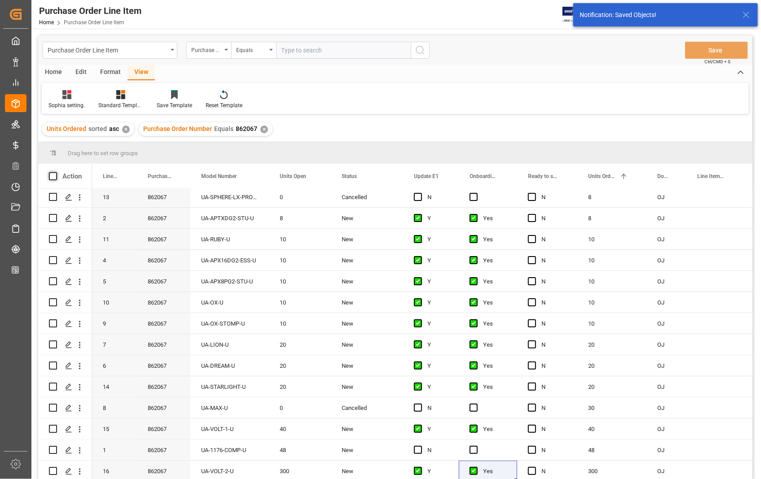
click at [53, 172] on span at bounding box center [53, 176] width 8 height 8
click at [56, 172] on input "checkbox" at bounding box center [56, 172] width 0 height 0
checkbox input "true"
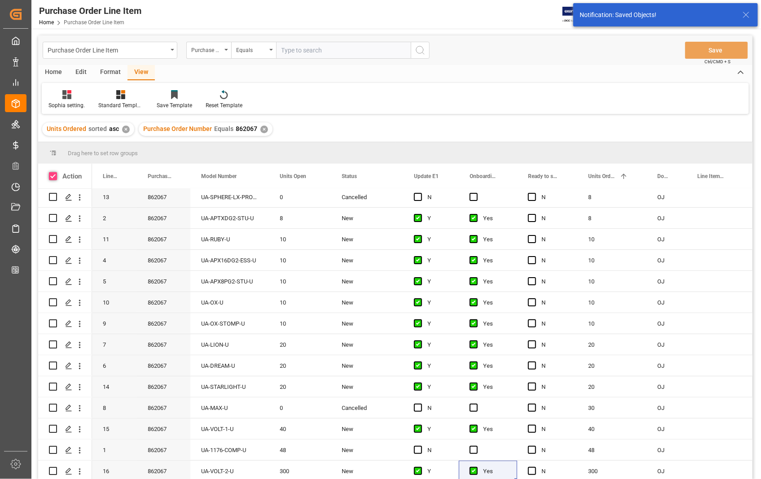
checkbox input "true"
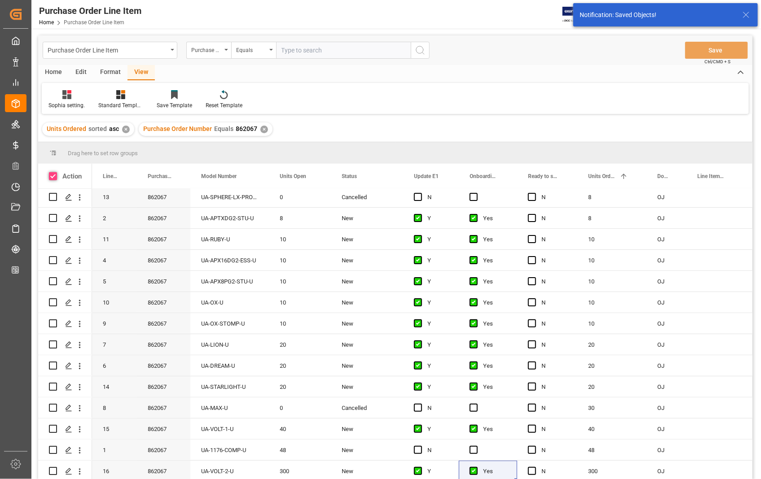
checkbox input "true"
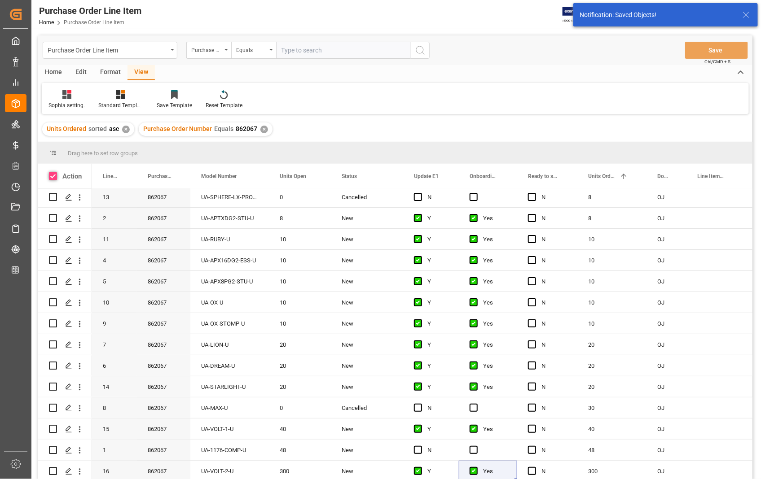
checkbox input "true"
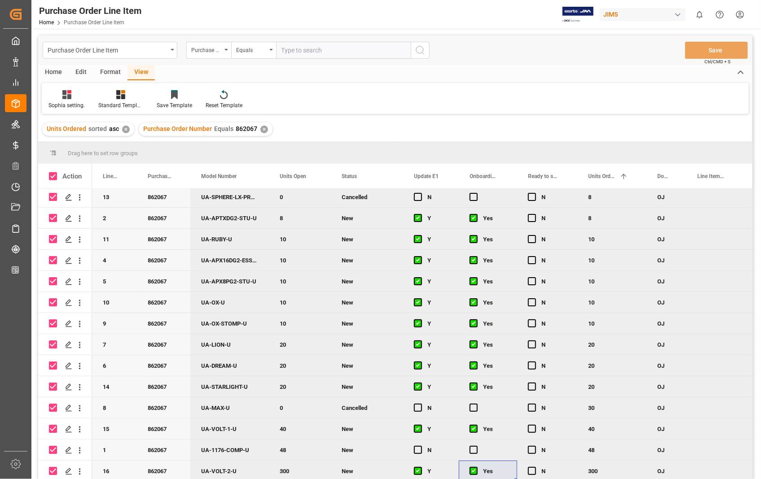
click at [53, 195] on input "Press Space to toggle row selection (checked)" at bounding box center [53, 197] width 8 height 8
checkbox input "false"
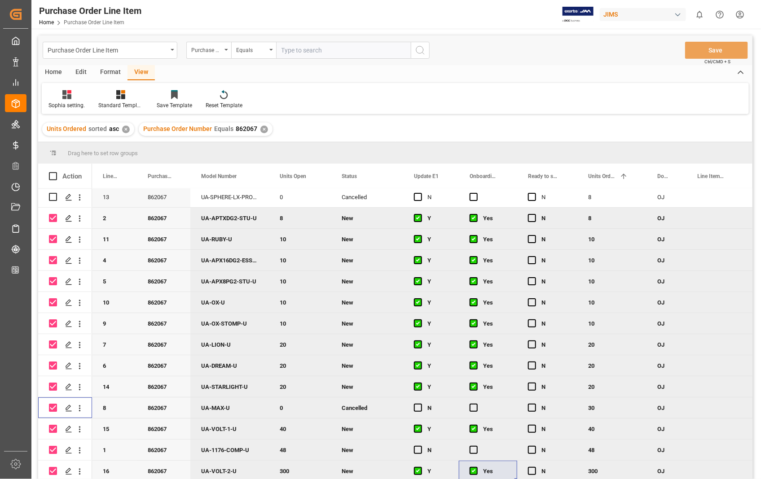
click at [55, 407] on input "Press Space to toggle row selection (checked)" at bounding box center [53, 408] width 8 height 8
checkbox input "false"
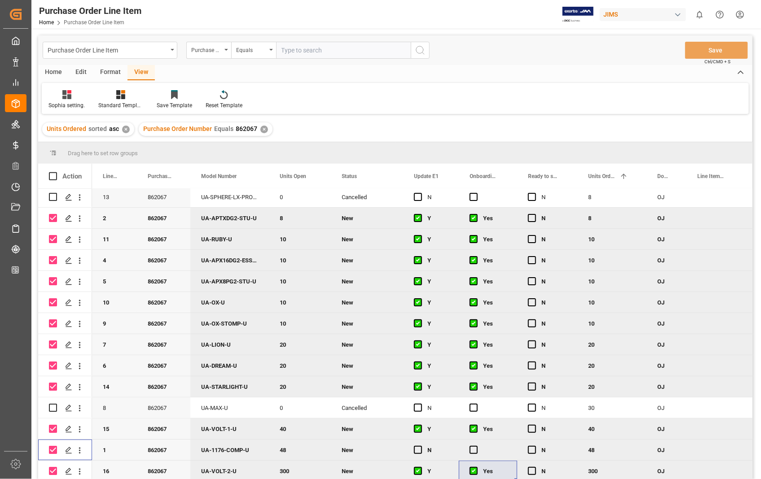
click at [55, 446] on input "Press Space to toggle row selection (checked)" at bounding box center [53, 450] width 8 height 8
checkbox input "false"
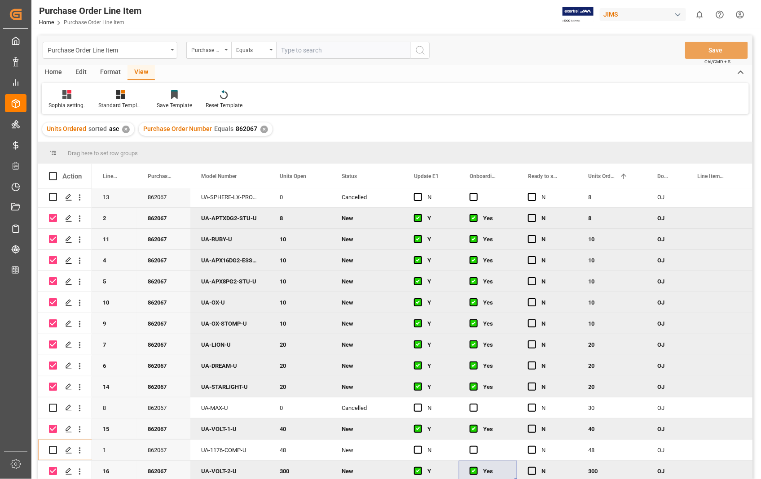
click at [53, 71] on div "Home" at bounding box center [53, 72] width 31 height 15
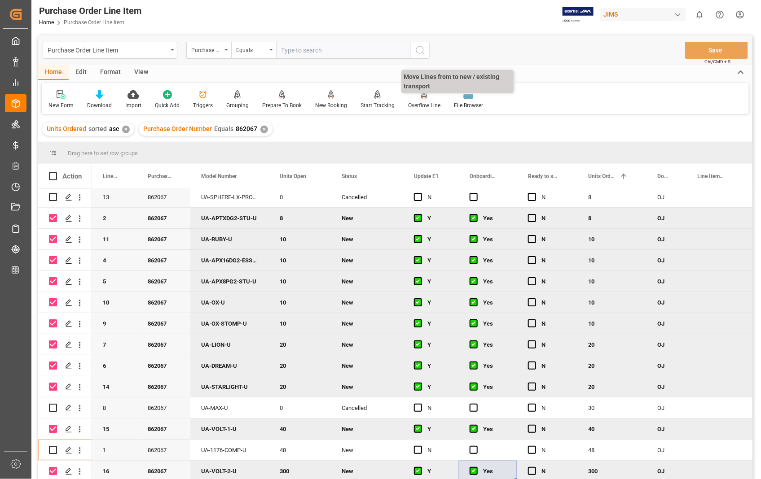
click at [423, 105] on div "Overflow Line" at bounding box center [424, 105] width 32 height 8
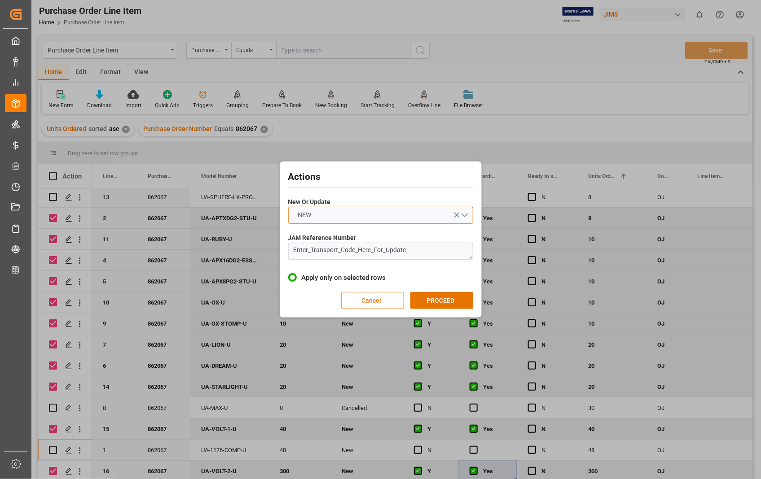
click at [466, 213] on button "NEW" at bounding box center [380, 215] width 185 height 17
click at [330, 239] on div "UPDATE" at bounding box center [381, 236] width 184 height 19
drag, startPoint x: 428, startPoint y: 252, endPoint x: 272, endPoint y: 243, distance: 156.0
click at [272, 243] on div "Actions New Or Update UPDATE JAM Reference Number Enter_Transport_Code_Here_For…" at bounding box center [380, 239] width 761 height 479
paste textarea "22-10545-US"
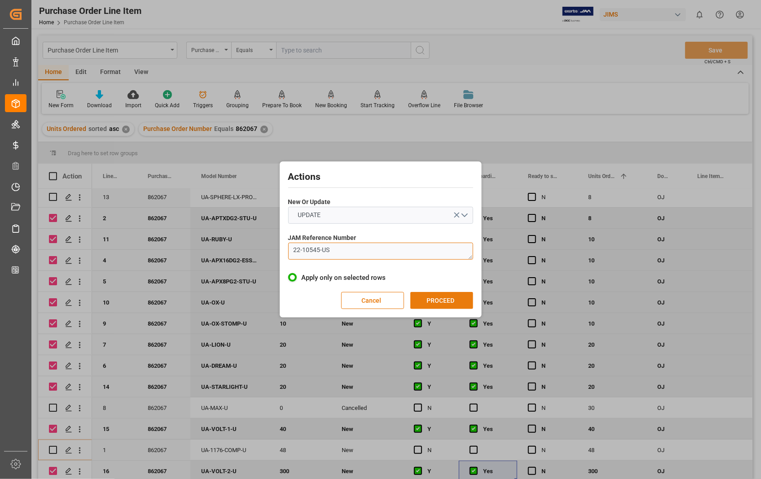
type textarea "22-10545-US"
click at [436, 299] on button "PROCEED" at bounding box center [441, 300] width 63 height 17
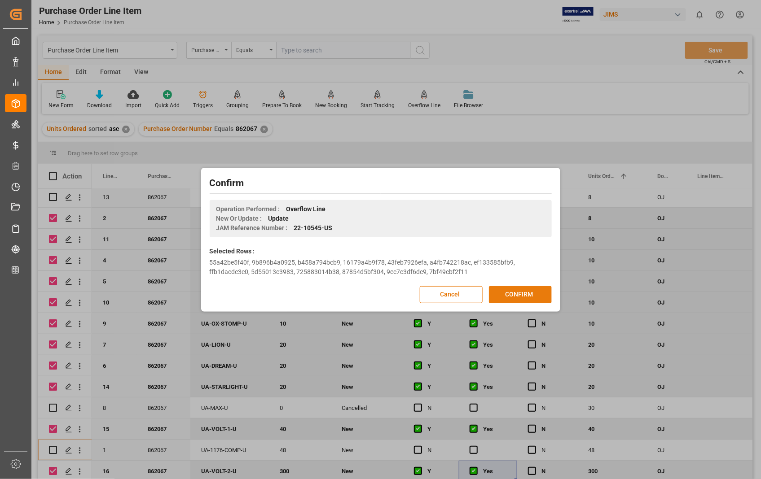
click at [511, 294] on button "CONFIRM" at bounding box center [520, 294] width 63 height 17
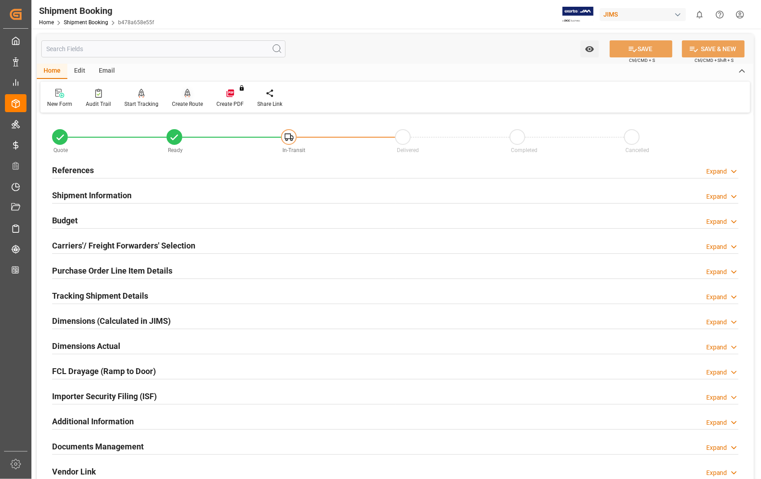
click at [184, 97] on div at bounding box center [187, 92] width 31 height 9
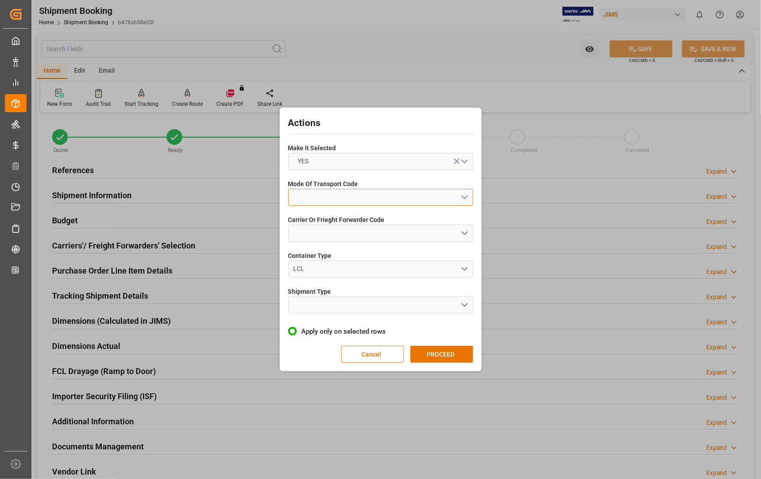
click at [467, 194] on button "open menu" at bounding box center [380, 197] width 185 height 17
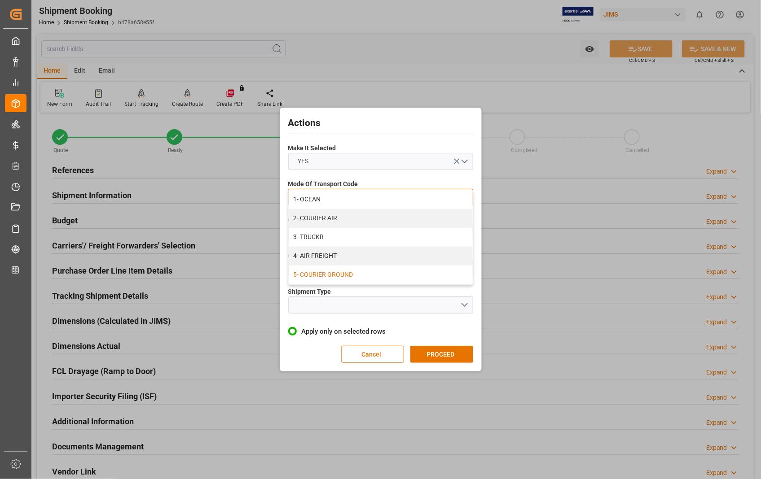
click at [333, 272] on div "5- COURIER GROUND" at bounding box center [381, 275] width 184 height 19
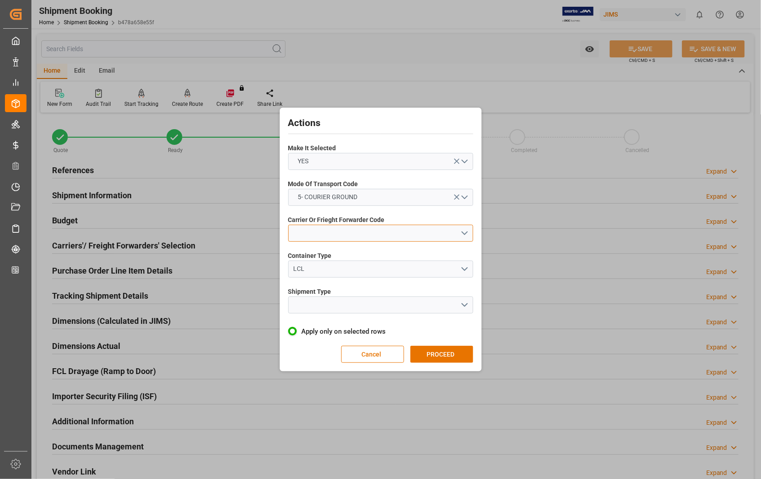
click at [376, 234] on button "open menu" at bounding box center [380, 233] width 185 height 17
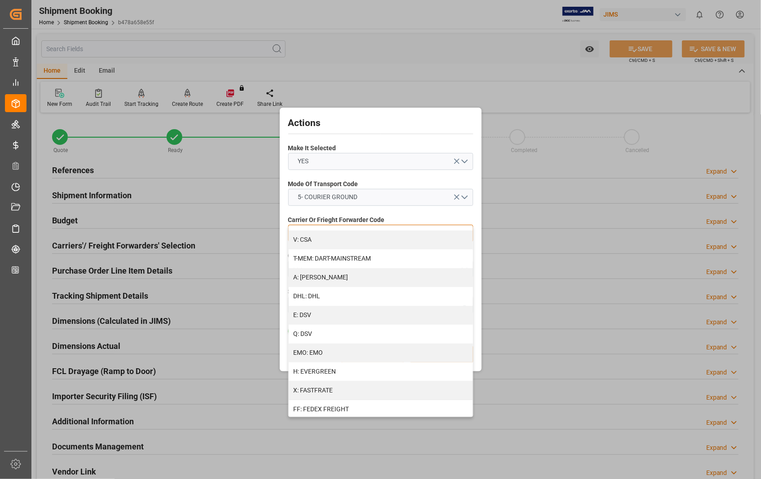
scroll to position [149, 0]
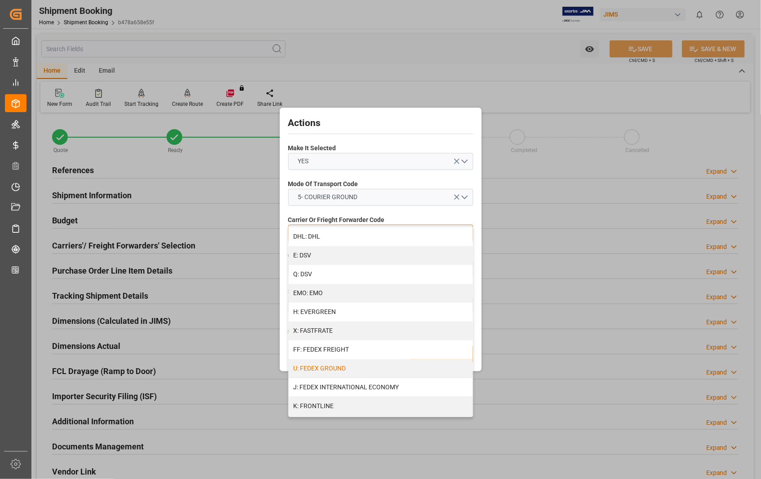
click at [350, 366] on div "U: FEDEX GROUND" at bounding box center [381, 368] width 184 height 19
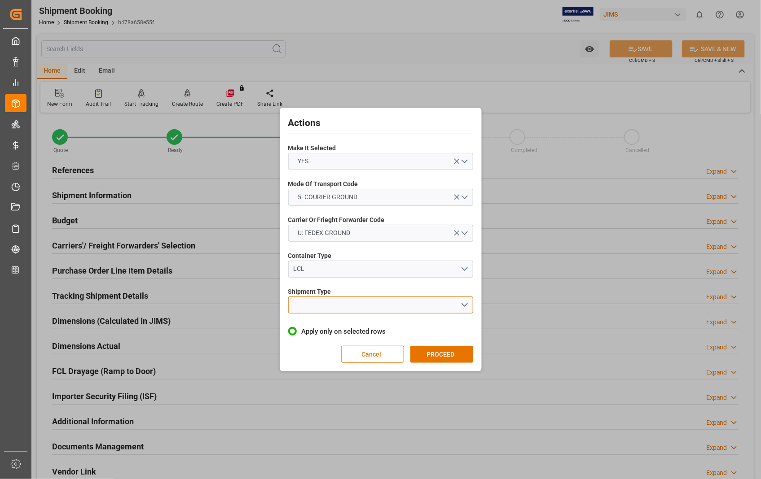
click at [356, 299] on button "open menu" at bounding box center [380, 305] width 185 height 17
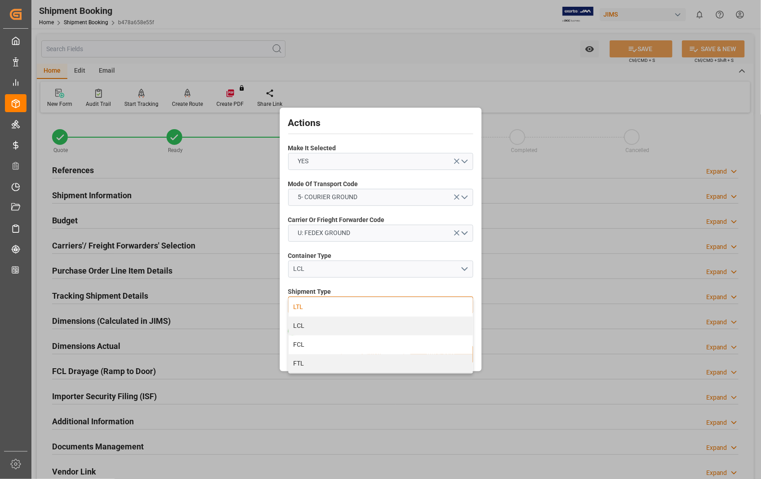
click at [298, 306] on div "LTL" at bounding box center [381, 307] width 184 height 19
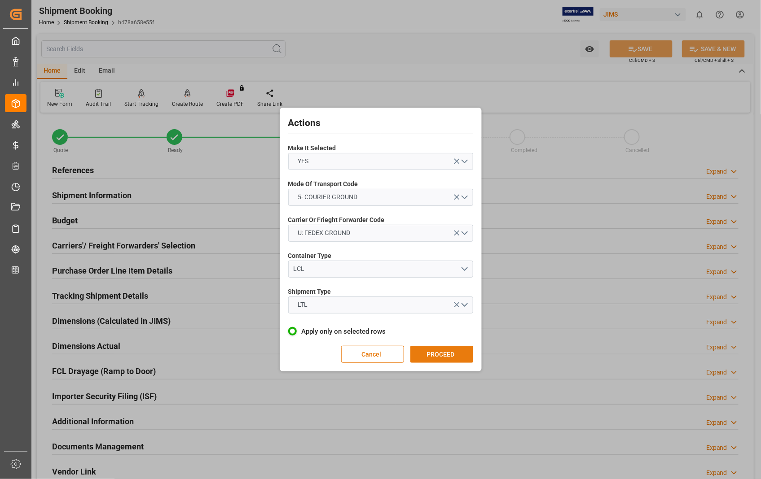
click at [442, 355] on button "PROCEED" at bounding box center [441, 354] width 63 height 17
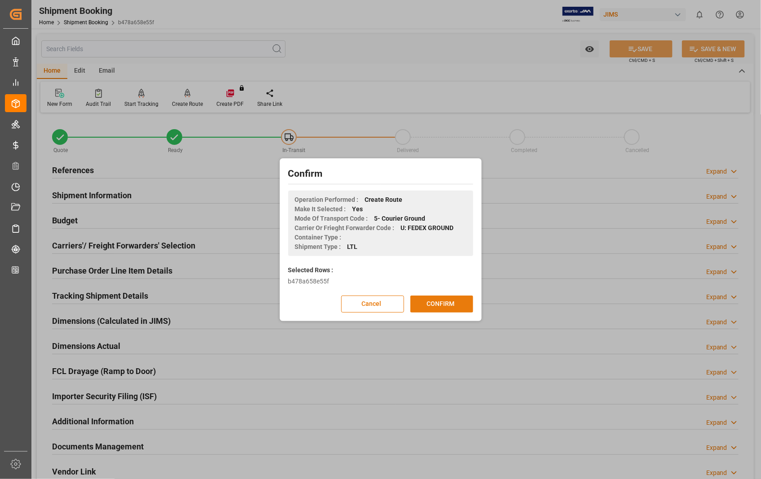
click at [445, 300] on button "CONFIRM" at bounding box center [441, 304] width 63 height 17
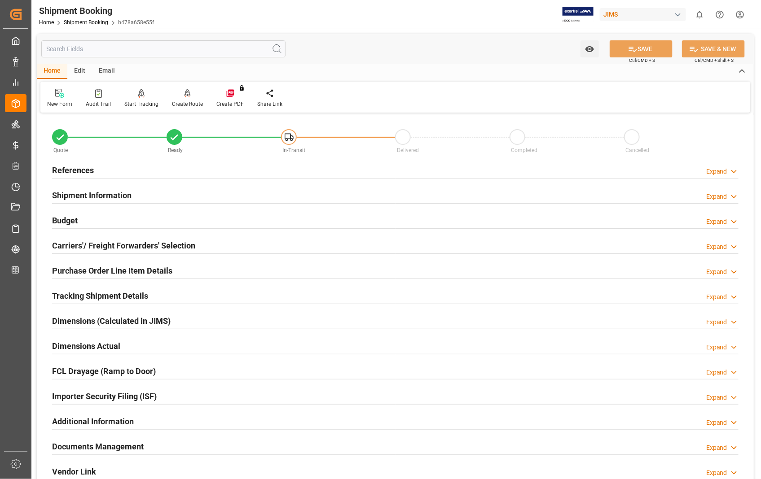
click at [91, 346] on h2 "Dimensions Actual" at bounding box center [86, 346] width 68 height 12
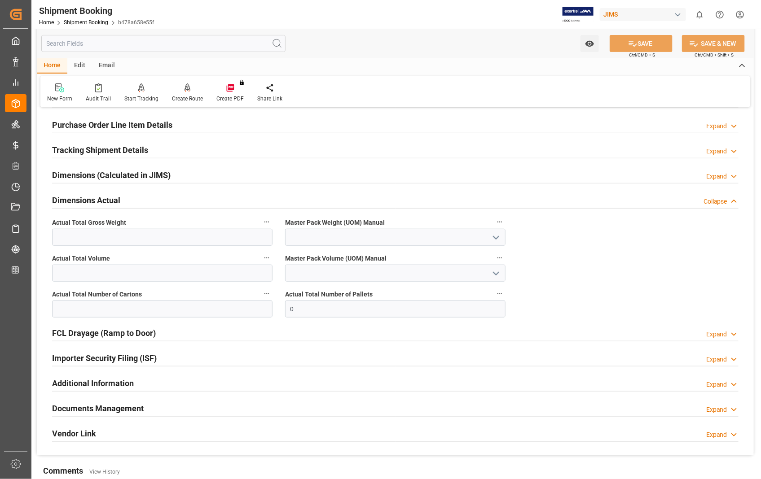
scroll to position [149, 0]
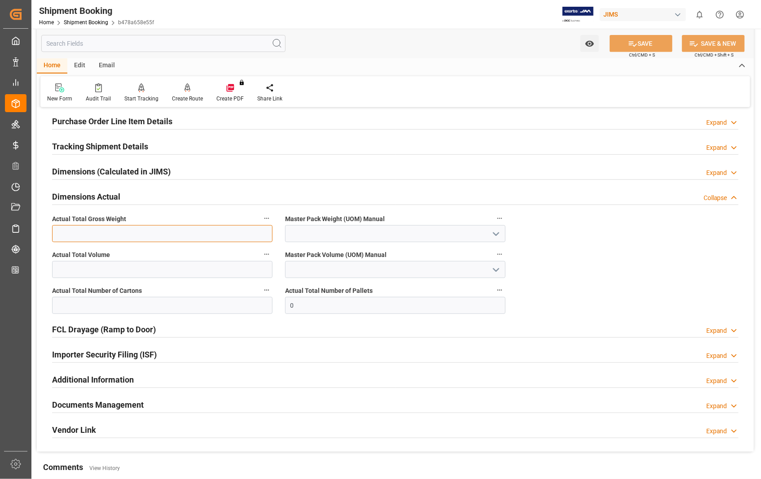
click at [150, 237] on input "text" at bounding box center [162, 233] width 220 height 17
type input "1842"
click at [495, 236] on icon "open menu" at bounding box center [495, 234] width 11 height 11
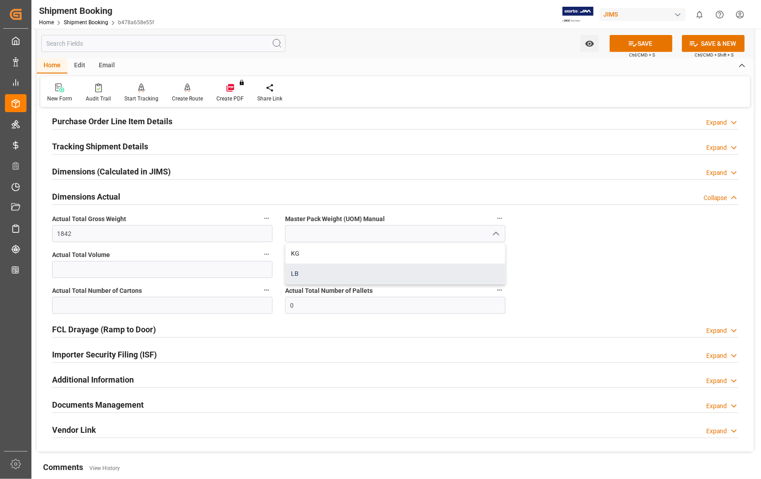
click at [315, 276] on div "LB" at bounding box center [394, 274] width 219 height 20
type input "LB"
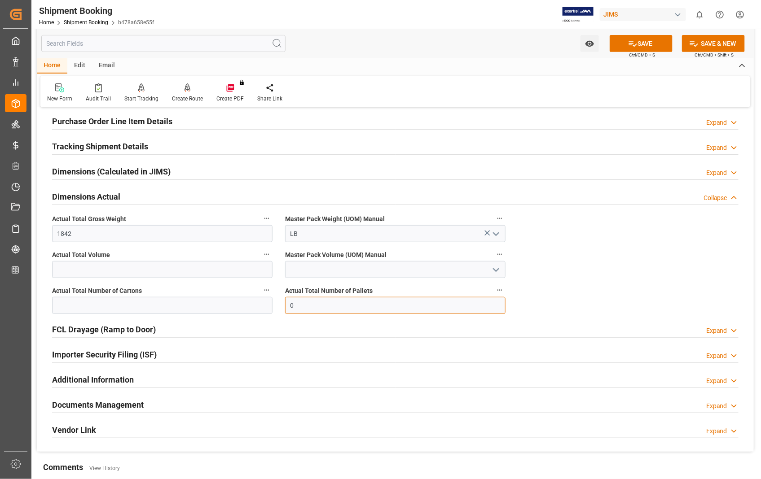
drag, startPoint x: 305, startPoint y: 312, endPoint x: 266, endPoint y: 307, distance: 39.3
click at [266, 307] on div "Quote Ready In-Transit Delivered Completed Cancelled References Expand JAM Refe…" at bounding box center [395, 209] width 717 height 486
type input "3"
click at [637, 43] on button "SAVE" at bounding box center [640, 43] width 63 height 17
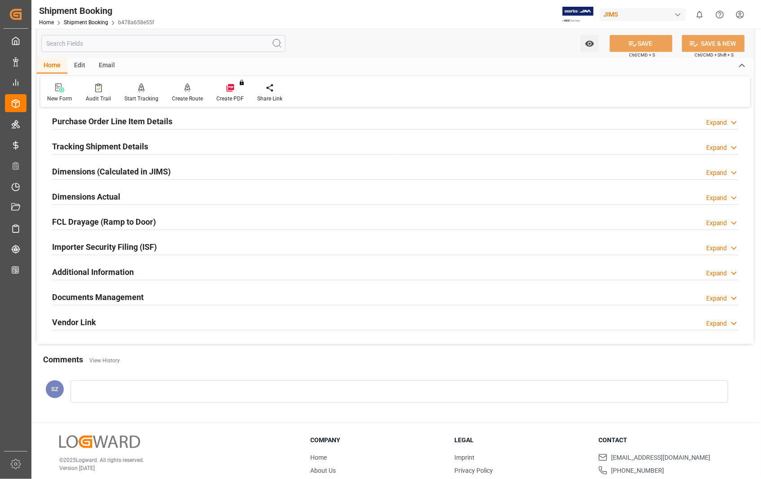
click at [118, 297] on h2 "Documents Management" at bounding box center [98, 297] width 92 height 12
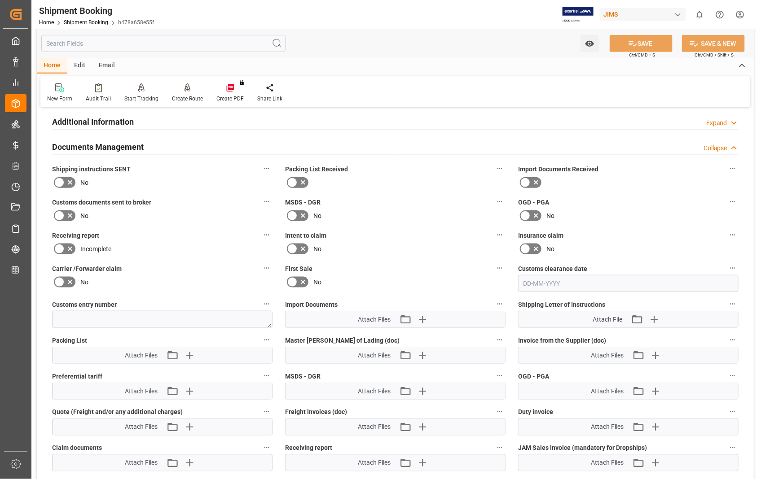
scroll to position [349, 0]
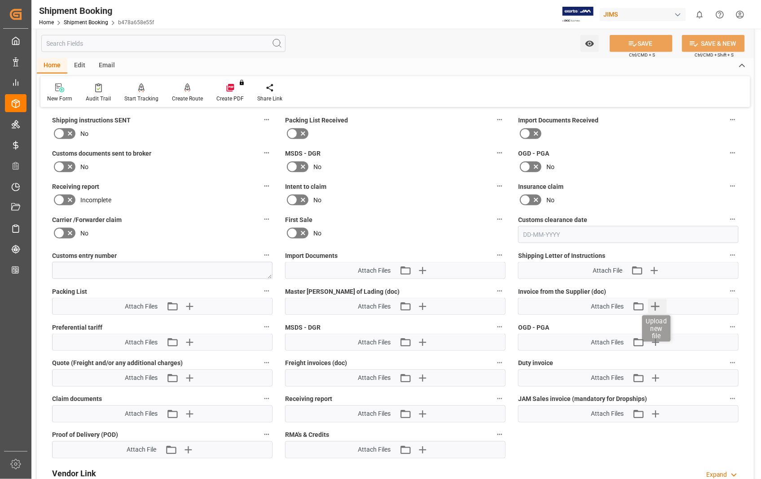
click at [657, 303] on icon "button" at bounding box center [655, 306] width 9 height 9
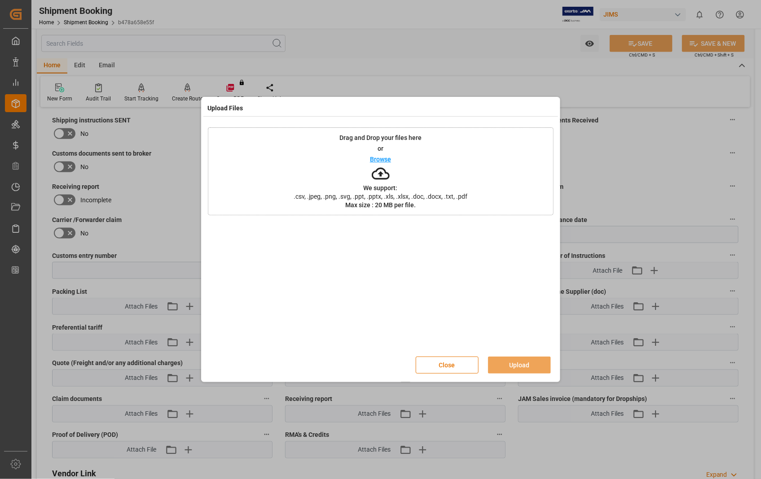
click at [378, 161] on p "Browse" at bounding box center [380, 159] width 21 height 6
click at [514, 361] on button "Upload" at bounding box center [519, 365] width 63 height 17
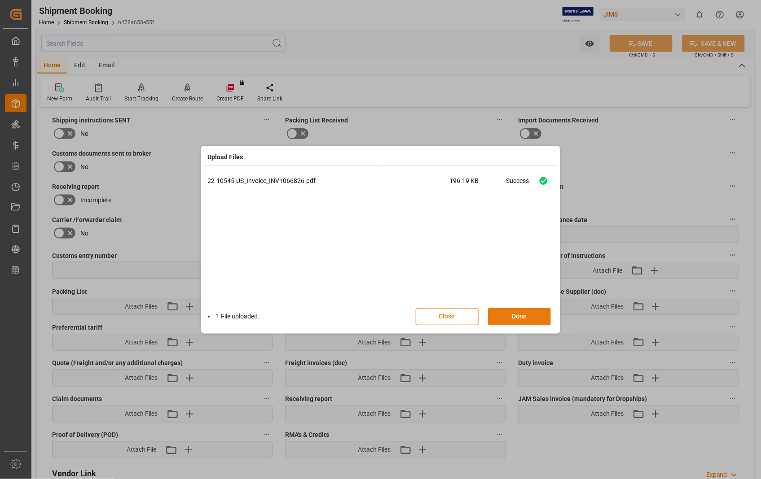
click at [527, 319] on button "Done" at bounding box center [519, 316] width 63 height 17
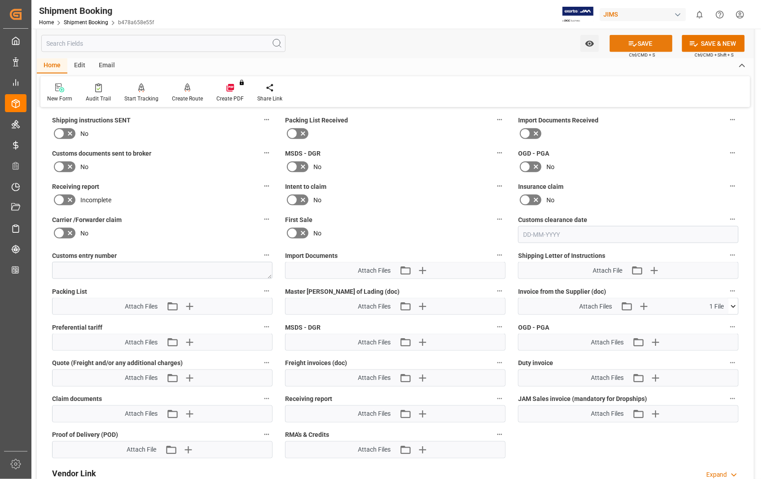
click at [648, 42] on button "SAVE" at bounding box center [640, 43] width 63 height 17
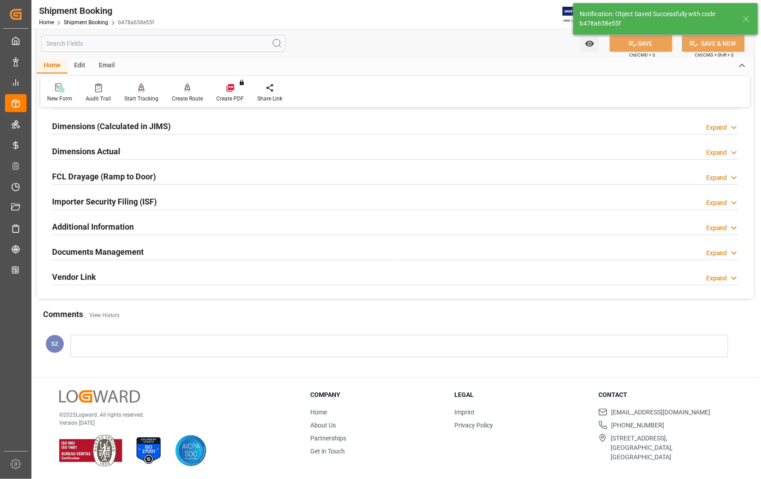
scroll to position [195, 0]
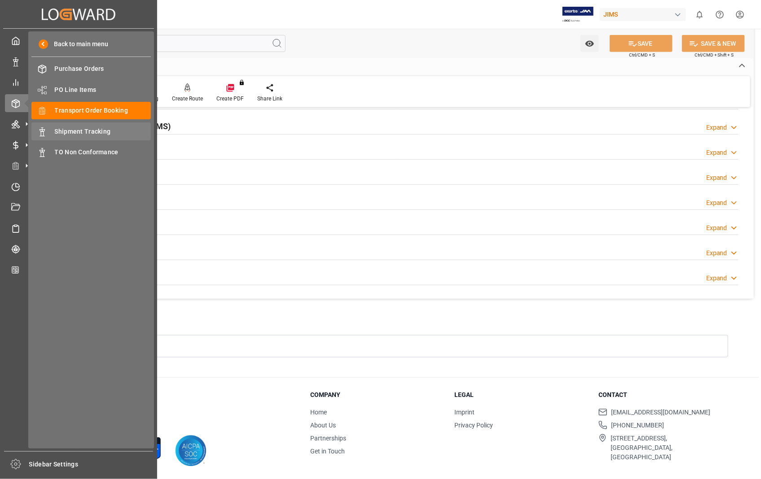
click at [87, 129] on span "Shipment Tracking" at bounding box center [103, 131] width 96 height 9
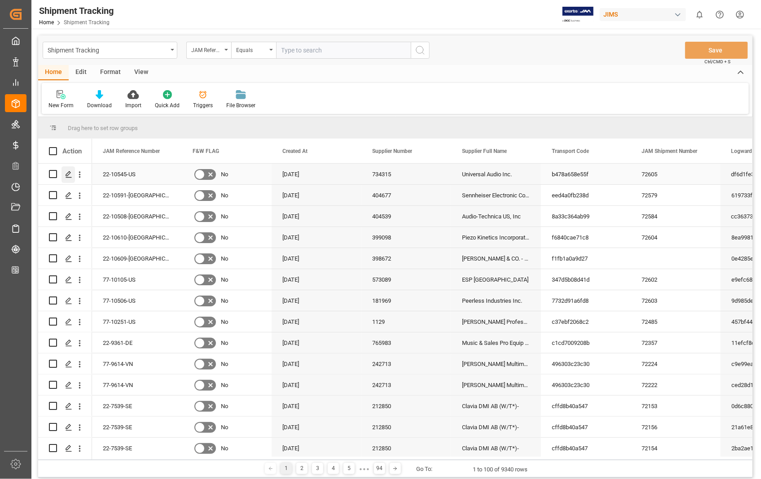
click at [65, 172] on icon "Press SPACE to select this row." at bounding box center [68, 174] width 7 height 7
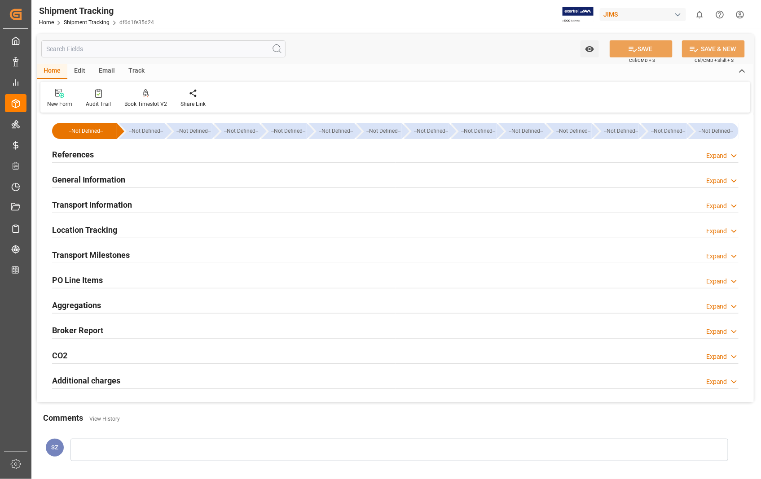
click at [96, 206] on h2 "Transport Information" at bounding box center [92, 205] width 80 height 12
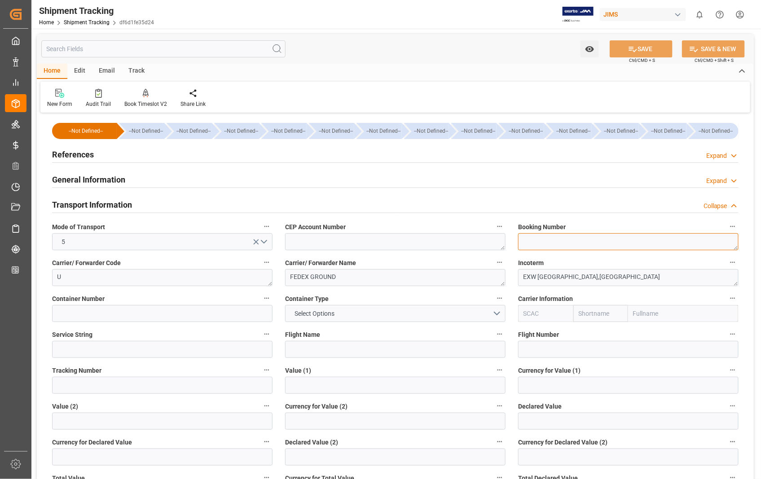
click at [551, 241] on textarea at bounding box center [628, 241] width 220 height 17
paste textarea "8583554125"
type textarea "8583554125"
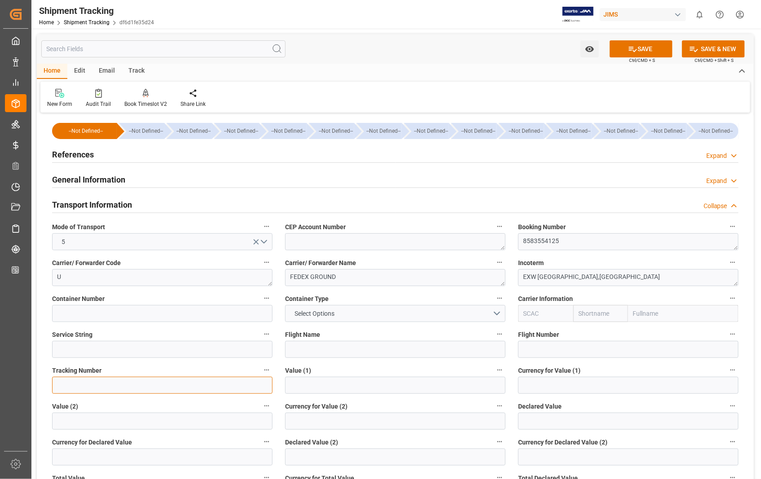
click at [87, 385] on input at bounding box center [162, 385] width 220 height 17
paste input "8583554125"
type input "8583554125"
click at [647, 43] on button "SAVE" at bounding box center [640, 48] width 63 height 17
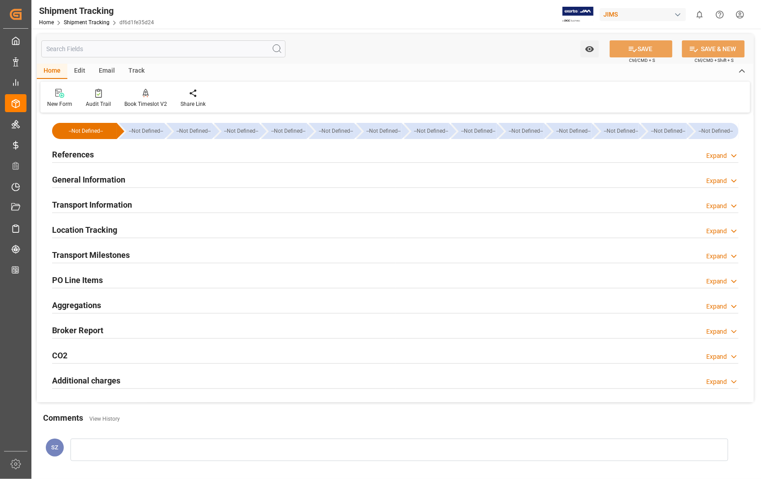
click at [97, 255] on h2 "Transport Milestones" at bounding box center [91, 255] width 78 height 12
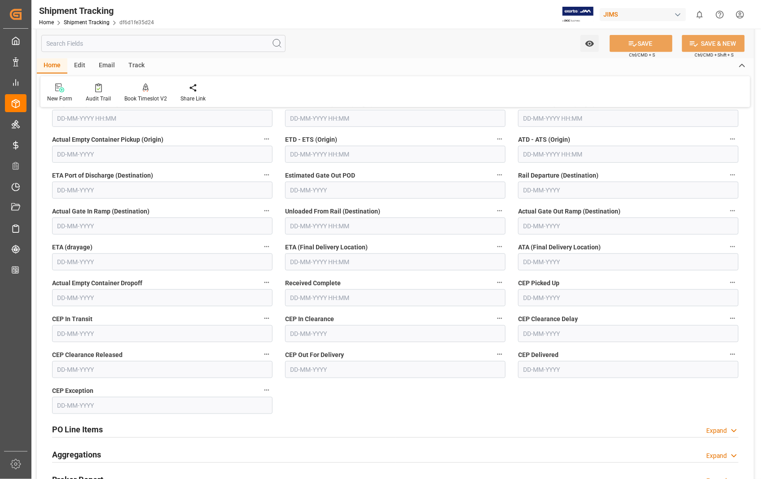
scroll to position [100, 0]
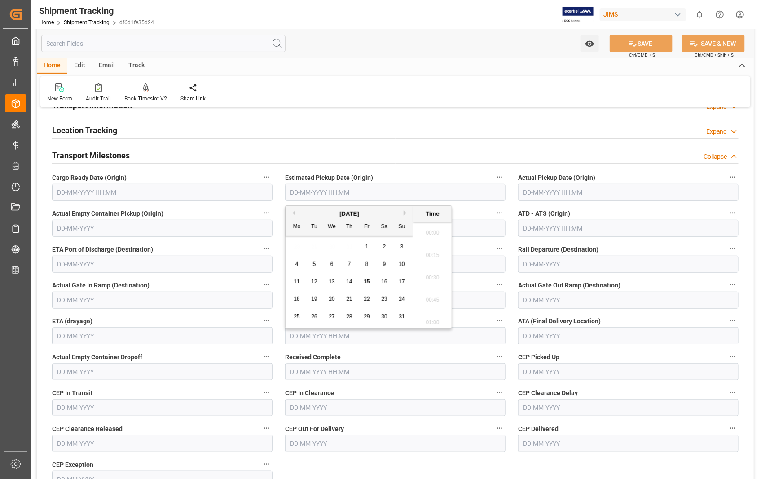
click at [393, 192] on input "text" at bounding box center [395, 192] width 220 height 17
click at [350, 283] on span "14" at bounding box center [349, 282] width 6 height 6
type input "[DATE] 00:00"
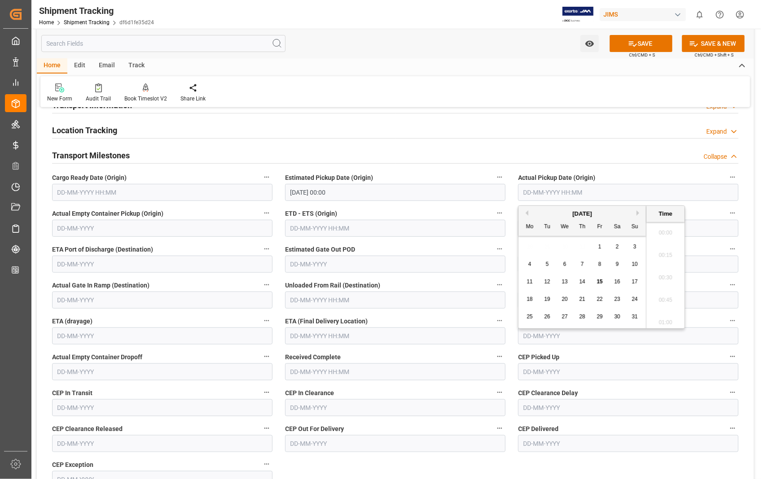
click at [622, 187] on input "text" at bounding box center [628, 192] width 220 height 17
click at [582, 282] on span "14" at bounding box center [582, 282] width 6 height 6
type input "[DATE] 00:00"
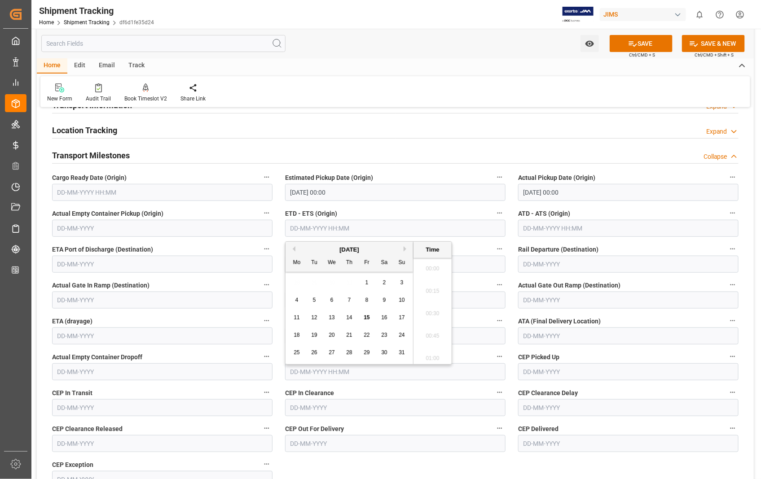
click at [400, 231] on input "text" at bounding box center [395, 228] width 220 height 17
click at [347, 313] on div "14" at bounding box center [349, 318] width 11 height 11
type input "[DATE] 00:00"
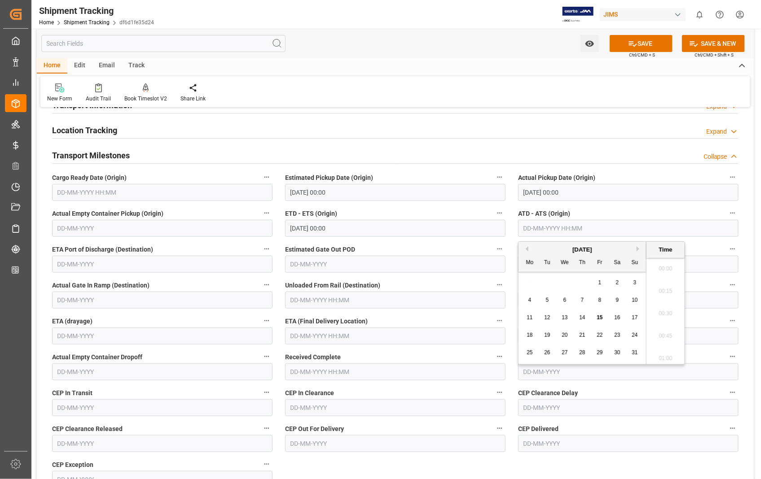
click at [608, 232] on input "text" at bounding box center [628, 228] width 220 height 17
click at [582, 316] on span "14" at bounding box center [582, 318] width 6 height 6
type input "[DATE] 00:00"
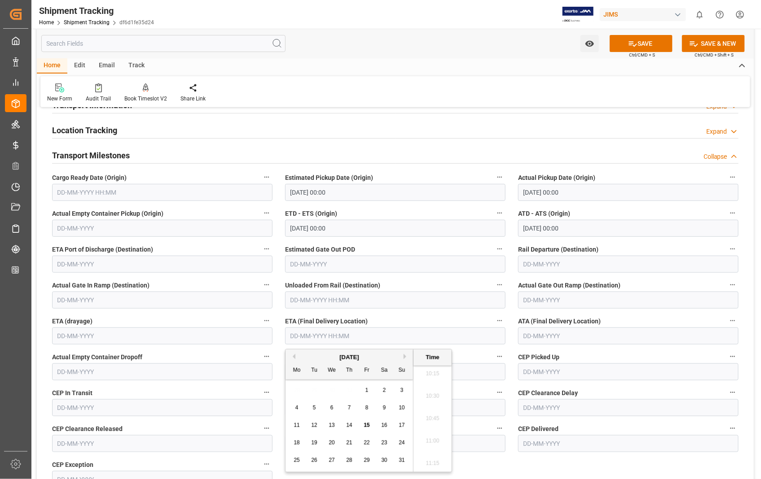
click at [409, 338] on input "text" at bounding box center [395, 336] width 220 height 17
click at [315, 443] on span "19" at bounding box center [314, 443] width 6 height 6
type input "[DATE] 00:00"
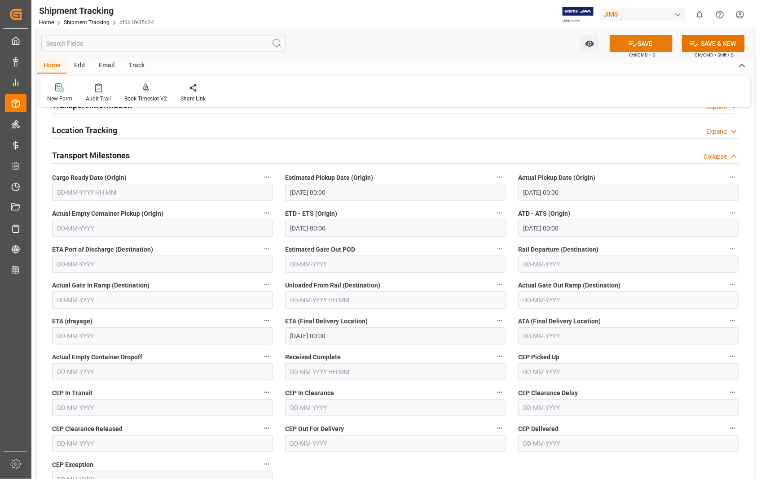
click at [645, 43] on button "SAVE" at bounding box center [640, 43] width 63 height 17
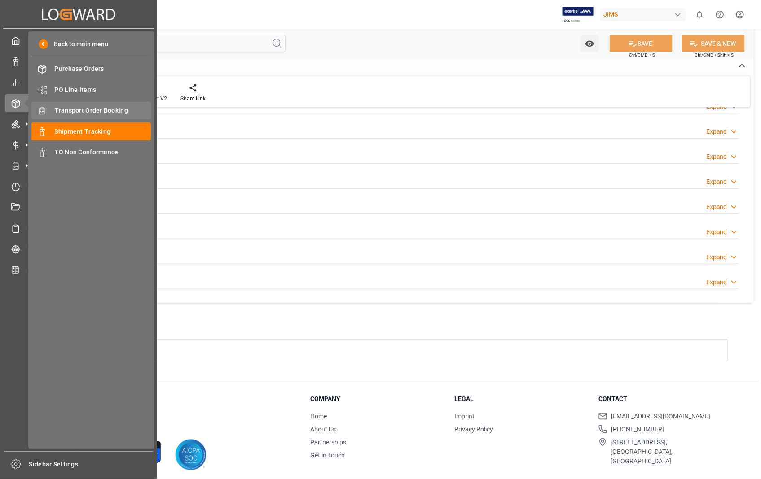
click at [100, 110] on span "Transport Order Booking" at bounding box center [103, 110] width 96 height 9
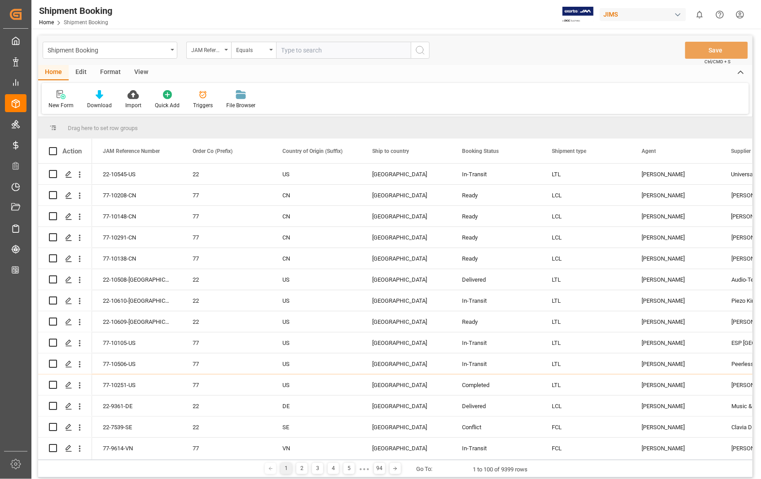
click at [364, 52] on input "text" at bounding box center [343, 50] width 135 height 17
paste input "22-10508-[GEOGRAPHIC_DATA]"
type input "22-10508-[GEOGRAPHIC_DATA]"
click at [423, 48] on icon "search button" at bounding box center [420, 50] width 11 height 11
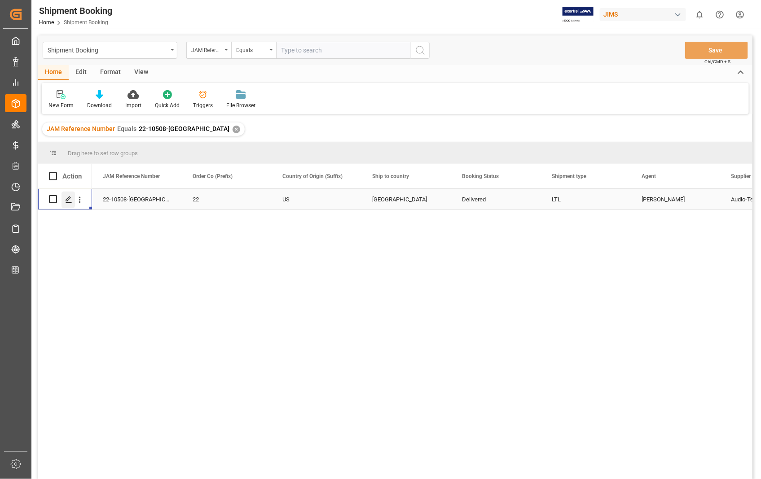
click at [70, 200] on icon "Press SPACE to select this row." at bounding box center [68, 199] width 7 height 7
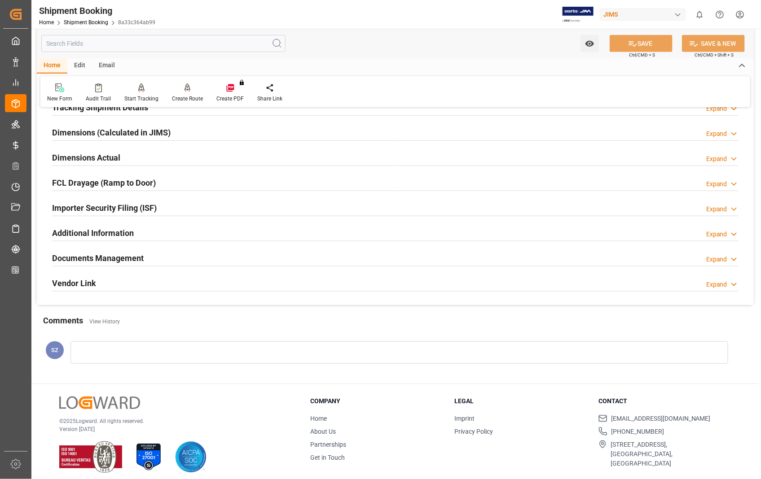
scroll to position [195, 0]
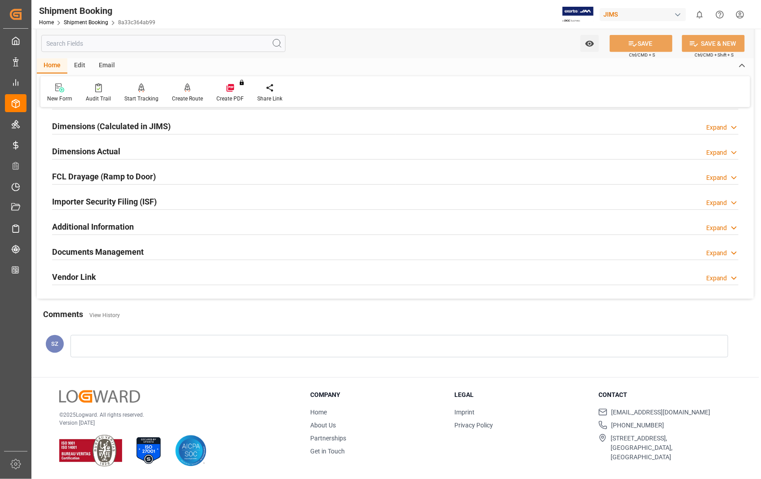
click at [118, 252] on h2 "Documents Management" at bounding box center [98, 252] width 92 height 12
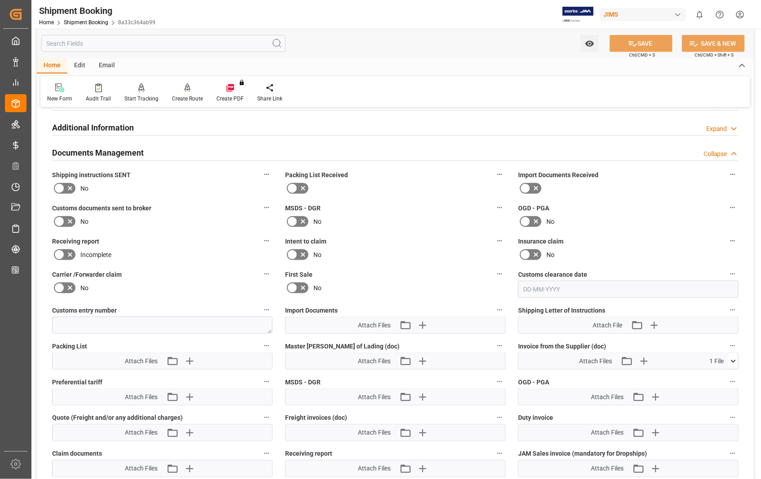
scroll to position [294, 0]
click at [733, 359] on icon at bounding box center [733, 360] width 5 height 3
click at [713, 376] on icon at bounding box center [709, 377] width 7 height 7
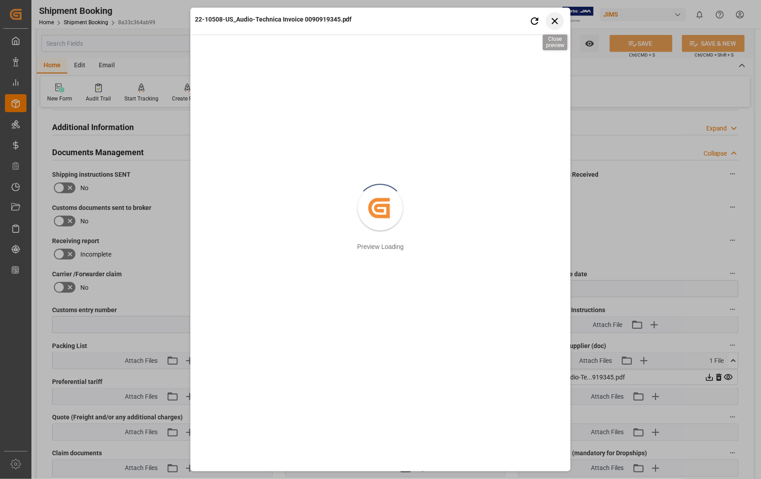
click at [557, 17] on icon "button" at bounding box center [554, 20] width 11 height 11
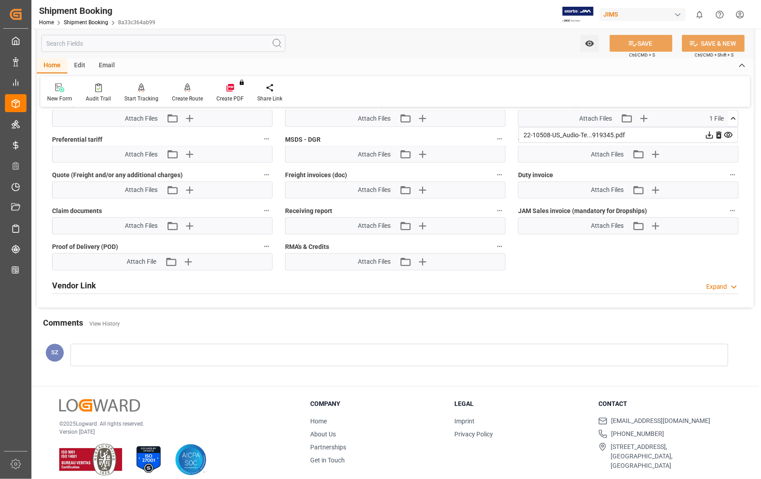
scroll to position [544, 0]
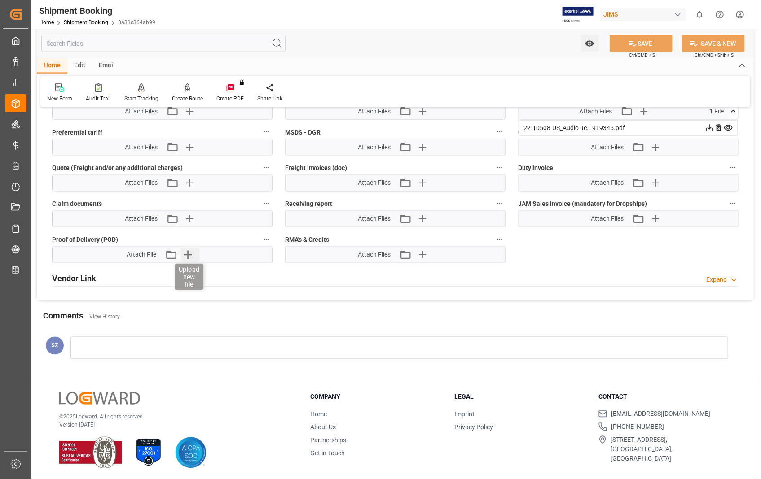
click at [186, 256] on icon "button" at bounding box center [187, 255] width 14 height 14
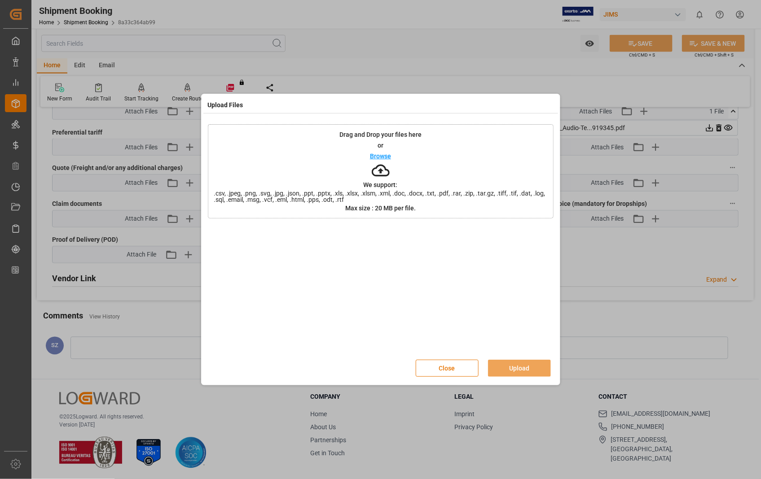
click at [381, 158] on p "Browse" at bounding box center [380, 156] width 21 height 6
click at [516, 367] on button "Upload" at bounding box center [519, 368] width 63 height 17
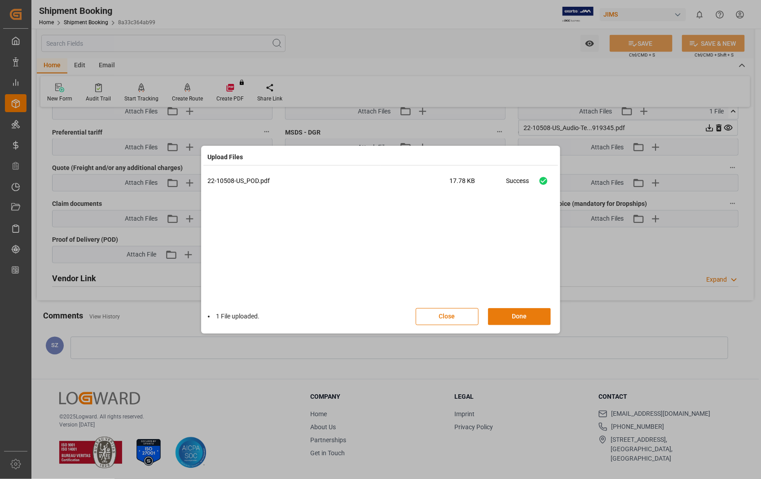
click at [519, 317] on button "Done" at bounding box center [519, 316] width 63 height 17
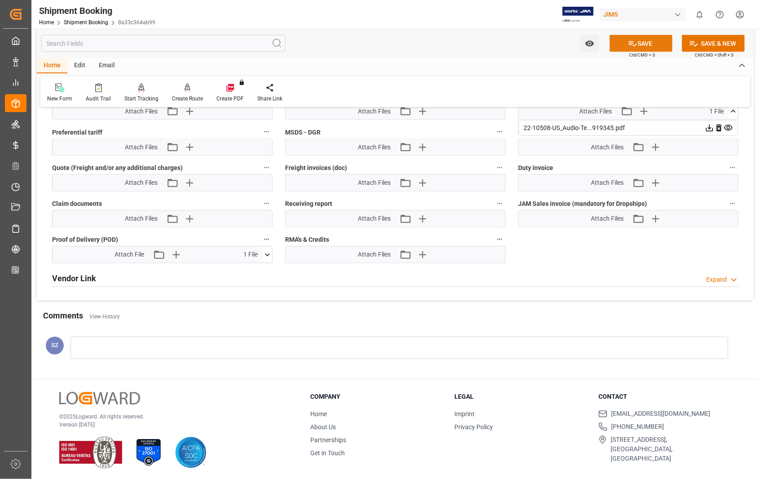
click at [648, 44] on button "SAVE" at bounding box center [640, 43] width 63 height 17
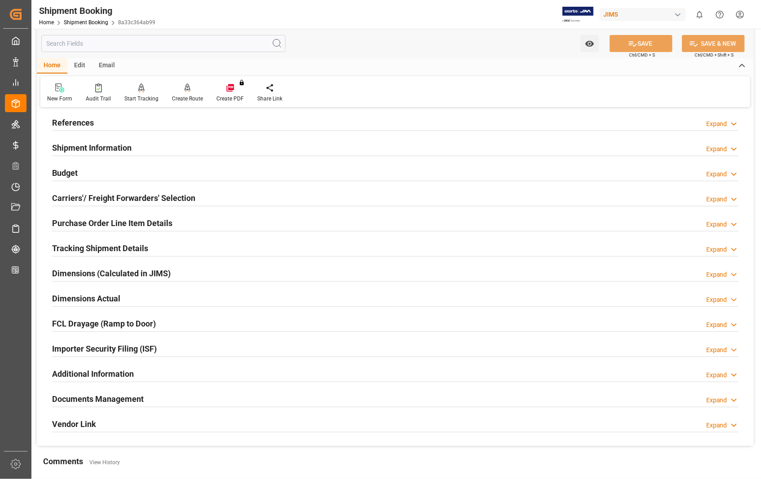
scroll to position [0, 0]
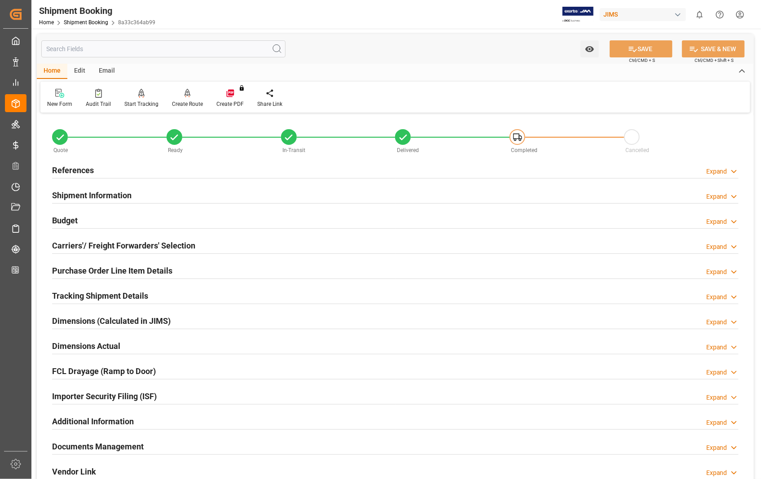
click at [72, 169] on h2 "References" at bounding box center [73, 170] width 42 height 12
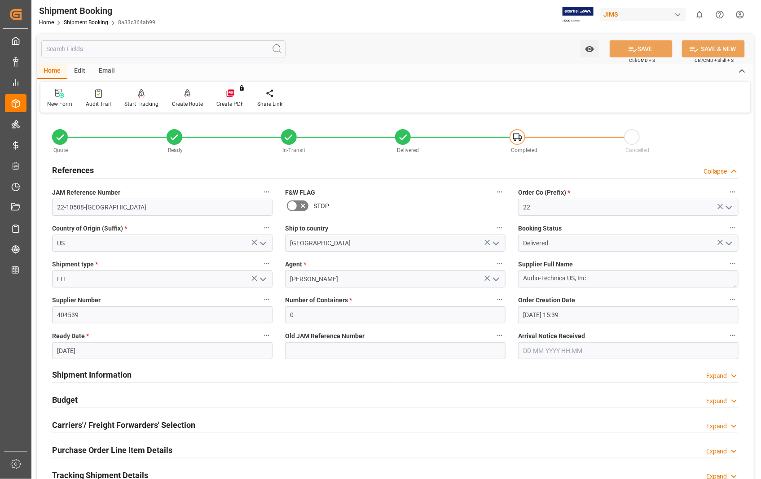
click at [72, 169] on h2 "References" at bounding box center [73, 170] width 42 height 12
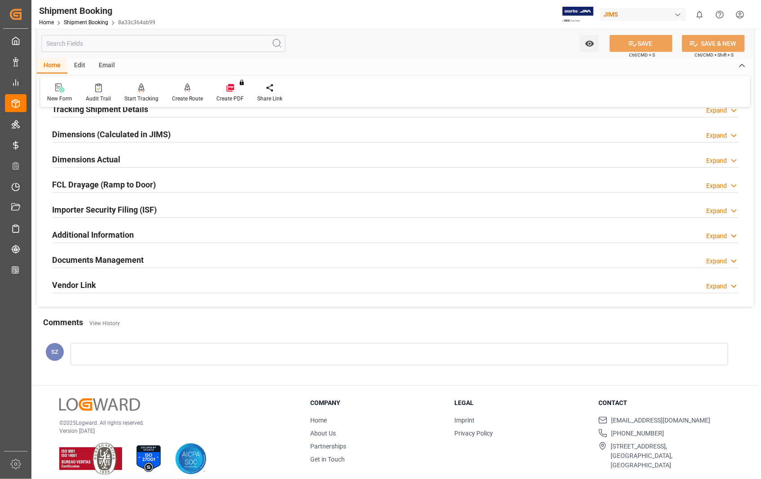
scroll to position [195, 0]
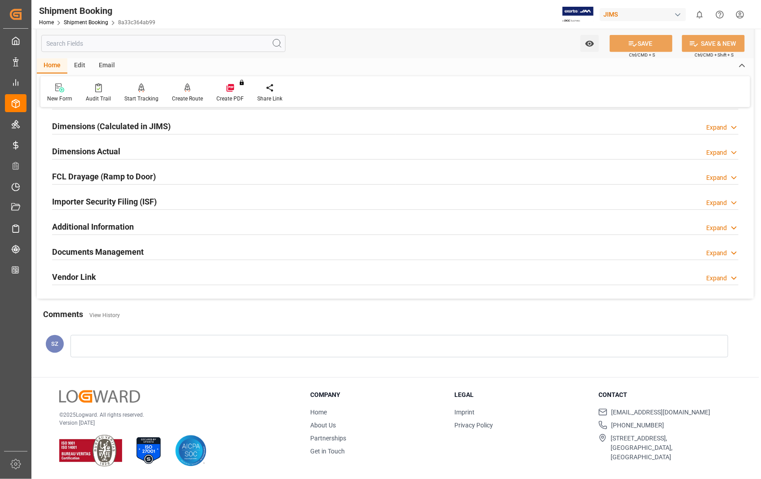
click at [98, 250] on h2 "Documents Management" at bounding box center [98, 252] width 92 height 12
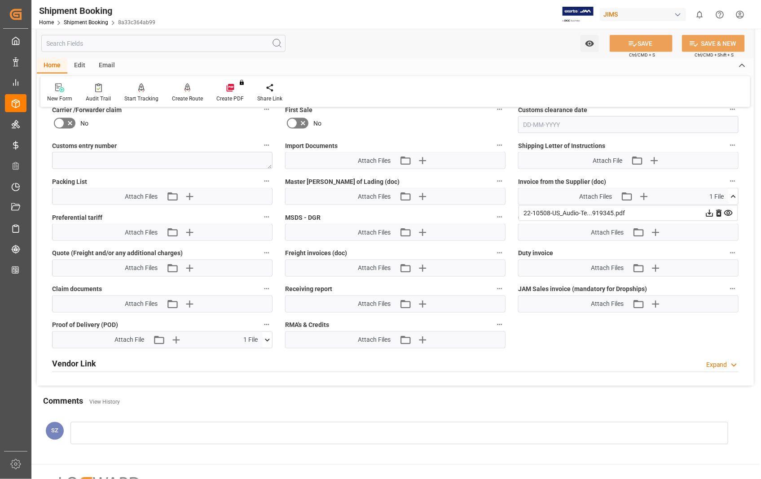
scroll to position [544, 0]
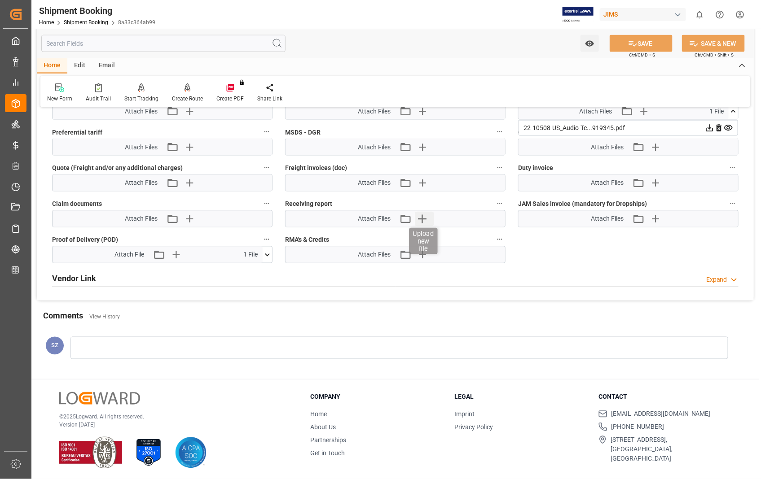
click at [422, 219] on icon "button" at bounding box center [422, 219] width 14 height 14
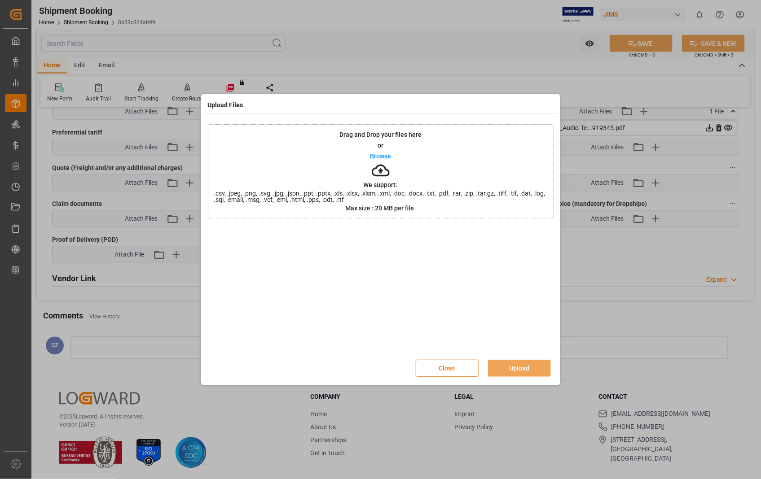
click at [377, 158] on p "Browse" at bounding box center [380, 156] width 21 height 6
click at [514, 367] on button "Upload" at bounding box center [519, 368] width 63 height 17
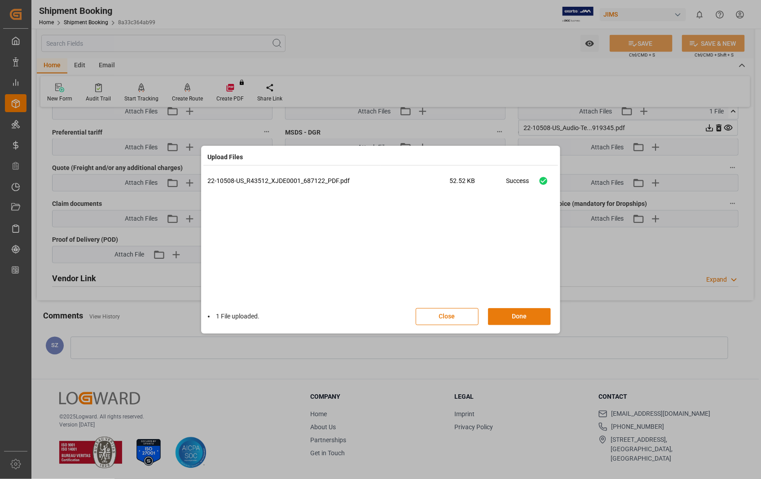
click at [523, 313] on button "Done" at bounding box center [519, 316] width 63 height 17
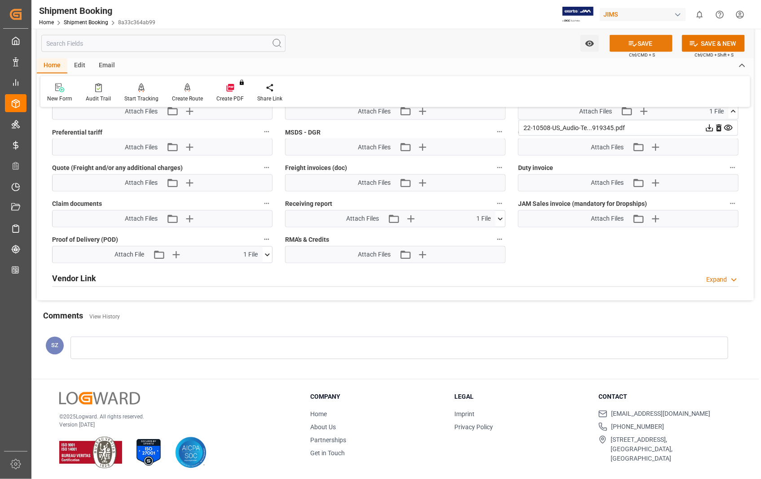
click at [639, 40] on button "SAVE" at bounding box center [640, 43] width 63 height 17
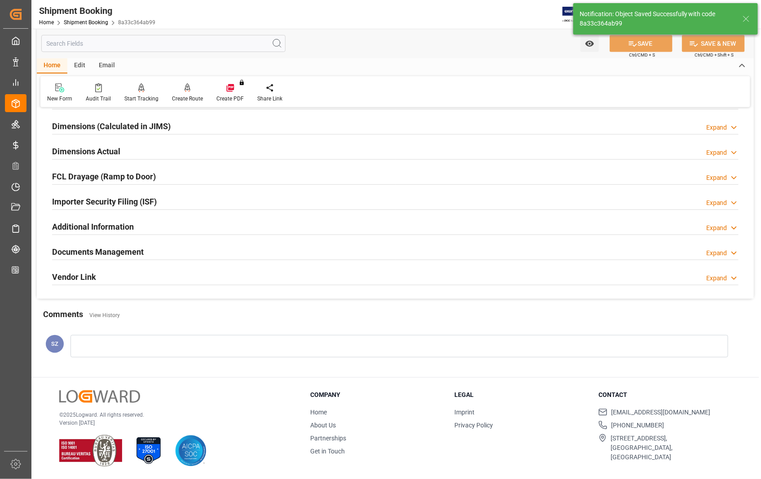
scroll to position [195, 0]
